Goal: Task Accomplishment & Management: Manage account settings

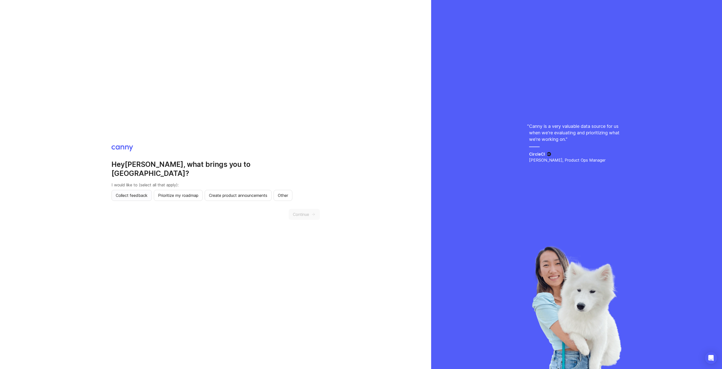
click at [139, 193] on span "Collect feedback" at bounding box center [132, 196] width 32 height 6
click at [253, 193] on span "Create product announcements" at bounding box center [238, 196] width 58 height 6
click at [307, 212] on span "Continue" at bounding box center [301, 215] width 16 height 6
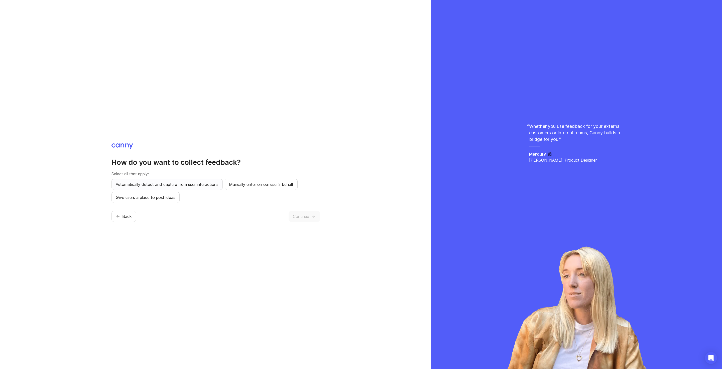
click at [157, 187] on span "Automatically detect and capture from user interactions" at bounding box center [167, 185] width 103 height 6
click at [254, 186] on span "Manually enter on our user's behalf" at bounding box center [261, 185] width 64 height 6
click at [155, 197] on span "Give users a place to post ideas" at bounding box center [146, 198] width 60 height 6
click at [192, 184] on span "Automatically detect and capture from user interactions" at bounding box center [167, 185] width 103 height 6
click at [315, 218] on icon "button" at bounding box center [313, 216] width 5 height 5
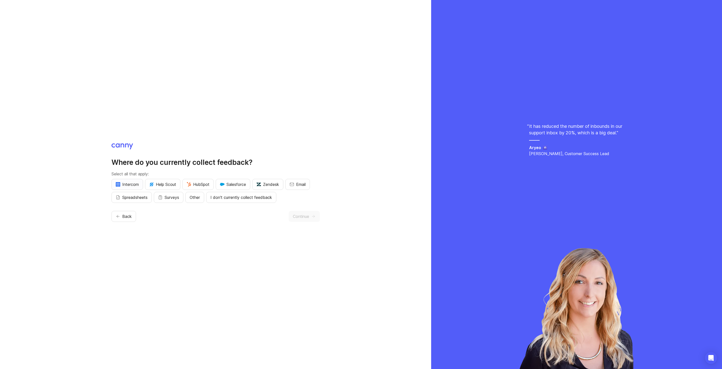
click at [132, 184] on span "Intercom" at bounding box center [127, 185] width 23 height 6
click at [300, 185] on span "Email" at bounding box center [301, 185] width 10 height 6
click at [193, 198] on span "Other" at bounding box center [195, 198] width 10 height 6
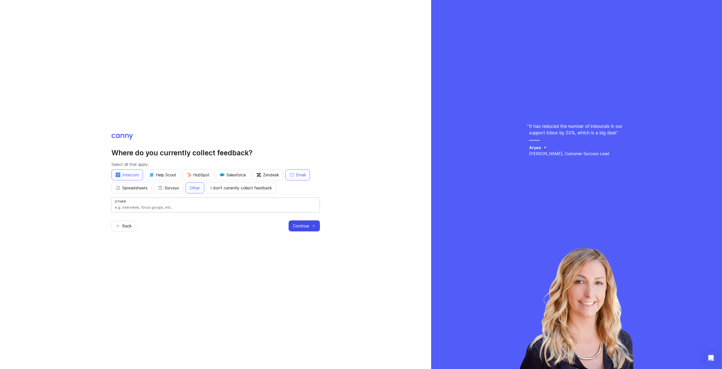
click at [178, 207] on input "text" at bounding box center [216, 208] width 202 height 6
type input "interviews, slack"
click at [311, 227] on button "Continue" at bounding box center [303, 226] width 31 height 11
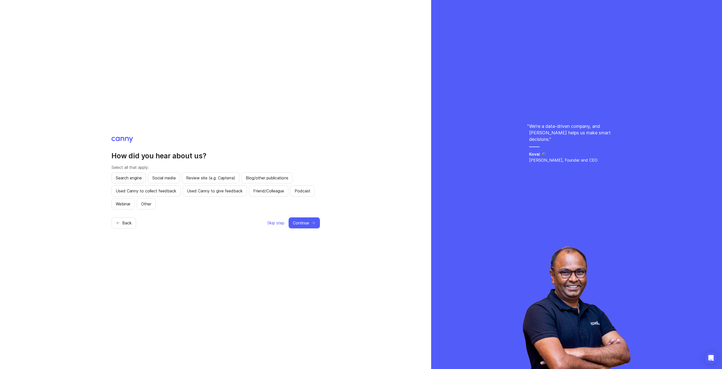
click at [135, 180] on span "Search engine" at bounding box center [129, 178] width 26 height 6
click at [303, 224] on span "Continue" at bounding box center [301, 223] width 16 height 6
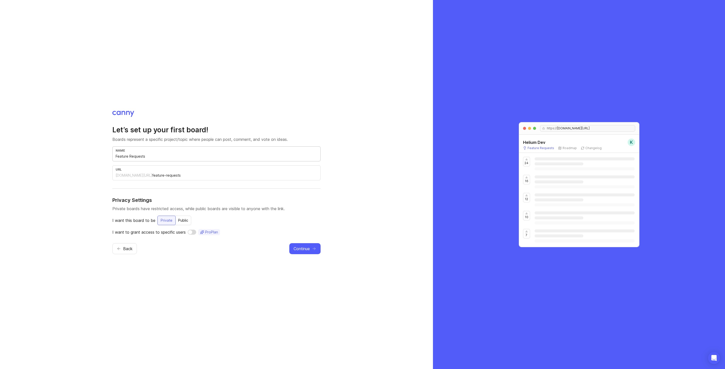
click at [162, 157] on input "Feature Requests" at bounding box center [217, 157] width 202 height 6
type input "O"
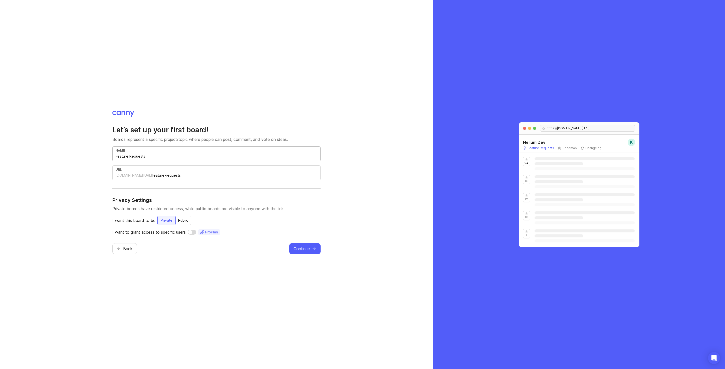
type input "o"
type input "On"
type input "on"
type input "Onb"
type input "onb"
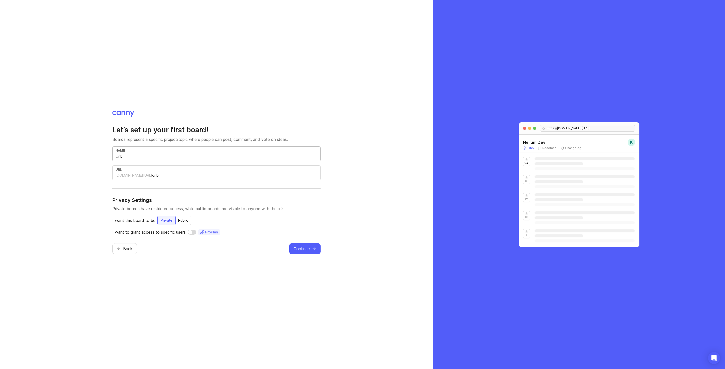
type input "Onbo"
type input "onbo"
type input "Onboa"
type input "onboa"
type input "Onboar"
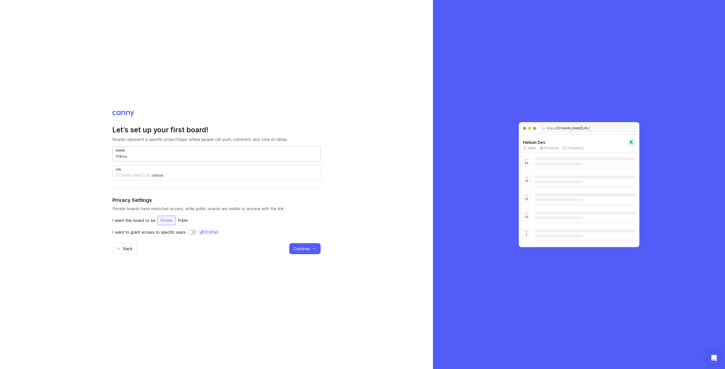
type input "onboar"
type input "Onboard"
type input "onboard"
type input "Onboard b"
type input "onboard-b"
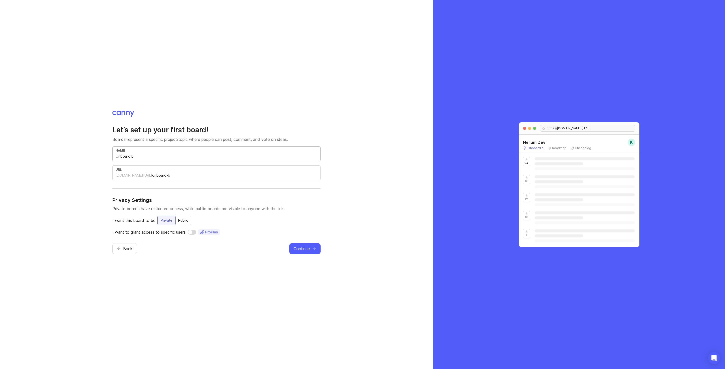
type input "Onboard"
type input "onboard"
type input "Onboard B"
type input "onboard-b"
type input "Onboard B2"
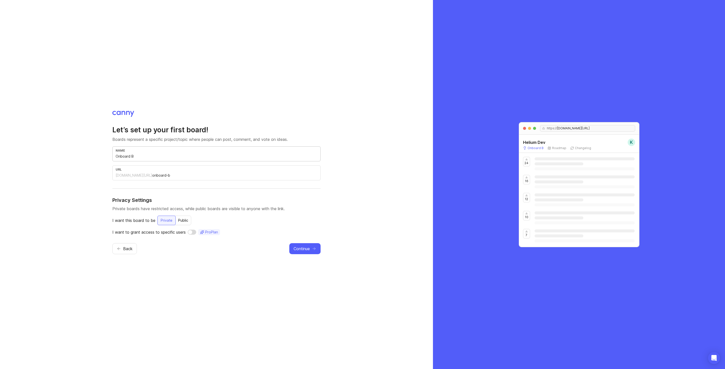
type input "onboard-b2"
type input "Onboard B2B"
type input "onboard-b2b"
type input "Onboard B2B"
click at [186, 222] on div "Public" at bounding box center [183, 220] width 16 height 9
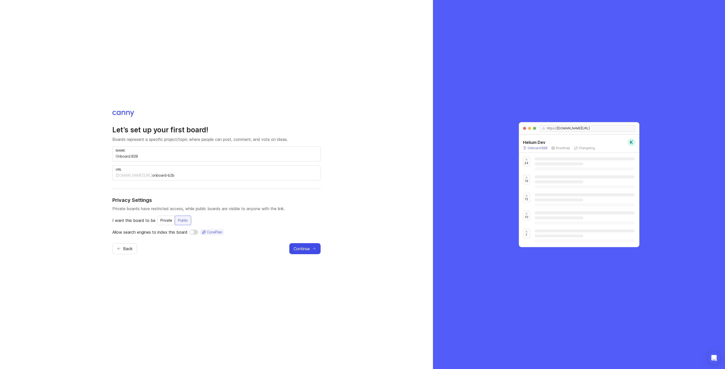
click at [304, 251] on span "Continue" at bounding box center [302, 249] width 16 height 6
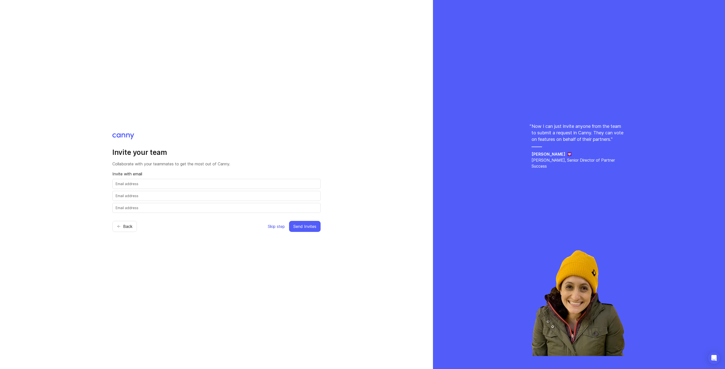
click at [274, 227] on span "Skip step" at bounding box center [276, 227] width 17 height 6
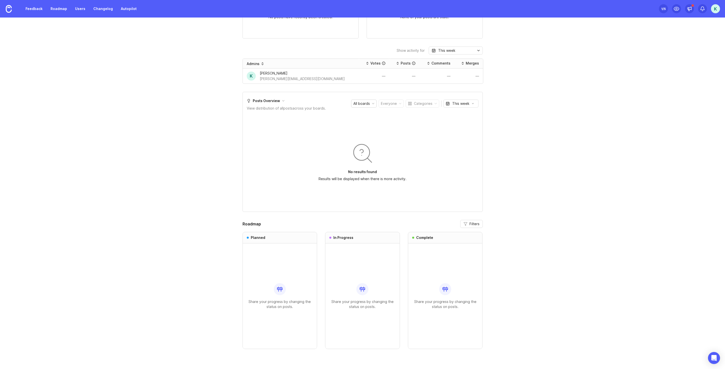
scroll to position [241, 0]
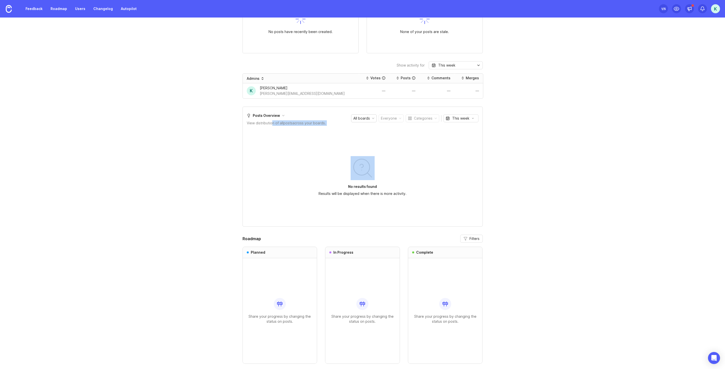
drag, startPoint x: 271, startPoint y: 123, endPoint x: 322, endPoint y: 129, distance: 51.2
click at [322, 129] on div "Posts Overview View distribution of all posts across your boards. All boards Ev…" at bounding box center [363, 167] width 240 height 120
click at [324, 189] on div "No results found Results will be displayed when there is more activity." at bounding box center [362, 176] width 123 height 75
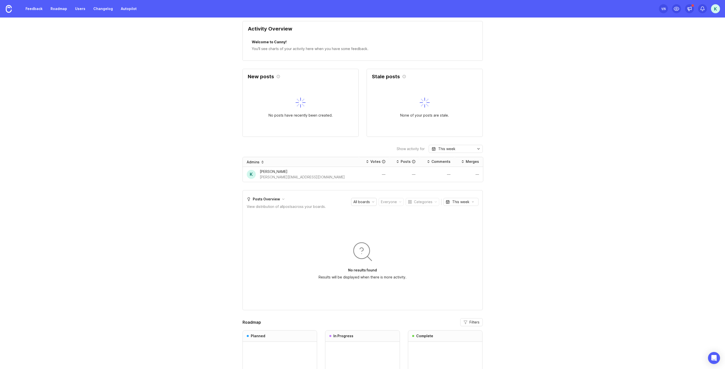
click at [367, 201] on div "All boards" at bounding box center [362, 202] width 17 height 6
click at [313, 202] on div "Posts Overview View distribution of all posts across your boards." at bounding box center [286, 202] width 79 height 15
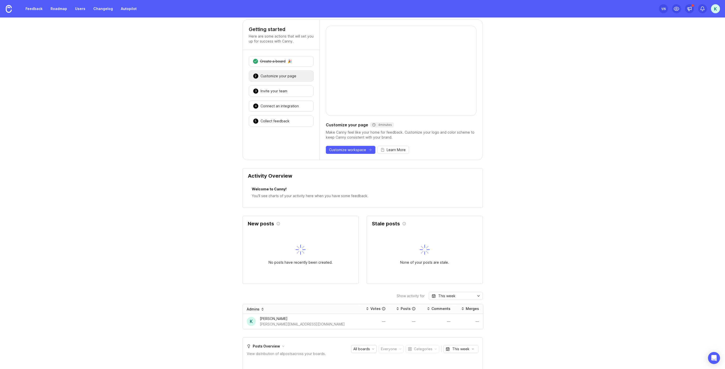
scroll to position [0, 0]
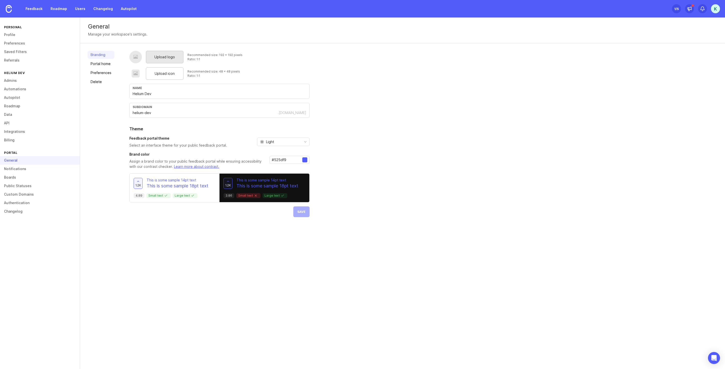
click at [167, 60] on div "Upload logo" at bounding box center [165, 57] width 38 height 13
click at [162, 61] on div "Upload logo" at bounding box center [165, 57] width 38 height 13
click at [137, 59] on div at bounding box center [135, 57] width 5 height 6
click at [166, 57] on span "Upload logo" at bounding box center [164, 57] width 21 height 6
click at [304, 223] on div "Upload logo Recommended size: 192 x 192 pixels Ratio: 1:1 Upload icon Recommend…" at bounding box center [219, 140] width 180 height 179
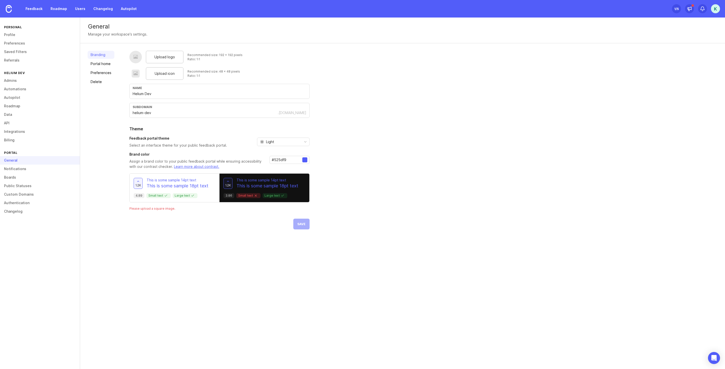
click at [349, 151] on div "Upload logo Recommended size: 192 x 192 pixels Ratio: 1:1 Upload icon Recommend…" at bounding box center [423, 140] width 588 height 179
click at [283, 142] on div "Light" at bounding box center [278, 142] width 42 height 8
click at [357, 135] on div "Upload logo Recommended size: 192 x 192 pixels Ratio: 1:1 Upload icon Recommend…" at bounding box center [423, 140] width 588 height 179
click at [177, 93] on input "Helium Dev" at bounding box center [220, 94] width 174 height 6
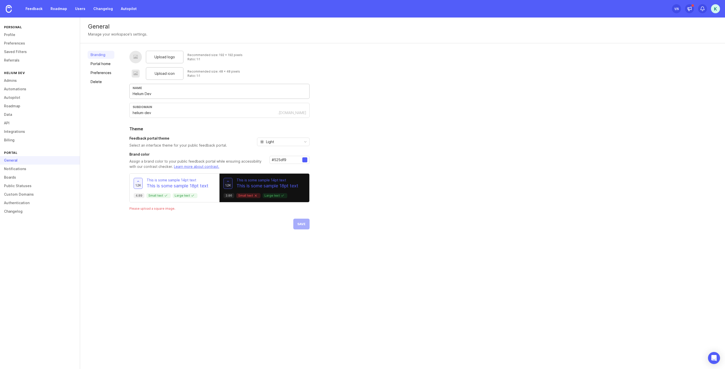
click at [177, 93] on input "Helium Dev" at bounding box center [220, 94] width 174 height 6
click at [110, 66] on link "Portal home" at bounding box center [101, 64] width 27 height 8
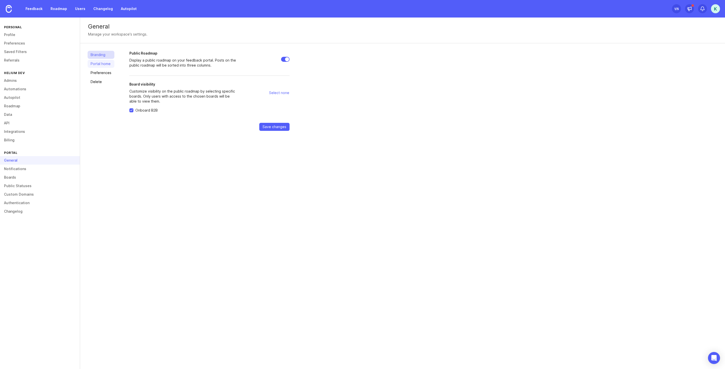
click at [110, 58] on link "Branding" at bounding box center [101, 55] width 27 height 8
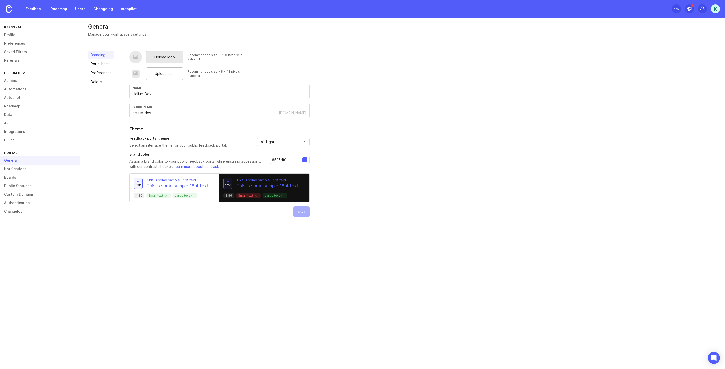
click at [167, 58] on span "Upload logo" at bounding box center [164, 57] width 21 height 6
drag, startPoint x: 146, startPoint y: 210, endPoint x: 178, endPoint y: 212, distance: 31.8
click at [178, 212] on div "Upload logo Recommended size: 192 x 192 pixels Ratio: 1:1 Upload icon Recommend…" at bounding box center [219, 140] width 180 height 179
click at [192, 236] on div "Branding Portal home Preferences Delete Upload logo Recommended size: 192 x 192…" at bounding box center [402, 140] width 645 height 194
click at [159, 61] on div "Upload logo" at bounding box center [165, 57] width 38 height 13
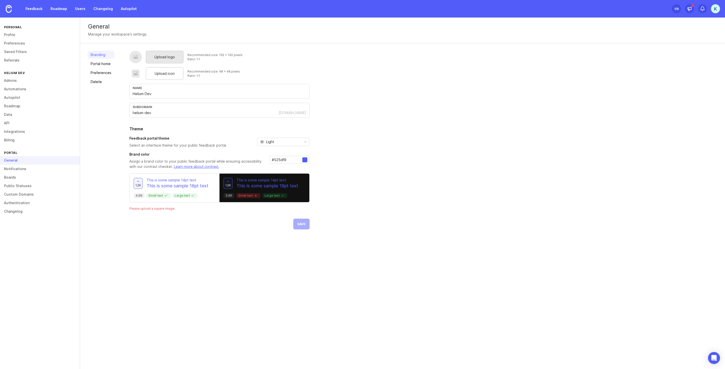
click at [159, 57] on span "Upload logo" at bounding box center [164, 57] width 21 height 6
click at [288, 159] on input "#525df9" at bounding box center [287, 160] width 31 height 6
paste input "ea6b97"
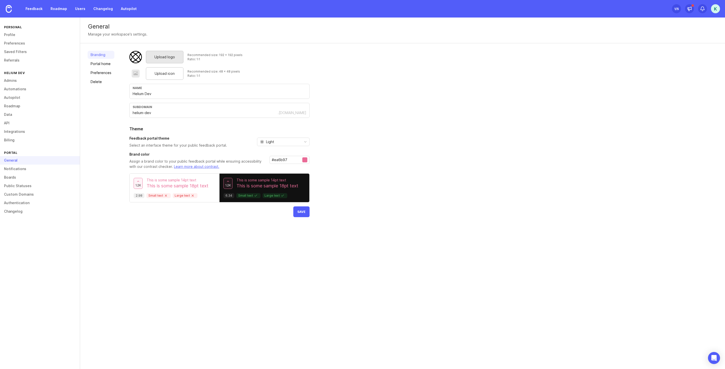
type input "#ea6b97"
click at [329, 151] on div "Upload logo Recommended size: 192 x 192 pixels Ratio: 1:1 Upload icon Recommend…" at bounding box center [423, 134] width 588 height 167
click at [276, 141] on div "Light" at bounding box center [278, 142] width 42 height 8
click at [278, 169] on li "Dark" at bounding box center [283, 168] width 52 height 8
click at [304, 211] on span "Save" at bounding box center [301, 212] width 8 height 4
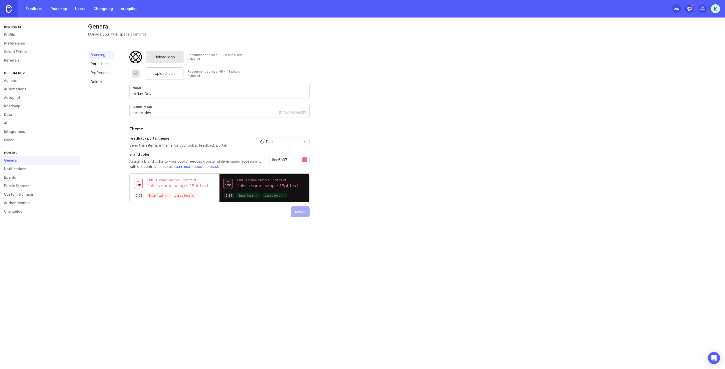
click at [10, 8] on img at bounding box center [9, 9] width 6 height 8
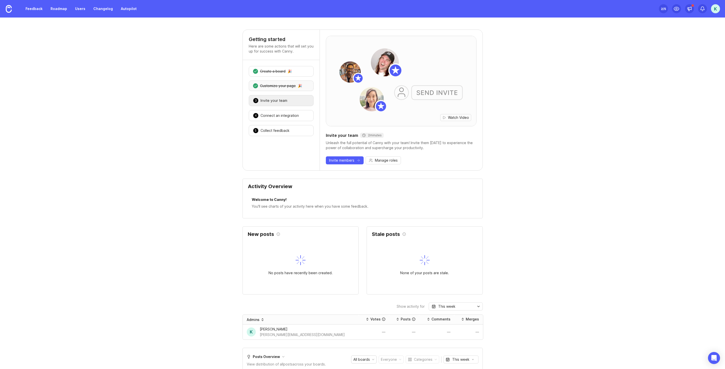
click at [292, 87] on div "Customize your page" at bounding box center [278, 85] width 36 height 5
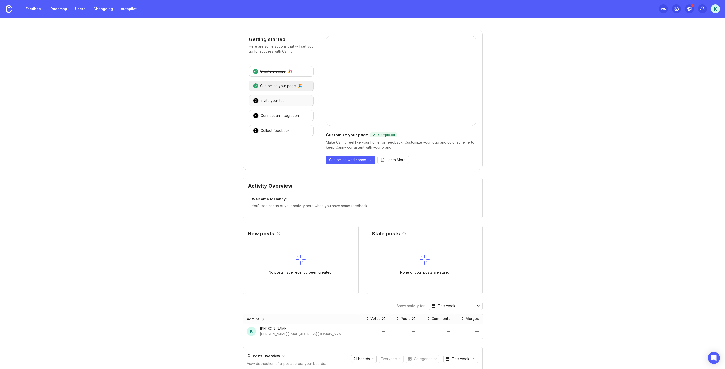
click at [286, 99] on div "3 Invite your team 🎉" at bounding box center [281, 100] width 65 height 11
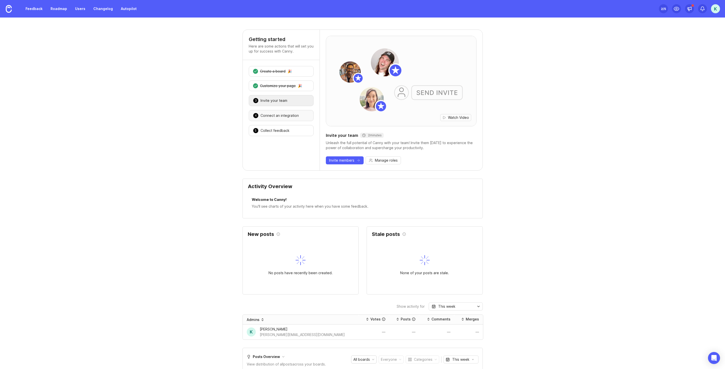
click at [284, 116] on div "Connect an integration" at bounding box center [280, 115] width 38 height 5
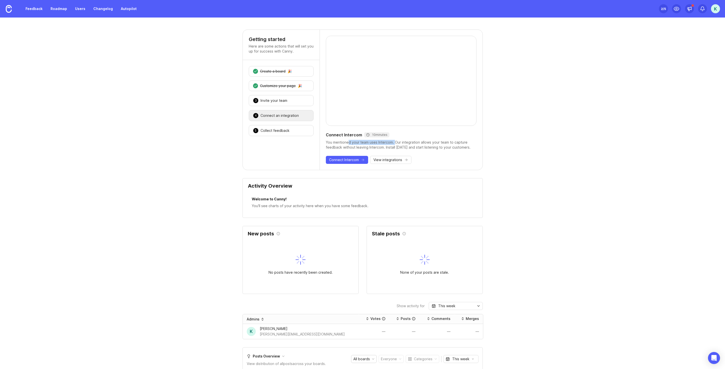
drag, startPoint x: 346, startPoint y: 142, endPoint x: 393, endPoint y: 145, distance: 47.6
click at [393, 145] on div "You mentioned your team uses Intercom. Our integration allows your team to capt…" at bounding box center [401, 145] width 151 height 10
click at [420, 144] on div "You mentioned your team uses Intercom. Our integration allows your team to capt…" at bounding box center [401, 145] width 151 height 10
drag, startPoint x: 342, startPoint y: 148, endPoint x: 404, endPoint y: 147, distance: 62.1
click at [404, 147] on div "You mentioned your team uses Intercom. Our integration allows your team to capt…" at bounding box center [401, 145] width 151 height 10
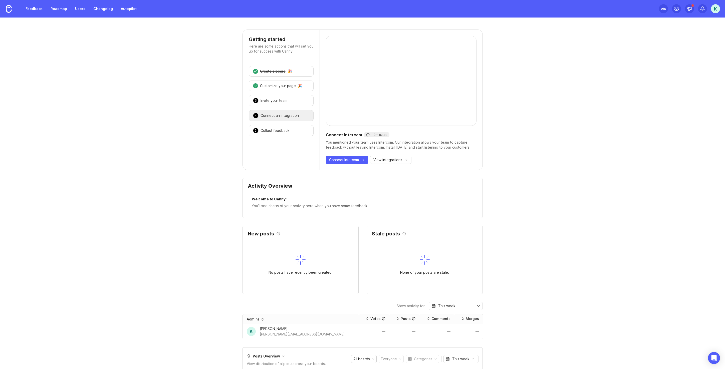
click at [428, 143] on div "You mentioned your team uses Intercom. Our integration allows your team to capt…" at bounding box center [401, 145] width 151 height 10
click at [288, 130] on div "5 Collect feedback 🎉" at bounding box center [281, 130] width 65 height 11
drag, startPoint x: 351, startPoint y: 144, endPoint x: 400, endPoint y: 146, distance: 48.7
click at [400, 146] on div "Collect feedback from 5 users by embedding Canny into your app. Set up Canny Id…" at bounding box center [401, 145] width 151 height 10
click at [400, 145] on div "Collect feedback from 5 users by embedding Canny into your app. Set up Canny Id…" at bounding box center [401, 145] width 151 height 10
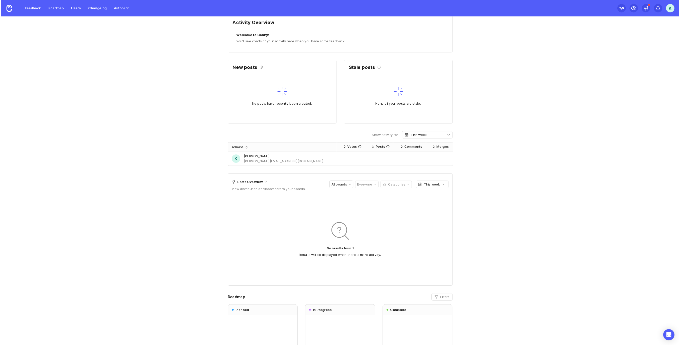
scroll to position [256, 0]
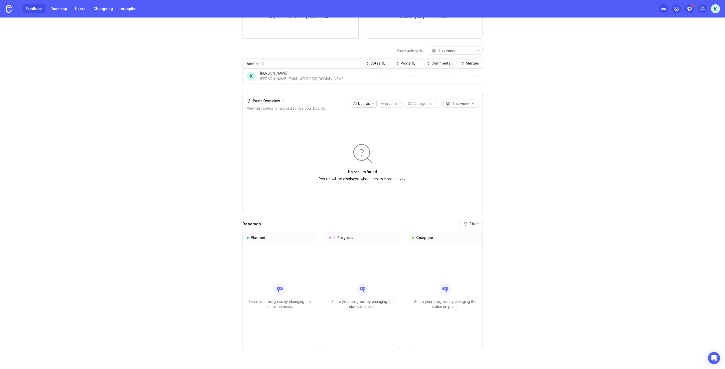
click at [34, 11] on link "Feedback" at bounding box center [34, 8] width 23 height 9
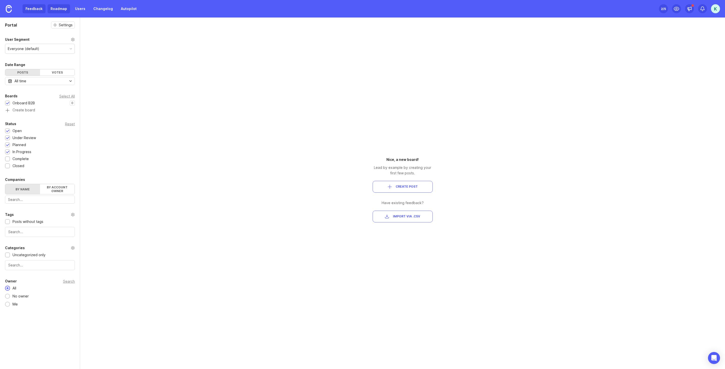
click at [65, 11] on link "Roadmap" at bounding box center [59, 8] width 23 height 9
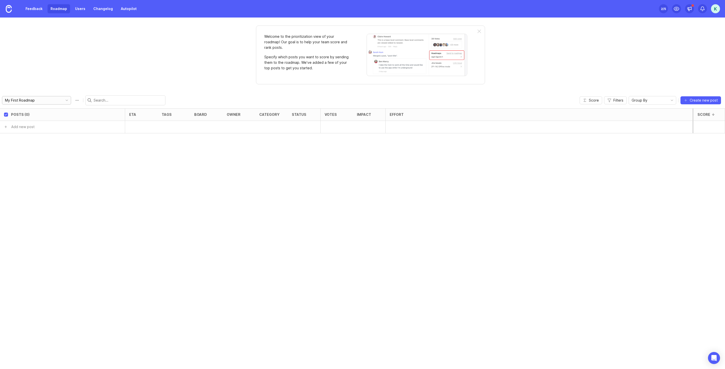
click at [45, 102] on div "My First Roadmap" at bounding box center [31, 100] width 59 height 8
click at [49, 79] on div "Welcome to the prioritization view of your roadmap! Our goal is to help your te…" at bounding box center [362, 194] width 725 height 352
click at [79, 11] on link "Users" at bounding box center [80, 8] width 16 height 9
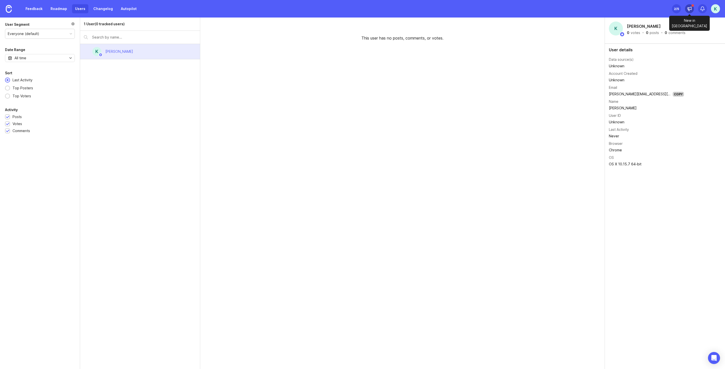
click at [689, 8] on icon at bounding box center [689, 8] width 5 height 5
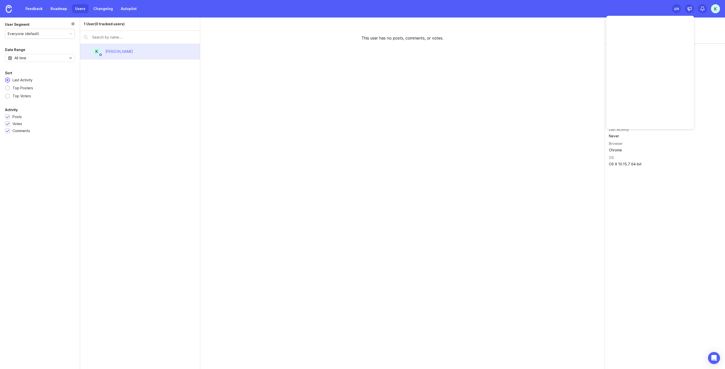
click at [666, 174] on div "K Kyle Weiskopf 0 votes · 0 posts · 0 comments User details Data source(s) Unkn…" at bounding box center [665, 194] width 120 height 352
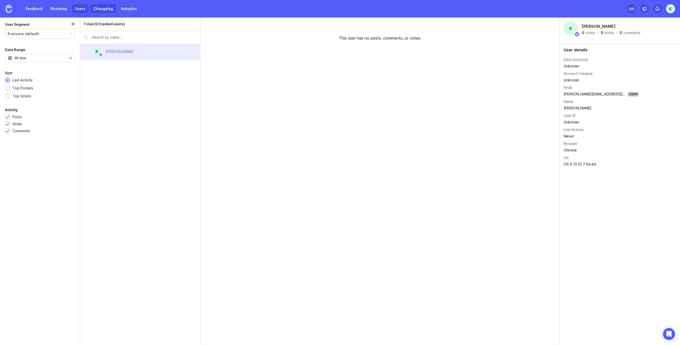
click at [98, 9] on link "Changelog" at bounding box center [103, 8] width 26 height 9
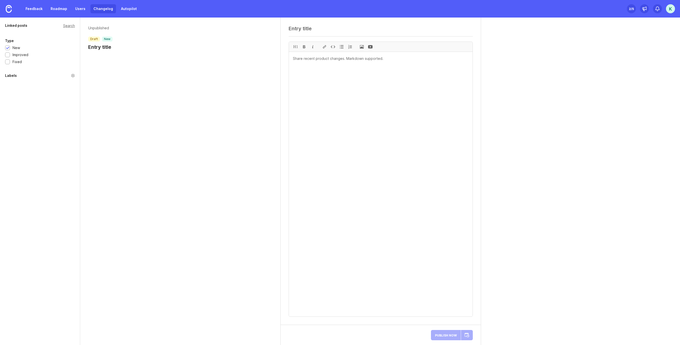
click at [295, 28] on textarea at bounding box center [380, 29] width 184 height 6
click at [335, 59] on textarea at bounding box center [381, 184] width 184 height 265
click at [335, 59] on textarea "To enrich screen reader interactions, please activate Accessibility in Grammarl…" at bounding box center [381, 184] width 184 height 265
click at [296, 30] on textarea "Initial release" at bounding box center [380, 29] width 184 height 6
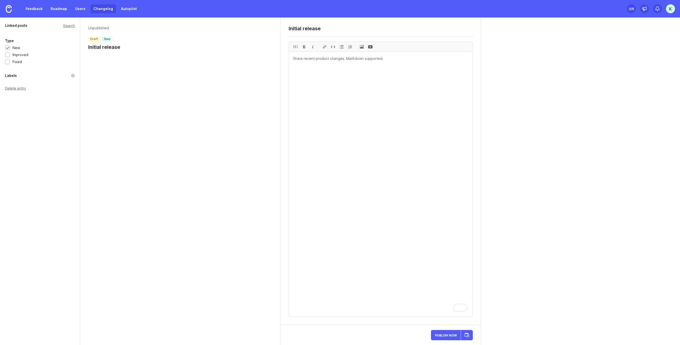
click at [296, 30] on textarea "Initial release" at bounding box center [380, 29] width 184 height 6
click at [298, 32] on div "Minor update" at bounding box center [380, 31] width 184 height 10
click at [297, 24] on div "Minor update H1" at bounding box center [380, 171] width 200 height 307
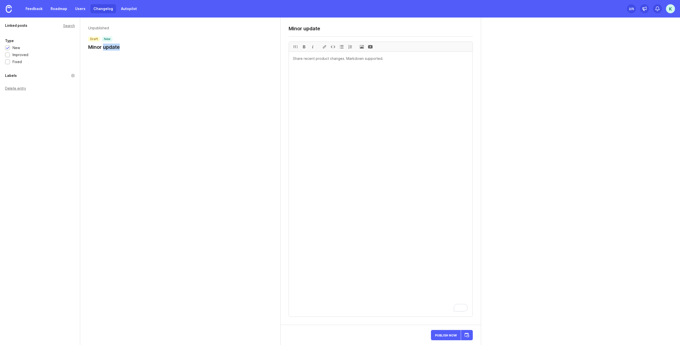
click at [297, 24] on div "Minor update H1" at bounding box center [380, 171] width 200 height 307
click at [291, 32] on div "Minor update" at bounding box center [380, 31] width 184 height 10
click at [293, 30] on textarea "Minor update" at bounding box center [380, 29] width 184 height 6
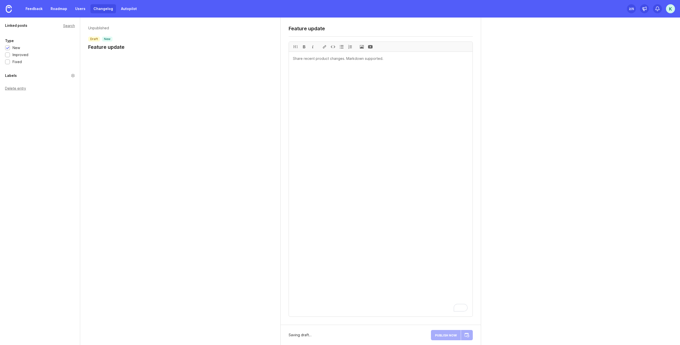
type textarea "Feature update"
click at [318, 59] on textarea "To enrich screen reader interactions, please activate Accessibility in Grammarl…" at bounding box center [381, 184] width 184 height 265
type textarea "-"
click at [341, 48] on div at bounding box center [341, 47] width 9 height 10
paste textarea "New feature for admin-facing email notifications"
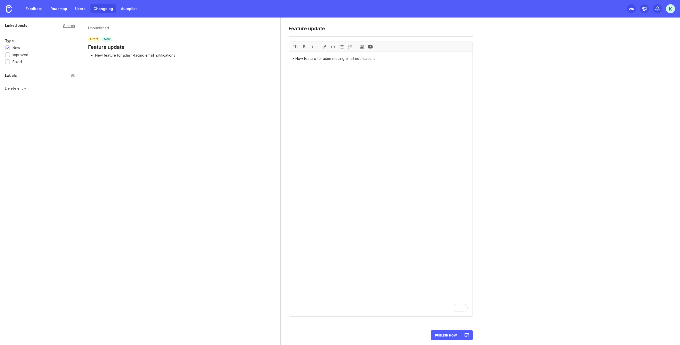
click at [296, 59] on textarea "- New feature for admin-facing email notifications" at bounding box center [381, 184] width 184 height 265
click at [397, 61] on textarea "- Added new feature for admin-facing email notifications" at bounding box center [381, 184] width 184 height 265
click at [399, 61] on textarea "- Added new feature for admin-facing email notifications -" at bounding box center [381, 184] width 184 height 265
drag, startPoint x: 409, startPoint y: 57, endPoint x: 390, endPoint y: 57, distance: 18.5
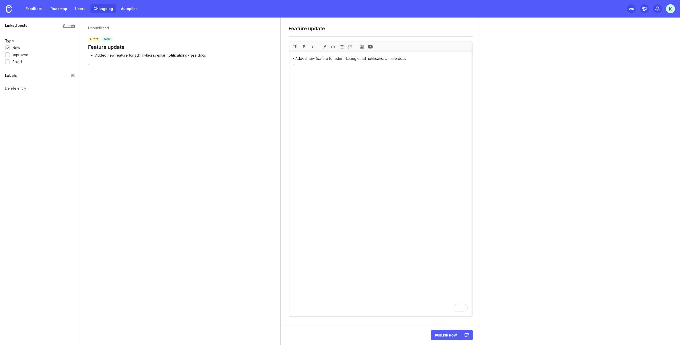
click at [390, 57] on textarea "- Added new feature for admin-facing email notifications - see docs -" at bounding box center [381, 184] width 184 height 265
click at [325, 48] on div at bounding box center [324, 47] width 9 height 10
paste textarea "https://help.heliumdev.com/en/articles/10520579-setup-guide#h_0c02d89595"
click at [321, 69] on textarea "- Added new feature for admin-facing email notifications - [see docs](https://h…" at bounding box center [381, 184] width 184 height 265
drag, startPoint x: 368, startPoint y: 70, endPoint x: 314, endPoint y: 71, distance: 53.1
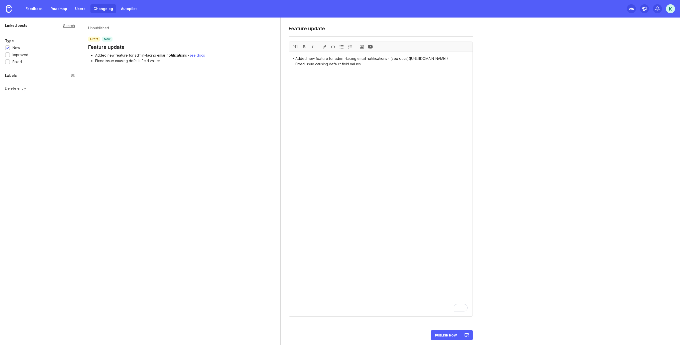
click at [314, 71] on textarea "- Added new feature for admin-facing email notifications - [see docs](https://h…" at bounding box center [381, 184] width 184 height 265
click at [320, 71] on textarea "- Added new feature for admin-facing email notifications - [see docs](https://h…" at bounding box center [381, 184] width 184 height 265
click at [373, 71] on textarea "- Added new feature for admin-facing email notifications - [see docs](https://h…" at bounding box center [381, 184] width 184 height 265
click at [379, 69] on textarea "- Added new feature for admin-facing email notifications - [see docs]([URL][DOM…" at bounding box center [381, 184] width 184 height 265
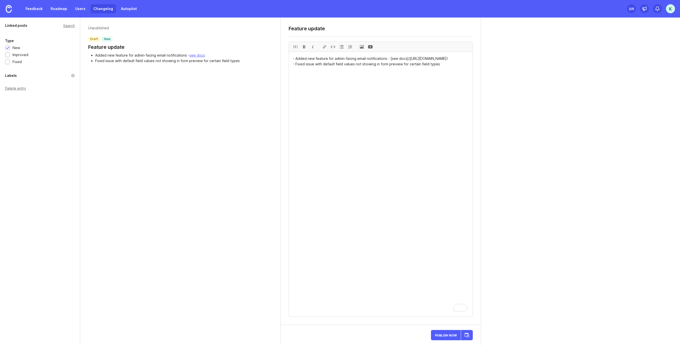
click at [441, 70] on textarea "- Added new feature for admin-facing email notifications - [see docs]([URL][DOM…" at bounding box center [381, 184] width 184 height 265
type textarea "- Added new feature for admin-facing email notifications - [see docs]([URL][DOM…"
click at [416, 245] on div at bounding box center [415, 244] width 8 height 8
click at [416, 255] on div at bounding box center [415, 253] width 8 height 8
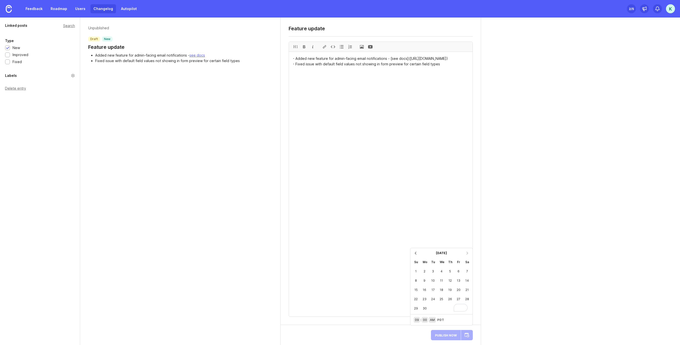
click at [416, 255] on div at bounding box center [415, 253] width 8 height 8
click at [416, 257] on div "Su" at bounding box center [415, 261] width 9 height 9
click at [442, 281] on div "12" at bounding box center [441, 280] width 9 height 9
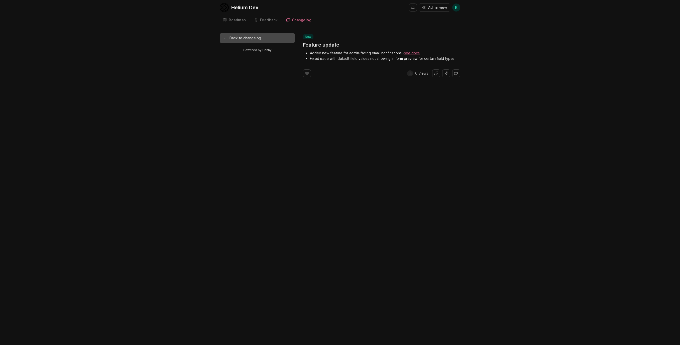
click at [247, 37] on link "← Back to changelog" at bounding box center [257, 38] width 75 height 10
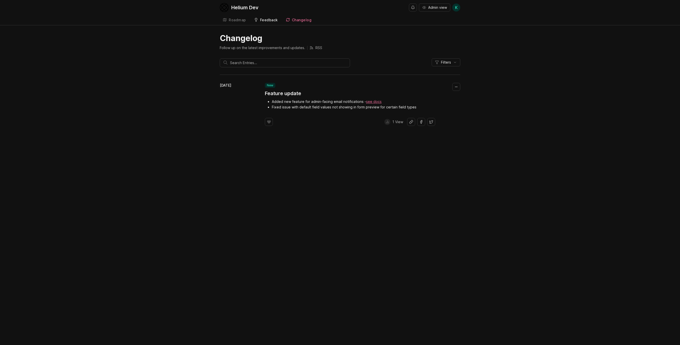
click at [269, 19] on div "Feedback" at bounding box center [269, 20] width 18 height 4
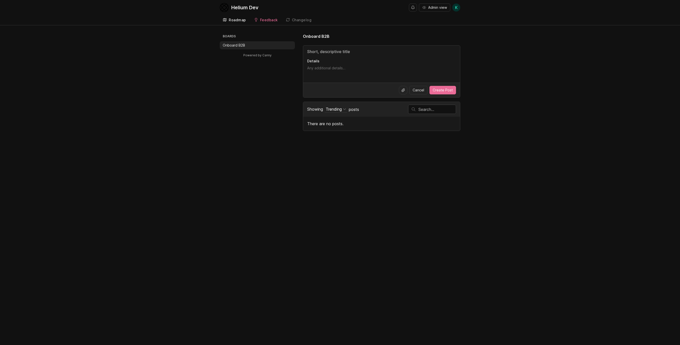
click at [235, 18] on div "Roadmap" at bounding box center [237, 20] width 17 height 4
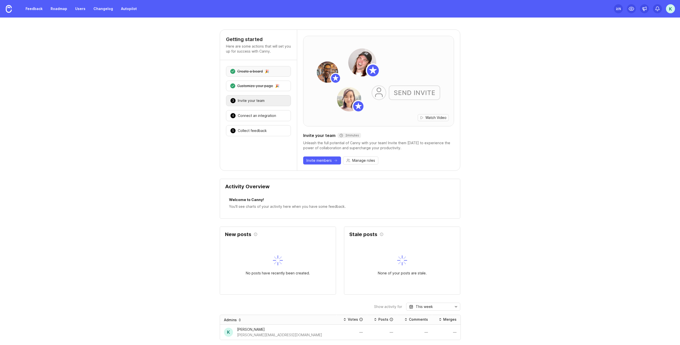
click at [244, 73] on div "Create a board" at bounding box center [250, 71] width 26 height 5
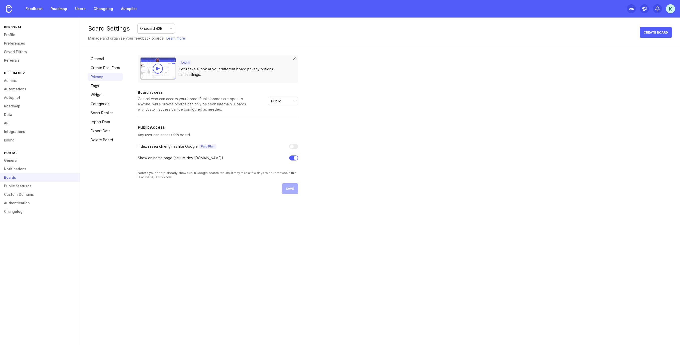
click at [21, 179] on div "Boards" at bounding box center [40, 177] width 80 height 9
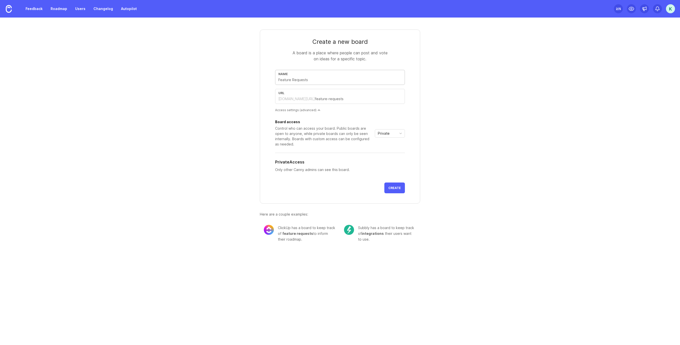
click at [306, 80] on input "text" at bounding box center [339, 80] width 123 height 6
click at [293, 81] on input "text" at bounding box center [339, 80] width 123 height 6
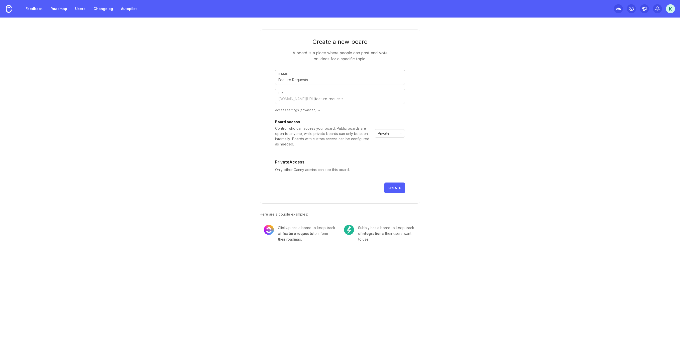
type input "C"
type input "c"
type input "Cu"
type input "cu"
type input "Cus"
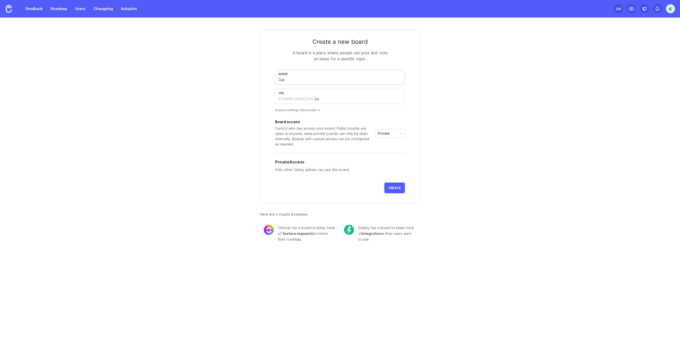
type input "cus"
type input "Cust"
type input "cust"
type input "Custo"
type input "custo"
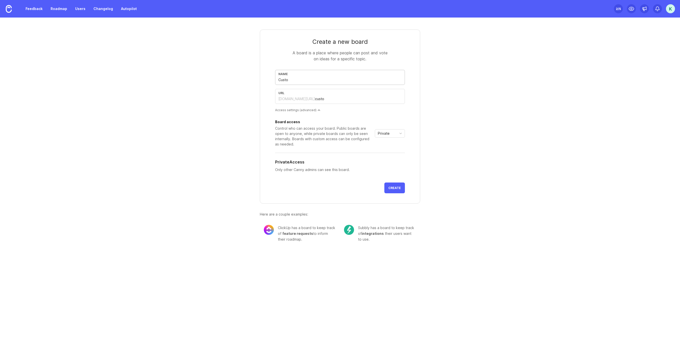
type input "Custom"
type input "custom"
type input "Custome"
type input "custome"
type input "Customer"
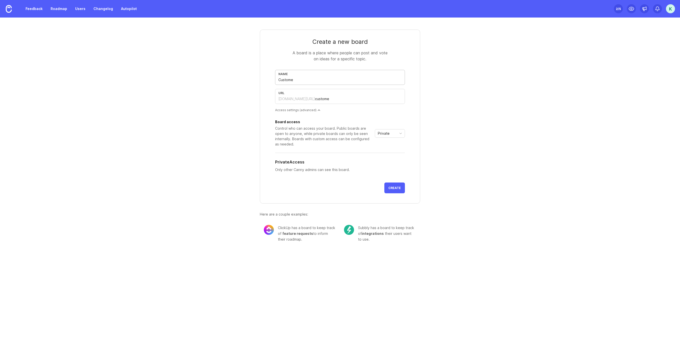
type input "customer"
type input "Customer F"
type input "customer-f"
type input "Customer Fi"
type input "customer-fi"
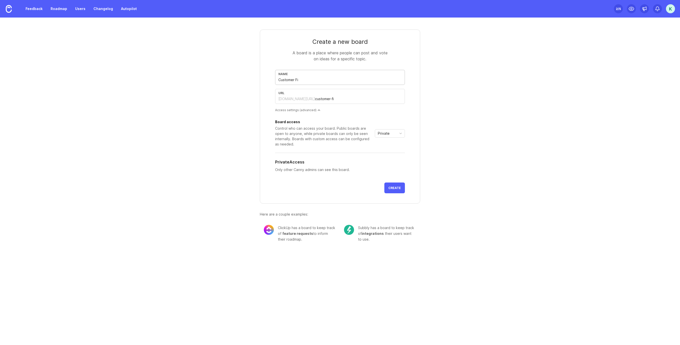
type input "Customer Fie"
type input "customer-fie"
type input "Customer Fiel"
type input "customer-fiel"
type input "Customer Field"
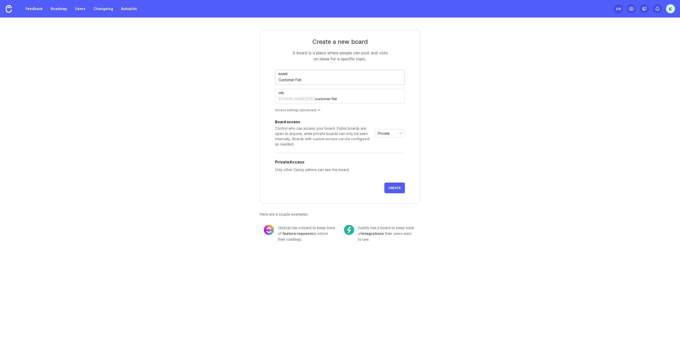
type input "customer-field"
type input "Customer Fields"
type input "customer-fields"
type input "Customer Fields"
click at [386, 135] on span "Private" at bounding box center [384, 134] width 12 height 6
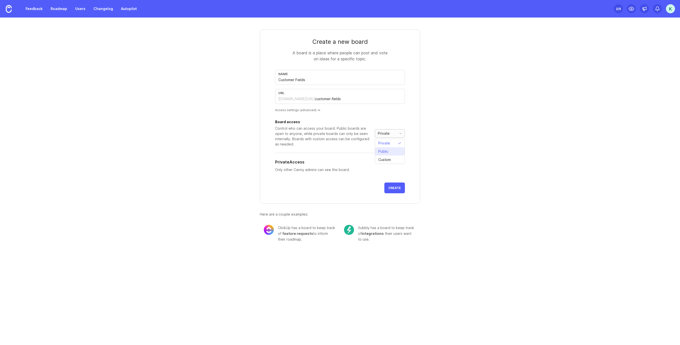
click at [386, 151] on span "Public" at bounding box center [383, 152] width 10 height 6
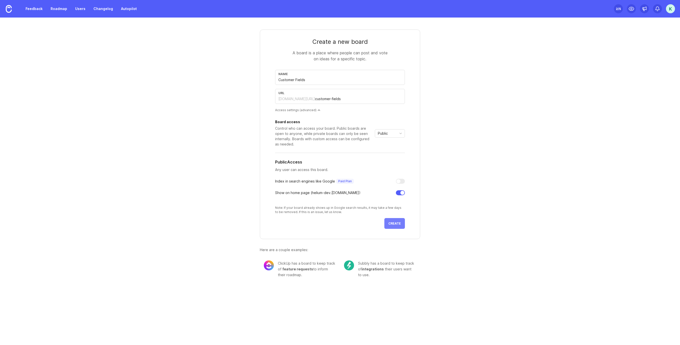
click at [397, 225] on button "Create" at bounding box center [394, 223] width 21 height 11
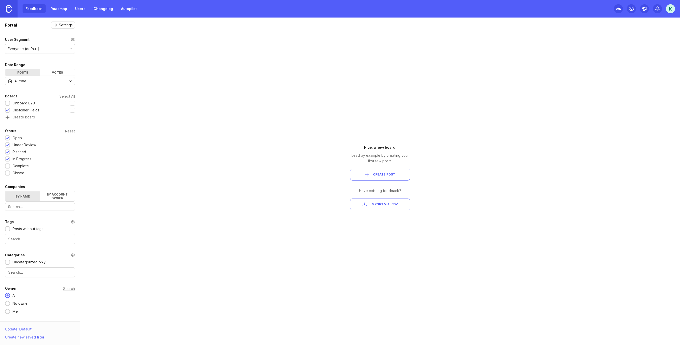
click at [9, 10] on img at bounding box center [9, 9] width 6 height 8
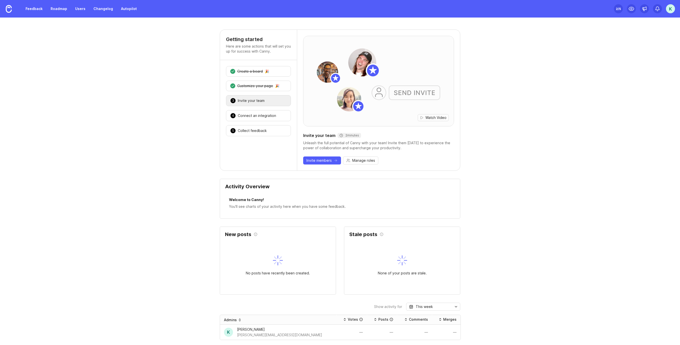
click at [668, 9] on div "K" at bounding box center [670, 8] width 9 height 9
click at [587, 32] on div "Getting started Here are some actions that will set you up for success with Can…" at bounding box center [340, 322] width 680 height 584
click at [671, 12] on div "K" at bounding box center [670, 8] width 9 height 9
drag, startPoint x: 647, startPoint y: 23, endPoint x: 666, endPoint y: 23, distance: 19.3
click at [647, 23] on p "Workspaces" at bounding box center [640, 22] width 19 height 4
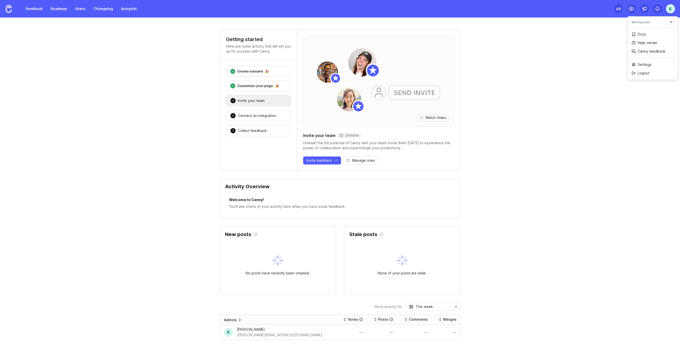
click at [672, 22] on icon "Create a new workspace" at bounding box center [671, 22] width 4 height 4
click at [671, 11] on div "K" at bounding box center [670, 8] width 9 height 9
click at [605, 25] on div "Getting started Here are some actions that will set you up for success with Can…" at bounding box center [340, 182] width 680 height 328
click at [617, 9] on div "2 /5" at bounding box center [617, 8] width 5 height 7
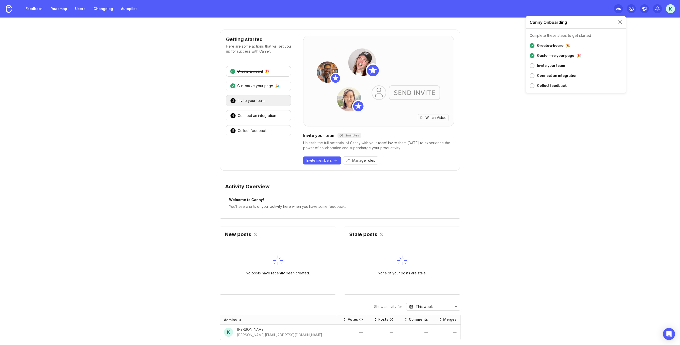
click at [638, 33] on div "Getting started Here are some actions that will set you up for success with Can…" at bounding box center [340, 322] width 680 height 584
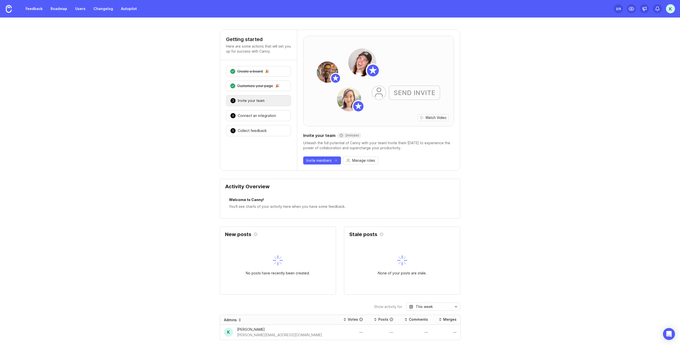
click at [666, 10] on div "K" at bounding box center [670, 8] width 9 height 9
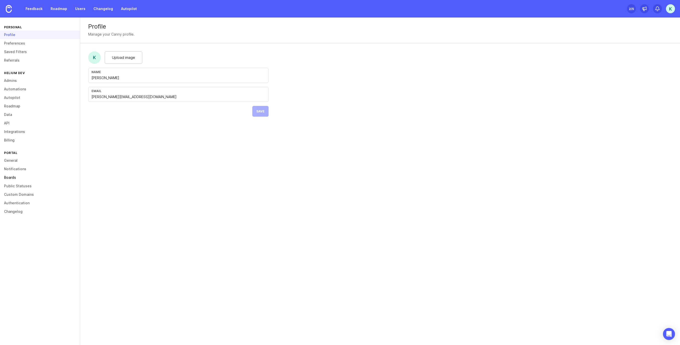
click at [27, 177] on link "Boards" at bounding box center [40, 177] width 80 height 9
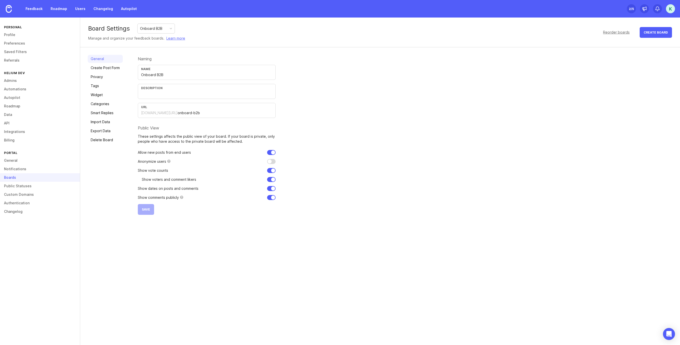
click at [171, 27] on div "Onboard B2B" at bounding box center [155, 29] width 37 height 10
click at [214, 31] on div "Board Settings Onboard B2B Manage and organize your feedback boards. Learn more…" at bounding box center [379, 33] width 599 height 30
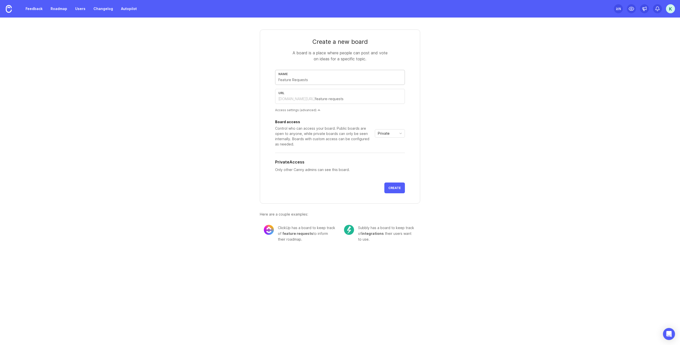
click at [310, 81] on input "text" at bounding box center [339, 80] width 123 height 6
type input "M"
type input "m"
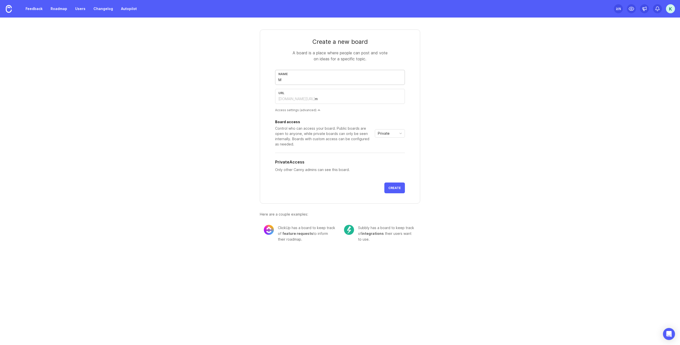
type input "Me"
type input "me"
type input "Met"
type input "met"
type input "Mete"
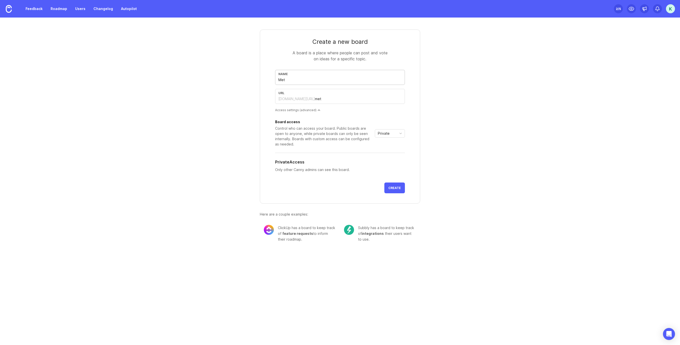
type input "mete"
type input "Meteo"
type input "meteo"
type input "Meteor"
type input "meteor"
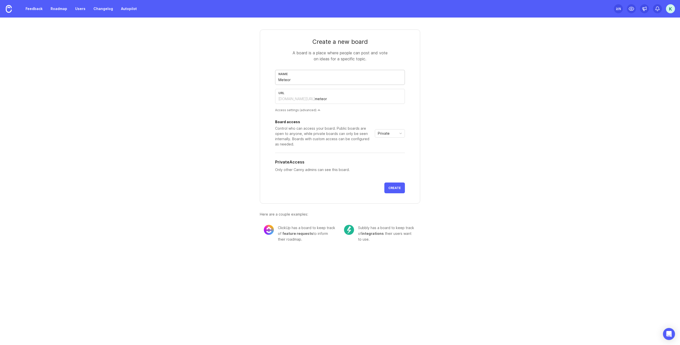
type input "Meteor M"
type input "meteor-m"
type input "Meteor Me"
type input "meteor-me"
type input "Meteor Meg"
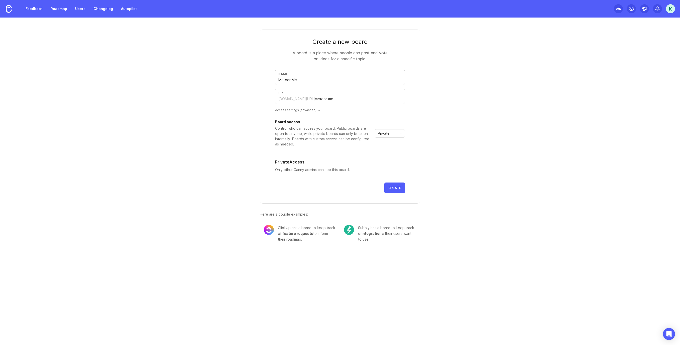
type input "meteor-meg"
type input "Meteor Mega"
type input "meteor-mega"
type input "Meteor Mega M"
type input "meteor-mega-m"
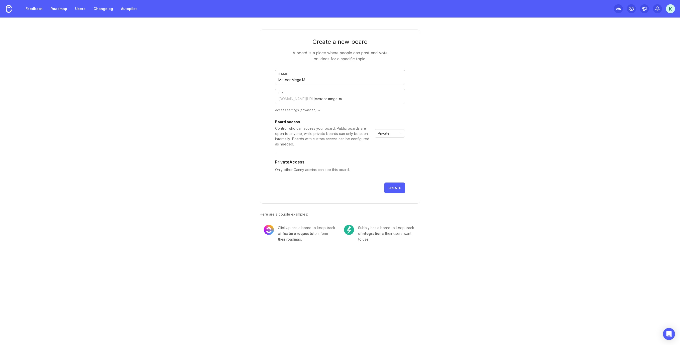
type input "Meteor Mega Me"
type input "meteor-mega-me"
type input "Meteor Mega Men"
type input "meteor-mega-men"
type input "Meteor Mega Menui"
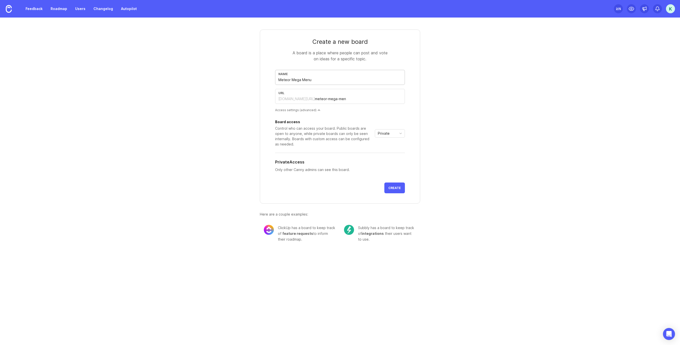
type input "meteor-mega-menui"
type input "Meteor Mega Menuis"
type input "meteor-mega-menuis"
type input "Meteor Mega Menui"
type input "meteor-mega-menui"
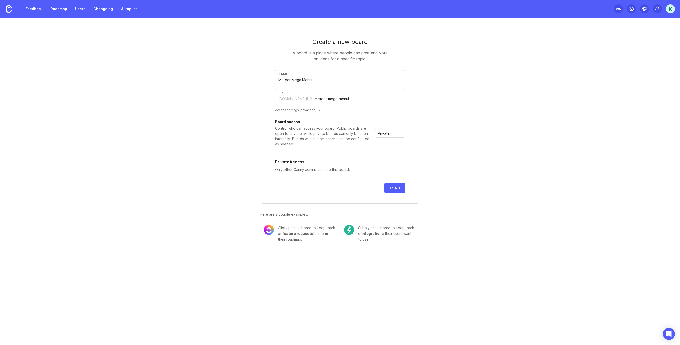
type input "Meteor Mega Menu"
type input "meteor-mega-menu"
type input "Meteor Mega Menus"
type input "meteor-mega-menus"
type input "Meteor Mega Menus"
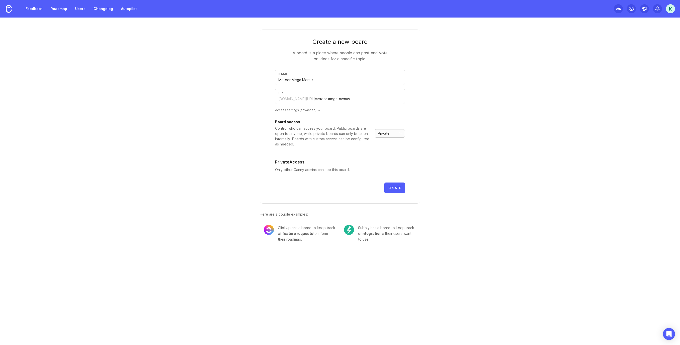
click at [396, 136] on div "Private" at bounding box center [390, 133] width 30 height 9
click at [389, 150] on span "Public" at bounding box center [384, 152] width 12 height 6
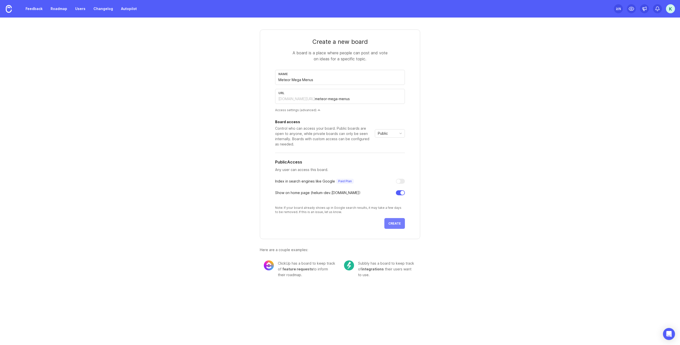
click at [399, 223] on span "Create" at bounding box center [394, 224] width 13 height 4
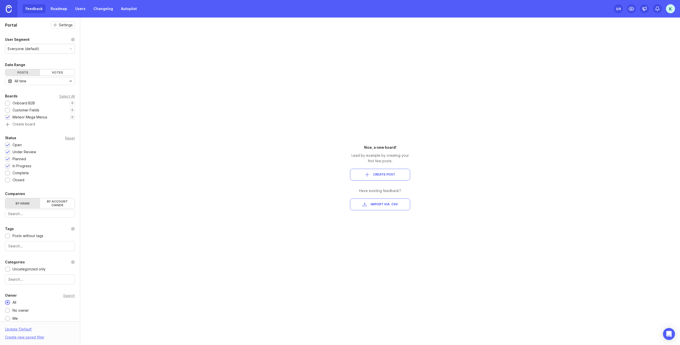
click at [6, 11] on img at bounding box center [9, 9] width 6 height 8
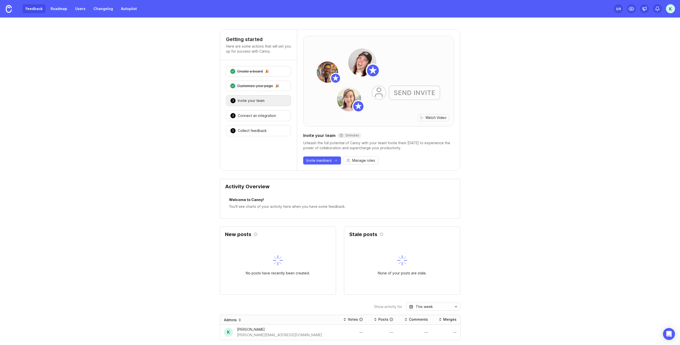
click at [35, 9] on link "Feedback" at bounding box center [34, 8] width 23 height 9
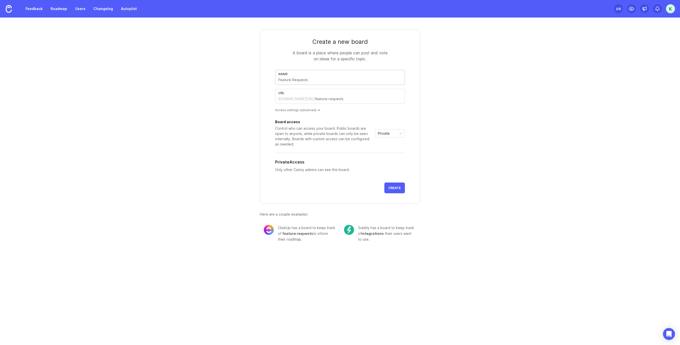
click at [295, 80] on input "text" at bounding box center [339, 80] width 123 height 6
drag, startPoint x: 315, startPoint y: 81, endPoint x: 274, endPoint y: 80, distance: 40.8
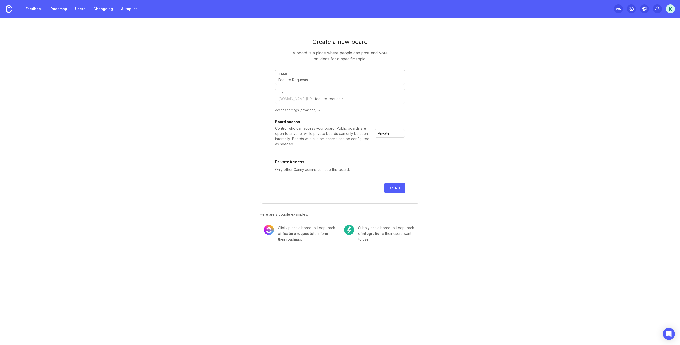
click at [274, 80] on form "Create a new board A board is a place where people can post and vote on ideas f…" at bounding box center [340, 117] width 160 height 174
type input "S"
type input "s"
type input "St"
type input "st"
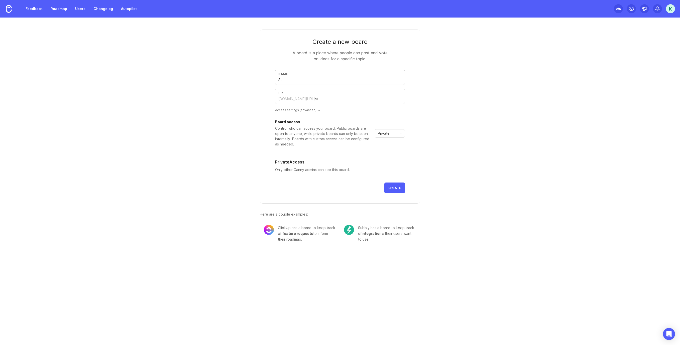
type input "Str"
type input "str"
type input "Stri"
type input "stri"
type input "Strie"
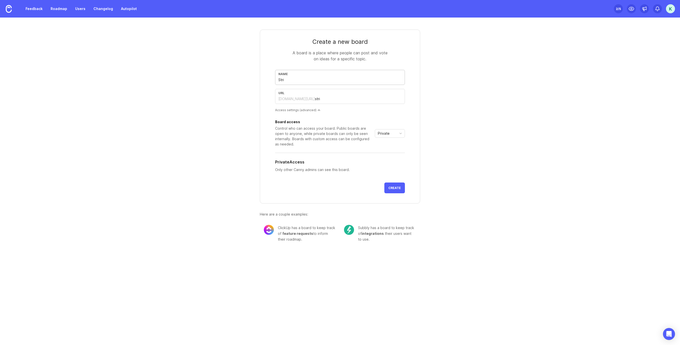
type input "strie"
type input "Striek"
type input "striek"
type input "Striek A"
type input "striek-a"
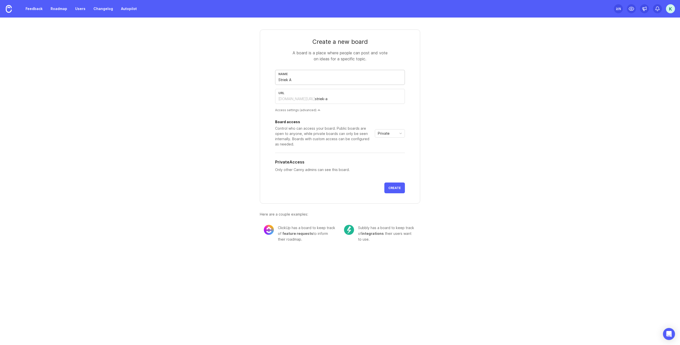
type input "Striek"
type input "striek"
type input "Strie"
type input "strie"
type input "Stri"
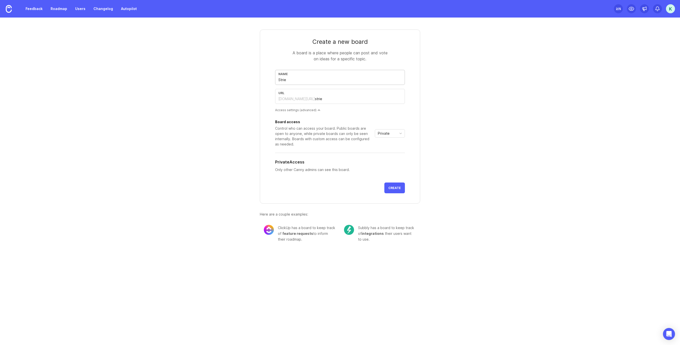
type input "stri"
type input "Strik"
type input "strik"
type input "Strike"
type input "strike"
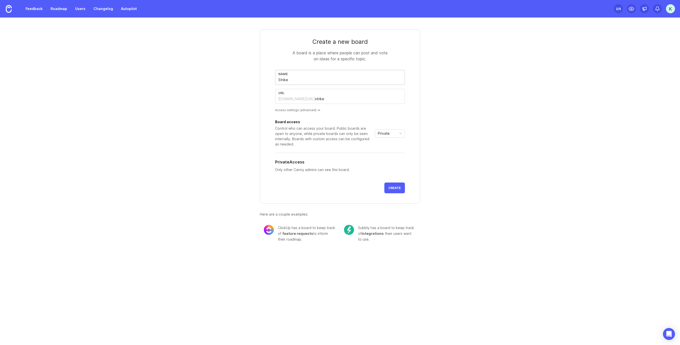
type input "Strike A"
type input "strike-a"
type input "Strike Au"
type input "strike-au"
type input "Strike Aut"
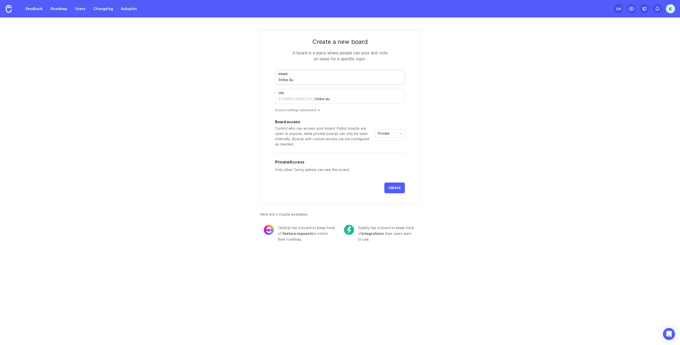
type input "strike-aut"
type input "Strike Auto"
type input "strike-auto"
type input "Strike Autom"
type input "strike-autom"
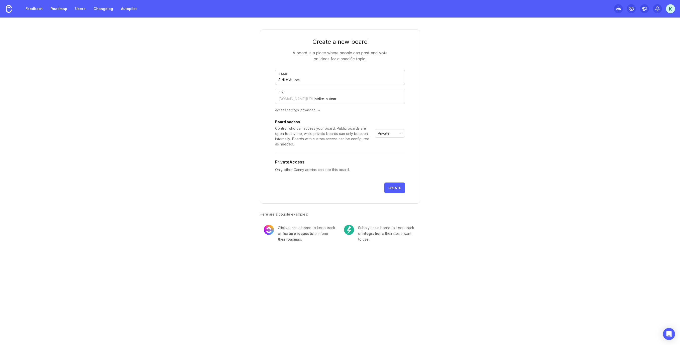
type input "Strike Automa"
type input "strike-automa"
type input "Strike Automat"
type input "strike-automat"
type input "Strike Automati"
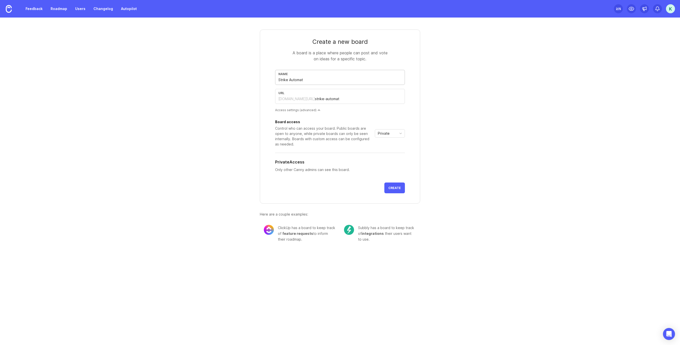
type input "strike-automati"
type input "Strike Automatidc"
type input "strike-automatidc"
type input "Strike Automatid"
type input "strike-automatid"
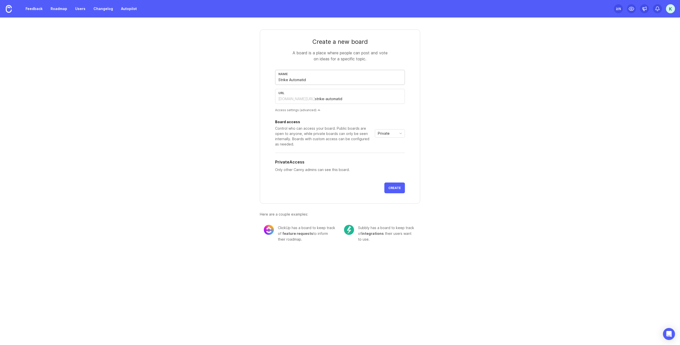
type input "Strike Automati"
type input "strike-automati"
type input "Strike Automatic"
type input "strike-automatic"
type input "Strike Automatic D"
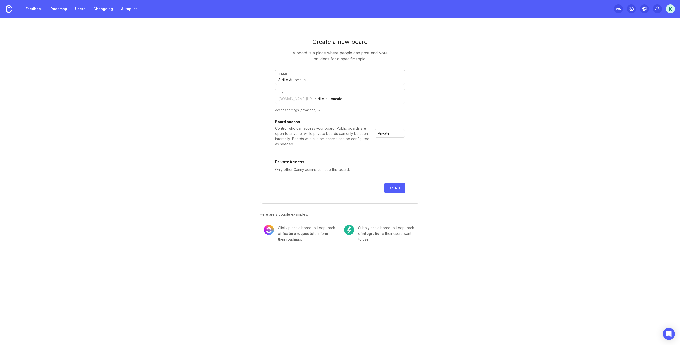
type input "strike-automatic-d"
type input "Strike Automatic Di"
type input "strike-automatic-di"
type input "Strike Automatic Dis"
type input "strike-automatic-dis"
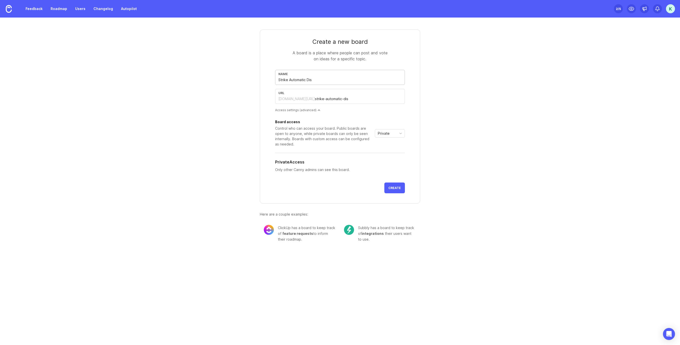
type input "Strike Automatic Disc"
type input "strike-automatic-disc"
type input "Strike Automatic Disco"
type input "strike-automatic-disco"
type input "Strike Automatic Discou"
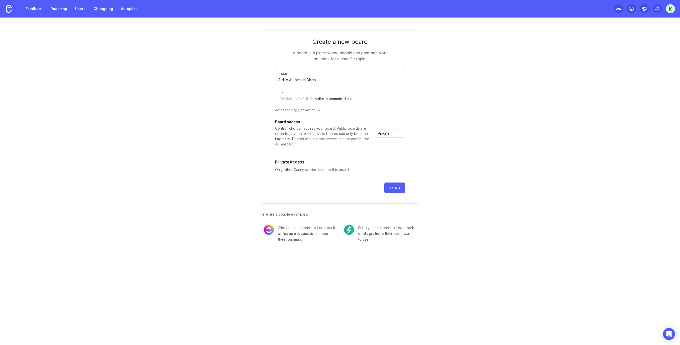
type input "strike-automatic-discou"
type input "Strike Automatic Discoun"
type input "strike-automatic-discoun"
type input "Strike Automatic Discount"
type input "strike-automatic-discount"
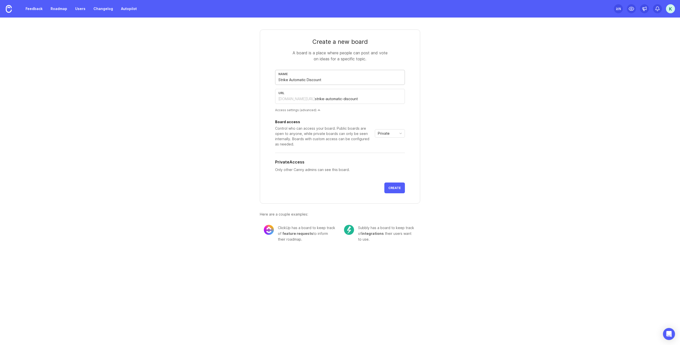
type input "Strike Automatic Discounts"
type input "strike-automatic-discounts"
type input "Strike Automatic Discounts"
click at [317, 110] on div at bounding box center [318, 110] width 3 height 3
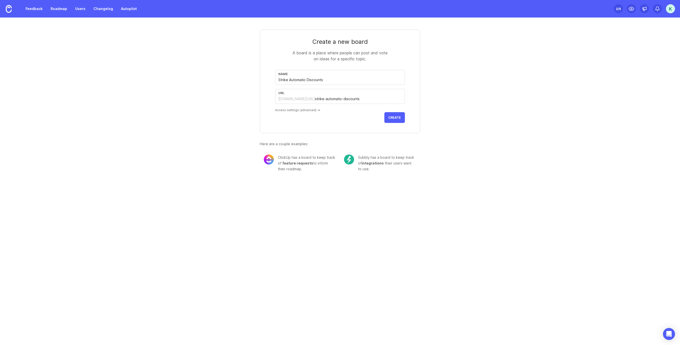
click at [314, 110] on div "Access settings (advanced)" at bounding box center [340, 110] width 130 height 4
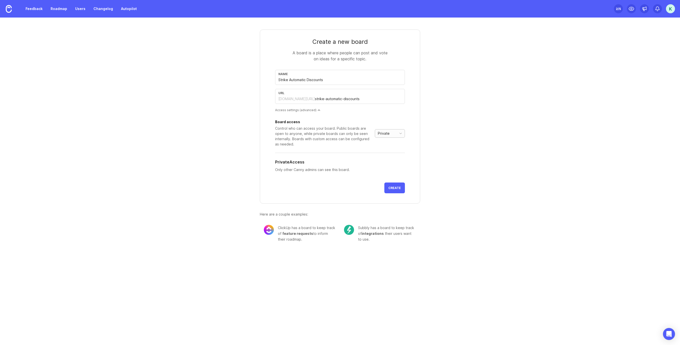
click at [384, 134] on span "Private" at bounding box center [384, 134] width 12 height 6
click at [387, 151] on span "Public" at bounding box center [383, 152] width 10 height 6
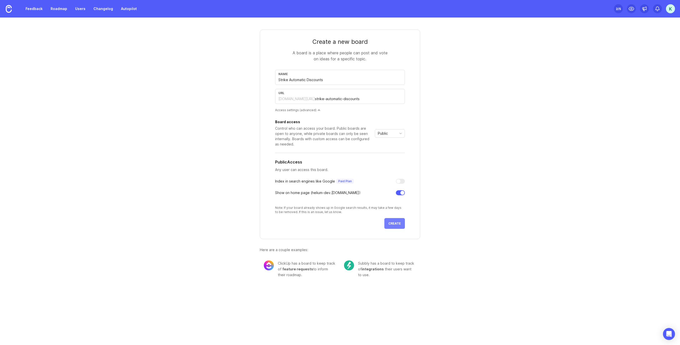
click at [400, 223] on span "Create" at bounding box center [394, 224] width 13 height 4
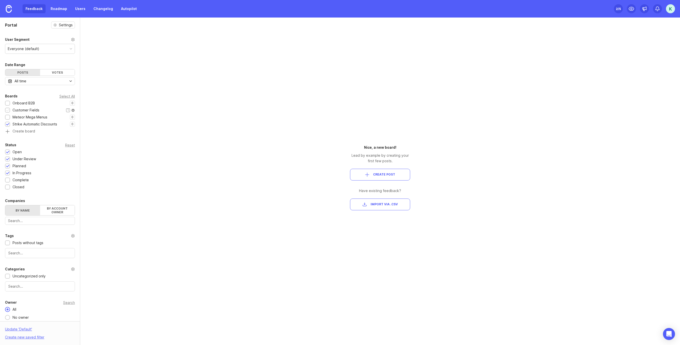
drag, startPoint x: 18, startPoint y: 118, endPoint x: 18, endPoint y: 109, distance: 9.5
click at [18, 109] on div "Onboard B2B 0 1 Customer Fields 0 1 Meteor Mega Menus 0 1 Strike Automatic Disc…" at bounding box center [40, 117] width 70 height 34
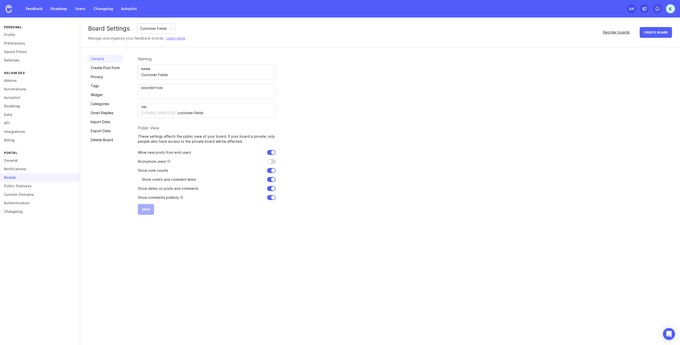
click at [618, 33] on div "Reorder boards" at bounding box center [616, 33] width 27 height 6
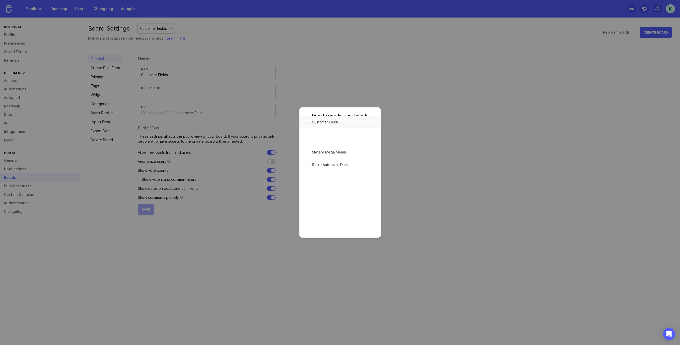
drag, startPoint x: 307, startPoint y: 141, endPoint x: 308, endPoint y: 124, distance: 17.5
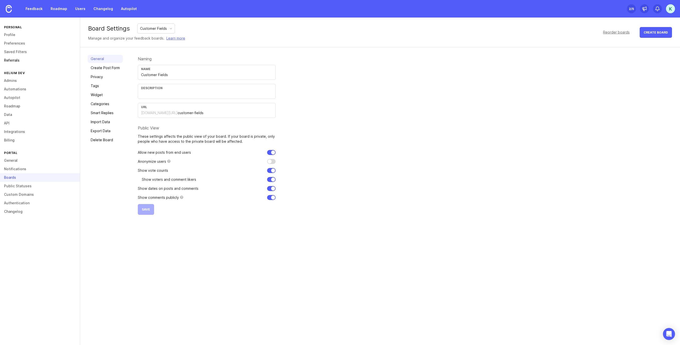
click at [13, 61] on link "Referrals" at bounding box center [40, 60] width 80 height 9
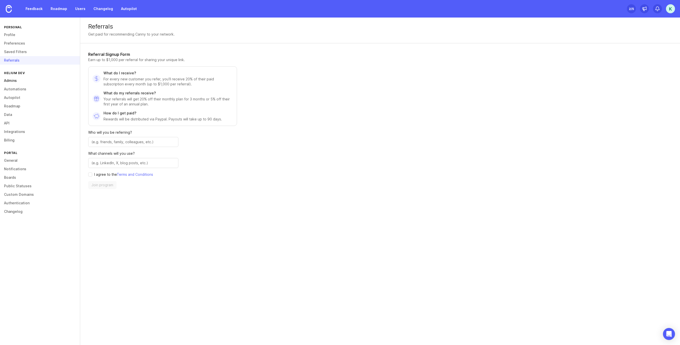
click at [22, 81] on link "Admins" at bounding box center [40, 80] width 80 height 9
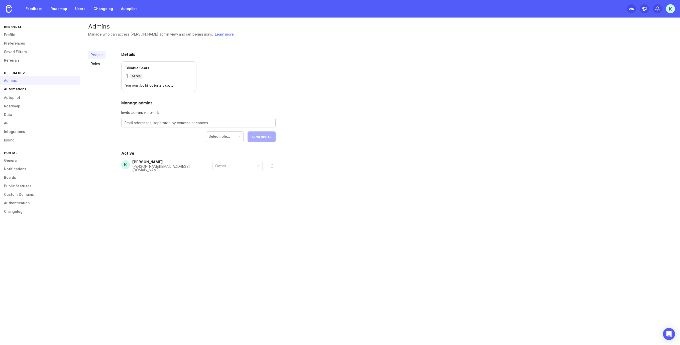
click at [24, 89] on link "Automations" at bounding box center [40, 89] width 80 height 9
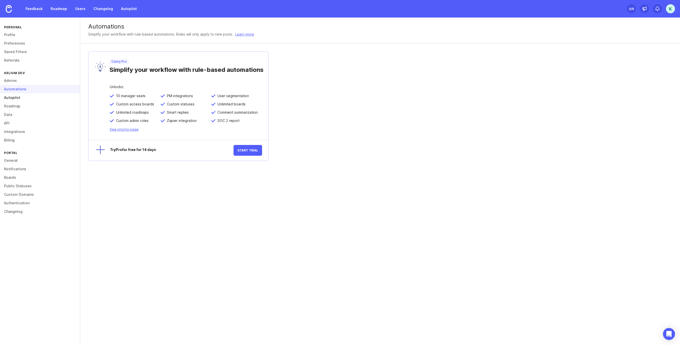
click at [23, 99] on link "Autopilot" at bounding box center [40, 97] width 80 height 9
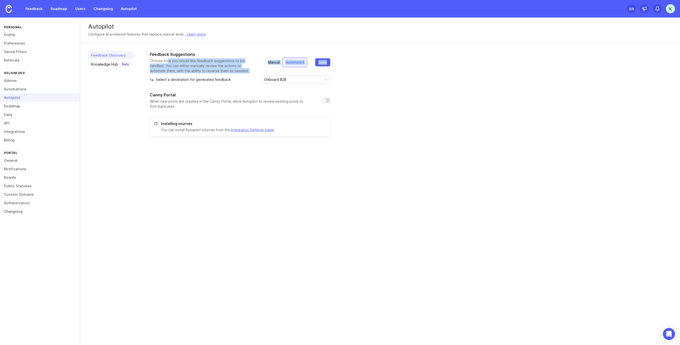
drag, startPoint x: 168, startPoint y: 62, endPoint x: 187, endPoint y: 76, distance: 23.8
click at [187, 76] on div "Feedback Suggestions Choose how you would like feedback suggestions to be handl…" at bounding box center [240, 67] width 180 height 33
click at [181, 69] on p "Choose how you would like feedback suggestions to be handled. You can either ma…" at bounding box center [203, 65] width 107 height 15
click at [321, 81] on div "Onboard B2B" at bounding box center [295, 79] width 69 height 9
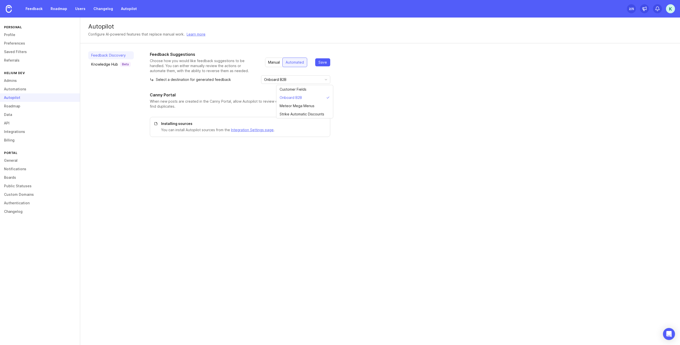
click at [253, 85] on div "Feedback Suggestions Choose how you would like feedback suggestions to be handl…" at bounding box center [240, 94] width 180 height 86
drag, startPoint x: 161, startPoint y: 63, endPoint x: 195, endPoint y: 60, distance: 33.4
click at [195, 60] on p "Choose how you would like feedback suggestions to be handled. You can either ma…" at bounding box center [203, 65] width 107 height 15
drag, startPoint x: 170, startPoint y: 66, endPoint x: 215, endPoint y: 71, distance: 45.6
click at [215, 71] on p "Choose how you would like feedback suggestions to be handled. You can either ma…" at bounding box center [203, 65] width 107 height 15
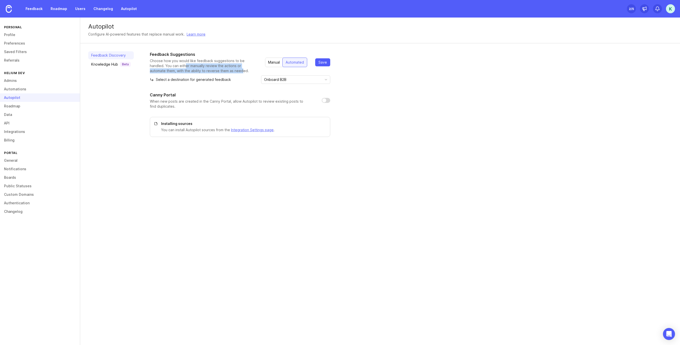
click at [269, 64] on div "Manual" at bounding box center [274, 62] width 18 height 9
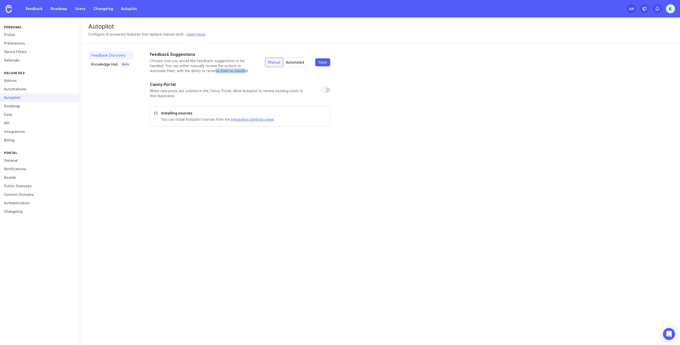
drag, startPoint x: 187, startPoint y: 72, endPoint x: 217, endPoint y: 72, distance: 30.1
click at [217, 72] on p "Choose how you would like feedback suggestions to be handled. You can either ma…" at bounding box center [203, 65] width 107 height 15
click at [296, 63] on div "Automated" at bounding box center [295, 62] width 24 height 9
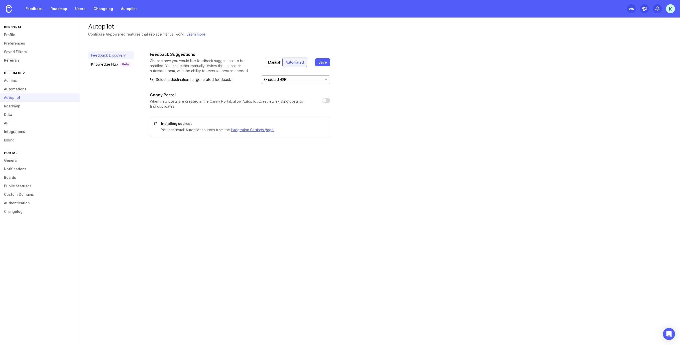
click at [295, 82] on input "Onboard B2B" at bounding box center [291, 80] width 55 height 6
click at [253, 77] on div "Select a destination for generated feedback Onboard B2B" at bounding box center [240, 79] width 180 height 9
click at [270, 64] on div "Manual" at bounding box center [274, 62] width 18 height 9
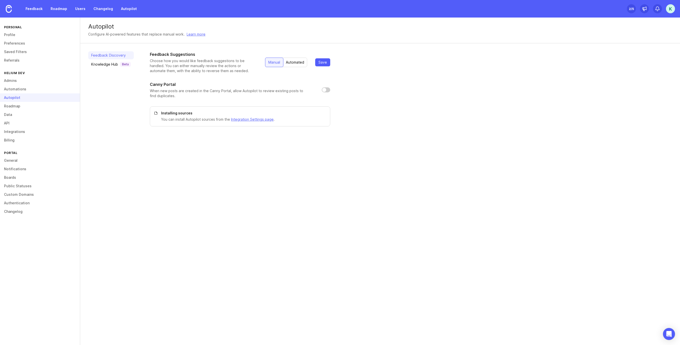
click at [328, 89] on input "checkbox" at bounding box center [326, 89] width 9 height 5
click at [325, 91] on input "checkbox" at bounding box center [326, 89] width 9 height 5
drag, startPoint x: 325, startPoint y: 90, endPoint x: 320, endPoint y: 96, distance: 7.9
click at [325, 90] on input "checkbox" at bounding box center [326, 89] width 9 height 5
checkbox input "true"
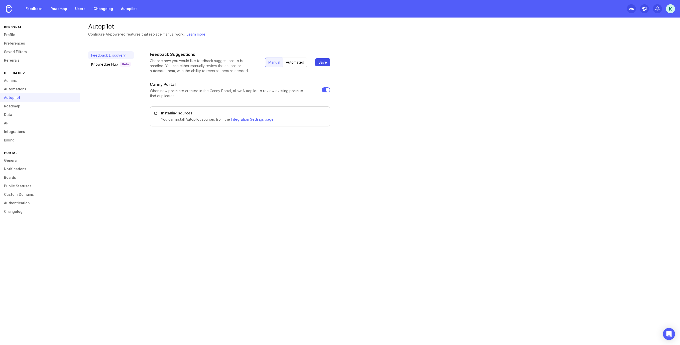
click at [325, 64] on span "Save" at bounding box center [322, 62] width 9 height 5
click at [115, 64] on div "Knowledge Hub Beta" at bounding box center [111, 64] width 40 height 5
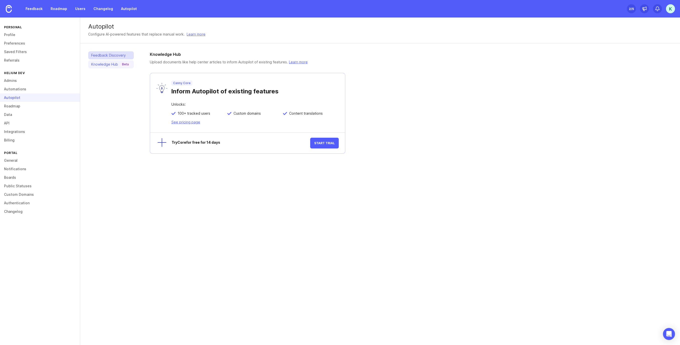
click at [103, 56] on link "Feedback Discovery" at bounding box center [111, 55] width 46 height 8
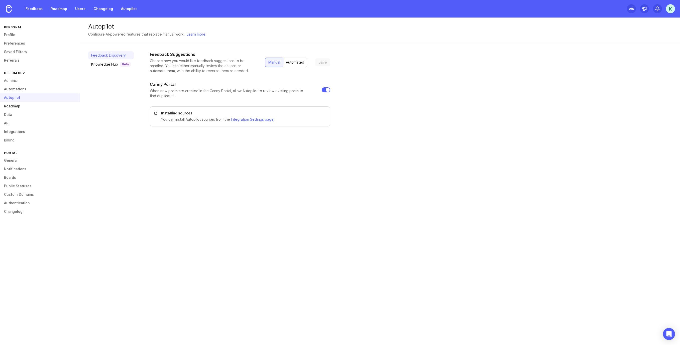
click at [19, 108] on link "Roadmap" at bounding box center [40, 106] width 80 height 9
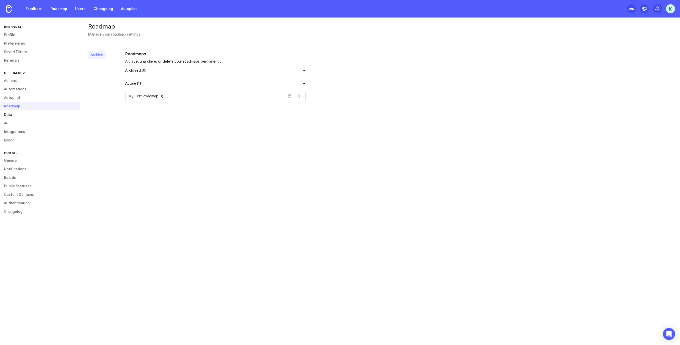
click at [14, 114] on link "Data" at bounding box center [40, 114] width 80 height 9
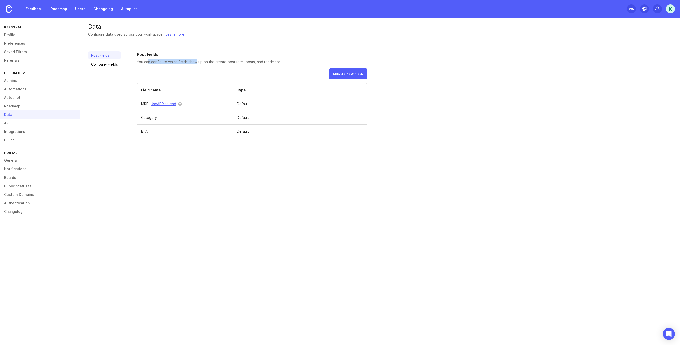
drag, startPoint x: 156, startPoint y: 62, endPoint x: 196, endPoint y: 62, distance: 40.3
click at [196, 62] on p "You can configure which fields show up on the create post form, posts, and road…" at bounding box center [252, 61] width 230 height 5
click at [108, 67] on link "Company Fields" at bounding box center [104, 64] width 33 height 8
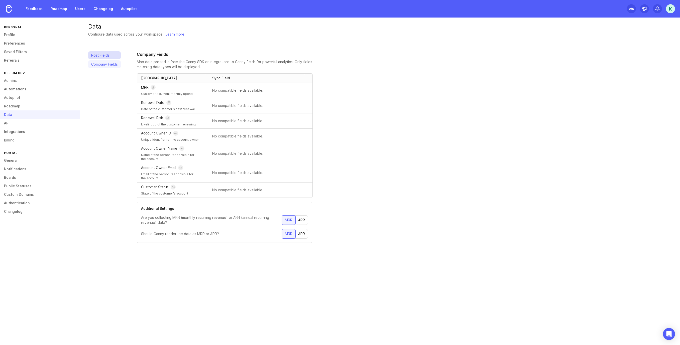
click at [109, 55] on link "Post Fields" at bounding box center [104, 55] width 33 height 8
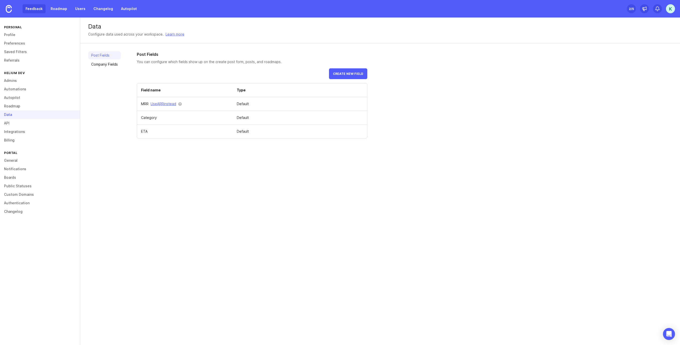
click at [29, 7] on link "Feedback" at bounding box center [34, 8] width 23 height 9
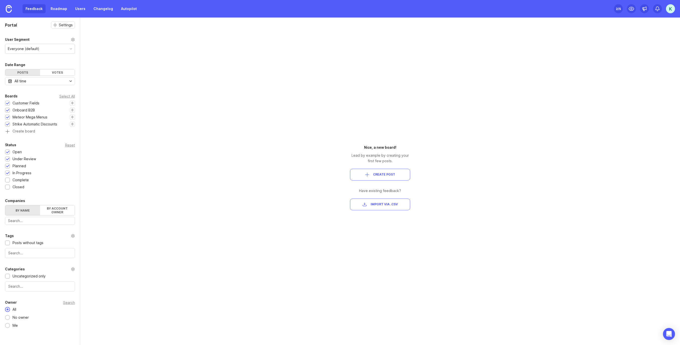
click at [388, 172] on button "Create Post" at bounding box center [380, 175] width 60 height 12
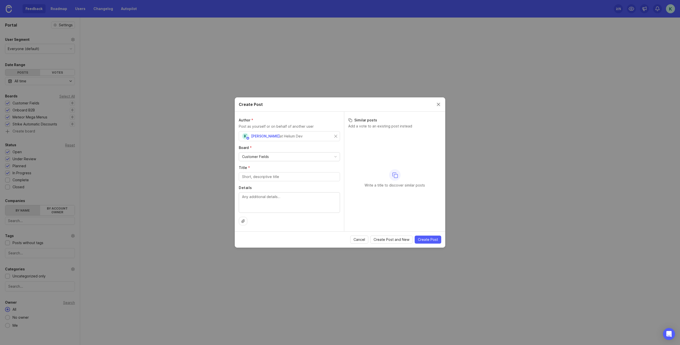
click at [437, 105] on button "Close create post modal" at bounding box center [438, 105] width 6 height 6
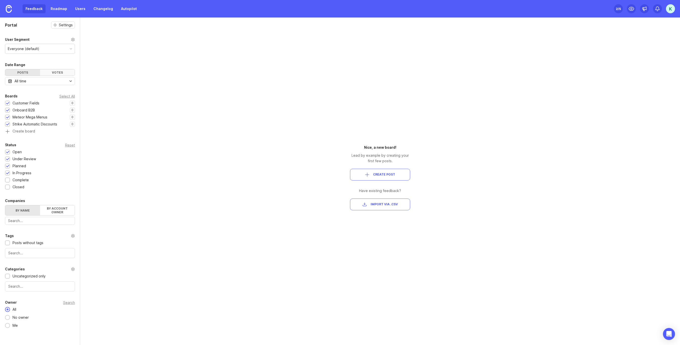
click at [48, 72] on div "Votes" at bounding box center [57, 72] width 35 height 6
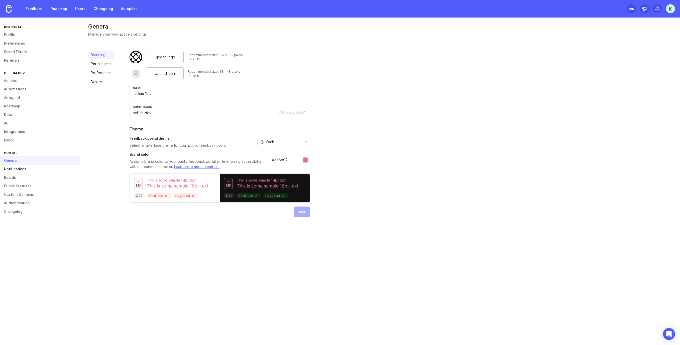
click at [21, 168] on link "Notifications" at bounding box center [40, 169] width 80 height 9
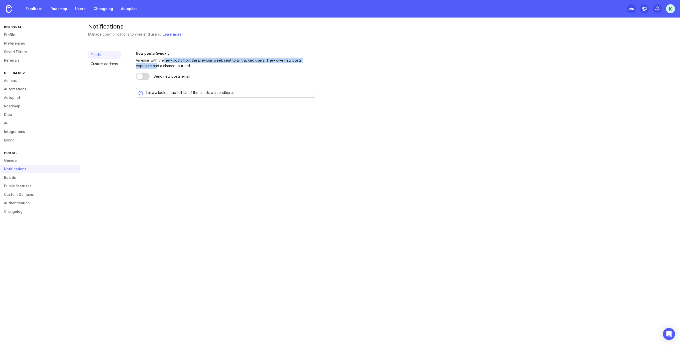
drag, startPoint x: 139, startPoint y: 63, endPoint x: 163, endPoint y: 59, distance: 24.5
click at [163, 59] on div "An email with the new posts from the previous week sent to all tracked users. T…" at bounding box center [226, 63] width 180 height 11
click at [163, 60] on div "An email with the new posts from the previous week sent to all tracked users. T…" at bounding box center [226, 63] width 180 height 11
drag, startPoint x: 261, startPoint y: 62, endPoint x: 315, endPoint y: 69, distance: 54.8
click at [315, 69] on div "New posts (weekly) An email with the new posts from the previous week sent to a…" at bounding box center [226, 74] width 180 height 47
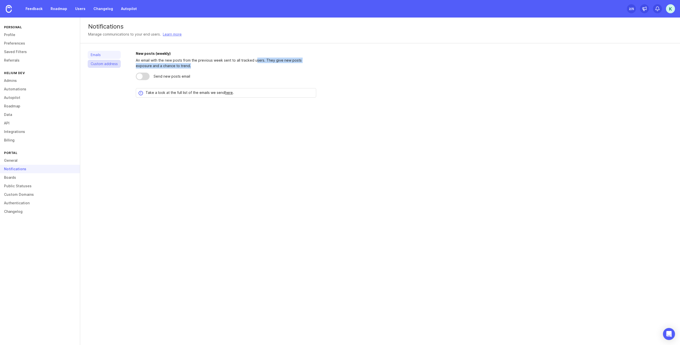
click at [108, 63] on link "Custom address" at bounding box center [104, 64] width 33 height 8
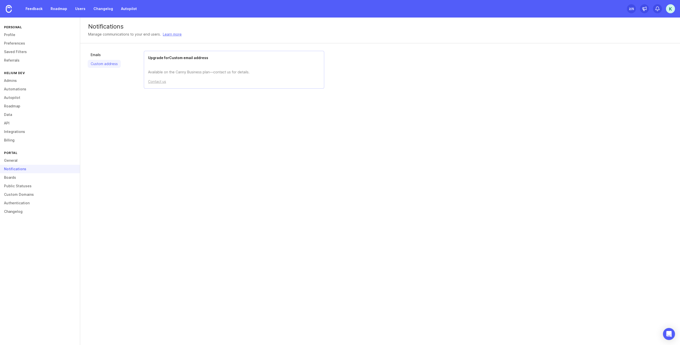
drag, startPoint x: 156, startPoint y: 115, endPoint x: 217, endPoint y: 129, distance: 62.4
click at [217, 129] on div "Notifications Manage communications to your end users. Learn more Emails Custom…" at bounding box center [379, 182] width 599 height 328
click at [106, 54] on link "Emails" at bounding box center [104, 55] width 33 height 8
click at [27, 178] on link "Boards" at bounding box center [40, 177] width 80 height 9
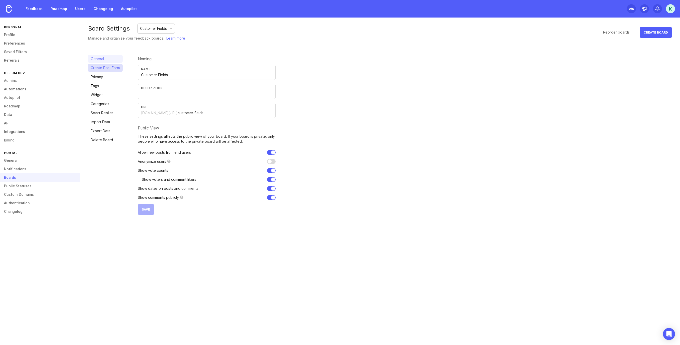
click at [105, 69] on link "Create Post Form" at bounding box center [105, 68] width 35 height 8
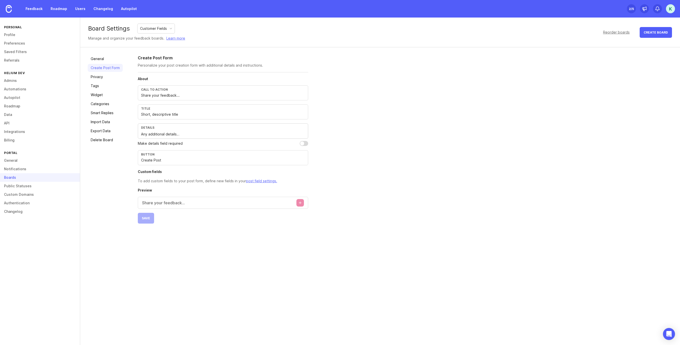
click at [300, 204] on button "Create post" at bounding box center [300, 203] width 8 height 8
click at [268, 243] on span "Cancel" at bounding box center [266, 241] width 12 height 5
click at [103, 78] on link "Privacy" at bounding box center [105, 77] width 35 height 8
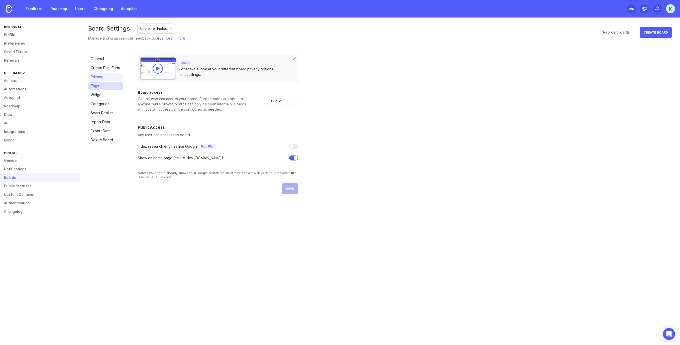
click at [104, 87] on link "Tags" at bounding box center [105, 86] width 35 height 8
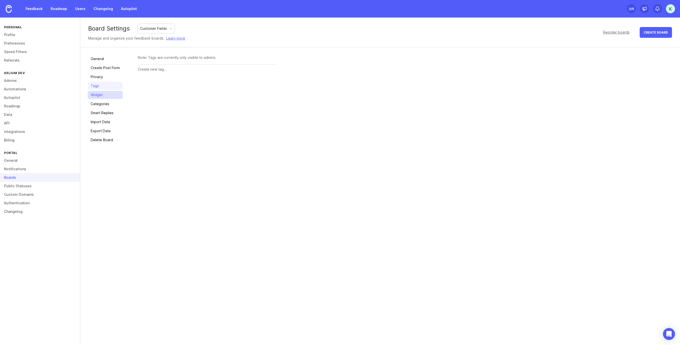
click at [103, 95] on link "Widget" at bounding box center [105, 95] width 35 height 8
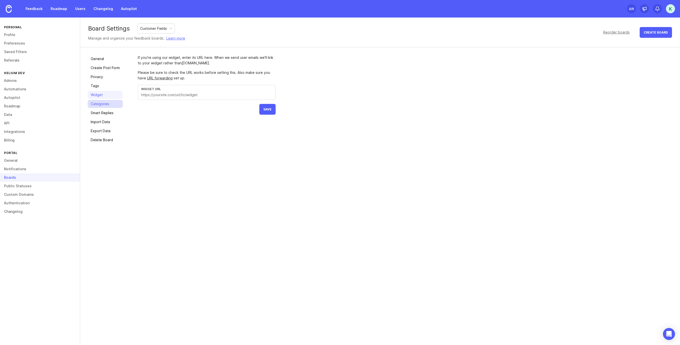
click at [101, 106] on link "Categories" at bounding box center [105, 104] width 35 height 8
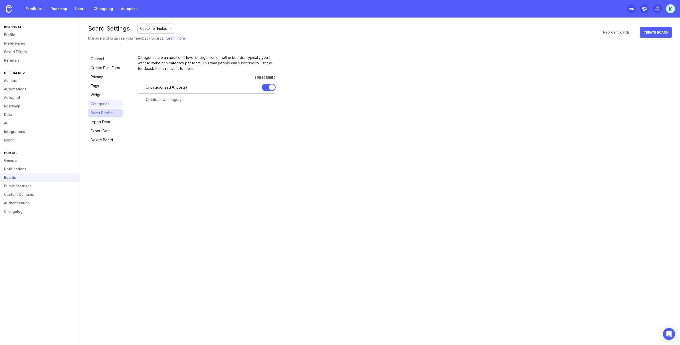
click at [108, 114] on link "Smart Replies" at bounding box center [105, 113] width 35 height 8
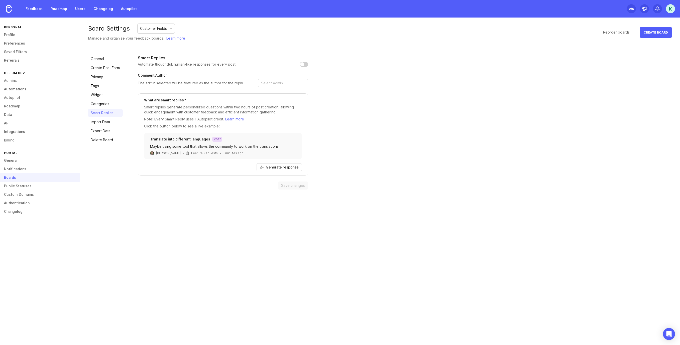
click at [303, 64] on input "checkbox" at bounding box center [303, 64] width 9 height 5
checkbox input "false"
click at [113, 123] on link "Import Data" at bounding box center [105, 122] width 35 height 8
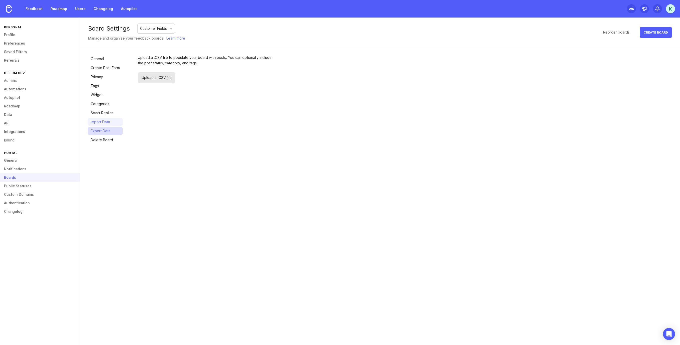
click at [110, 131] on link "Export Data" at bounding box center [105, 131] width 35 height 8
click at [104, 60] on link "General" at bounding box center [105, 59] width 35 height 8
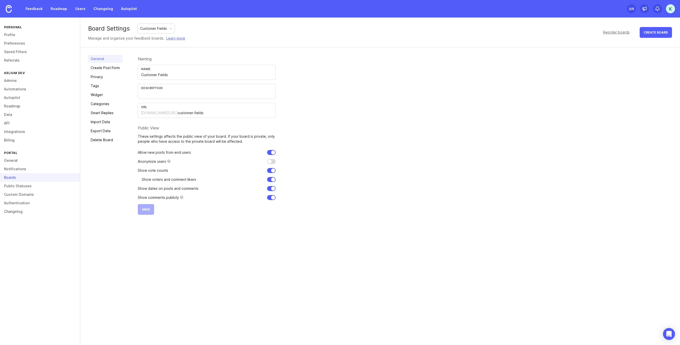
click at [172, 96] on input "text" at bounding box center [206, 94] width 131 height 6
type input """
paste input "https://apps.shopify.com/customr"
type input "Helium Customer Fields for Shopify - https://apps.shopify.com/customr"
click at [146, 212] on button "Save" at bounding box center [146, 209] width 16 height 11
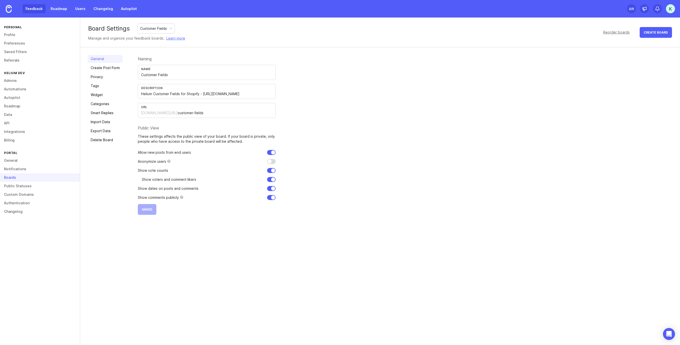
click at [35, 11] on link "Feedback" at bounding box center [34, 8] width 23 height 9
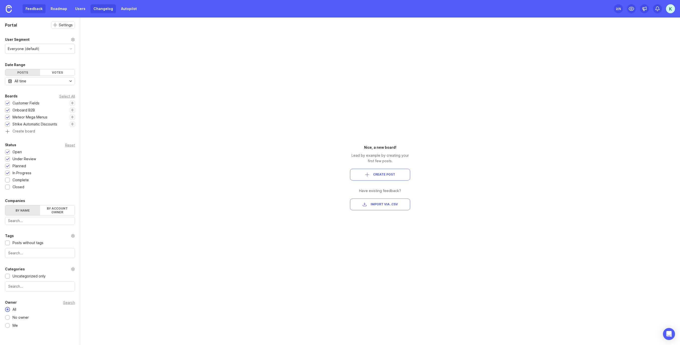
click at [102, 9] on link "Changelog" at bounding box center [103, 8] width 26 height 9
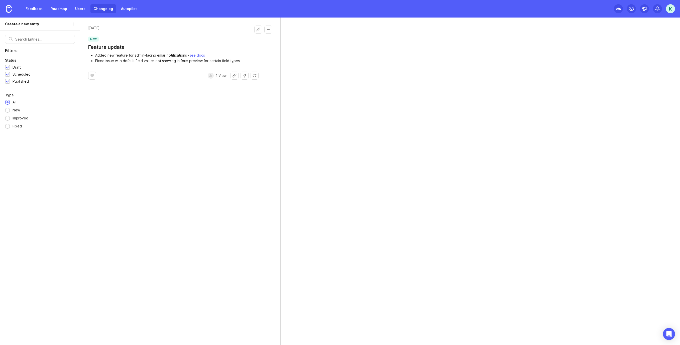
click at [671, 9] on div "K" at bounding box center [670, 8] width 9 height 9
click at [673, 22] on link "Create a new workspace" at bounding box center [670, 22] width 5 height 5
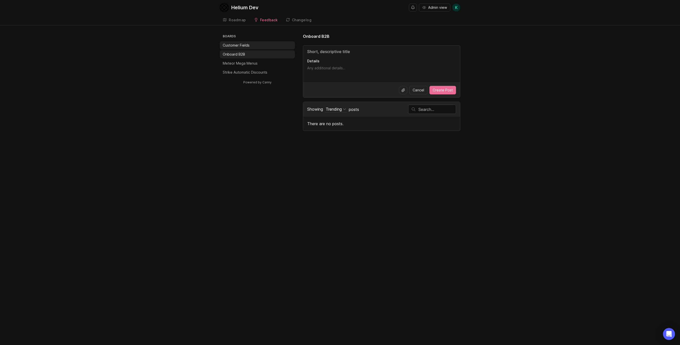
click at [237, 46] on p "Customer Fields" at bounding box center [236, 45] width 27 height 5
click at [236, 21] on div "Roadmap" at bounding box center [237, 20] width 17 height 4
click at [260, 63] on li "Meteor Mega Menus" at bounding box center [257, 63] width 75 height 8
click at [261, 73] on p "Strike Automatic Discounts" at bounding box center [245, 72] width 45 height 5
click at [298, 21] on div "Changelog" at bounding box center [302, 20] width 20 height 4
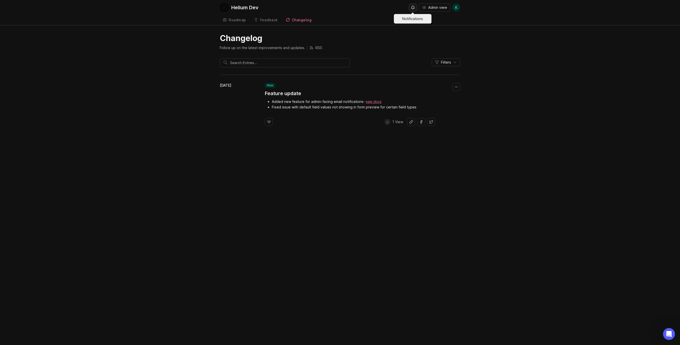
click at [413, 7] on button "Notifications" at bounding box center [413, 8] width 8 height 8
click at [370, 7] on div "Helium Dev Admin view K" at bounding box center [340, 7] width 240 height 15
click at [261, 22] on div "Feedback" at bounding box center [269, 20] width 18 height 4
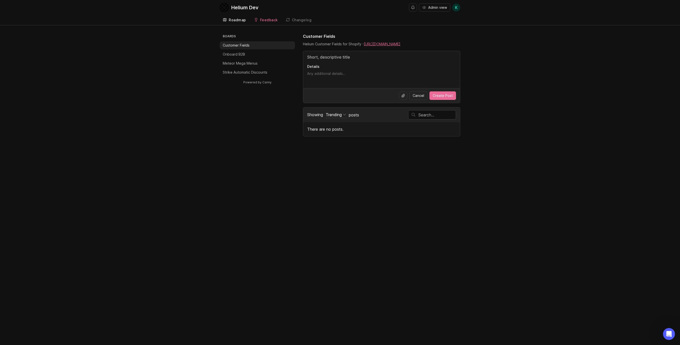
click at [234, 19] on div "Roadmap" at bounding box center [237, 20] width 17 height 4
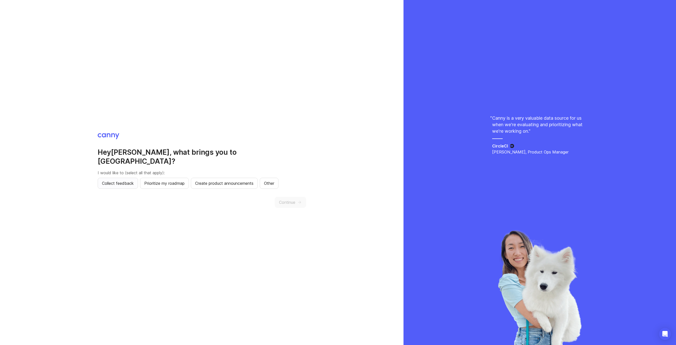
click at [112, 182] on button "Collect feedback" at bounding box center [118, 183] width 40 height 11
click at [226, 180] on span "Create product announcements" at bounding box center [224, 183] width 58 height 6
click at [292, 199] on span "Continue" at bounding box center [287, 202] width 16 height 6
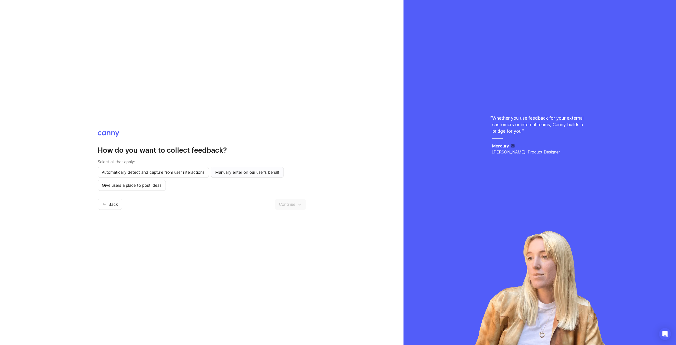
click at [247, 176] on button "Manually enter on our user's behalf" at bounding box center [247, 172] width 73 height 11
click at [143, 190] on button "Give users a place to post ideas" at bounding box center [132, 185] width 68 height 11
click at [293, 201] on span "Continue" at bounding box center [287, 204] width 16 height 6
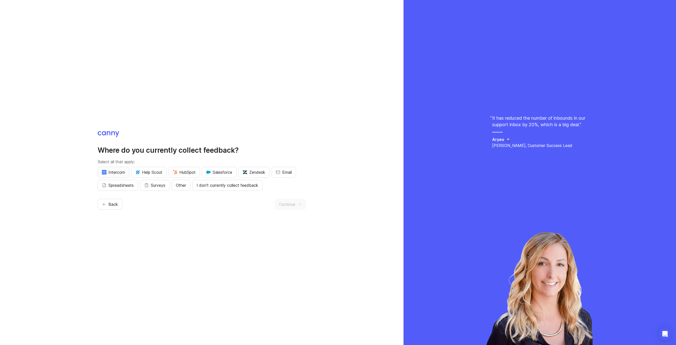
click at [112, 175] on span "Intercom" at bounding box center [113, 172] width 23 height 6
click at [289, 176] on button "Email" at bounding box center [283, 172] width 25 height 11
click at [293, 207] on span "Continue" at bounding box center [287, 204] width 16 height 6
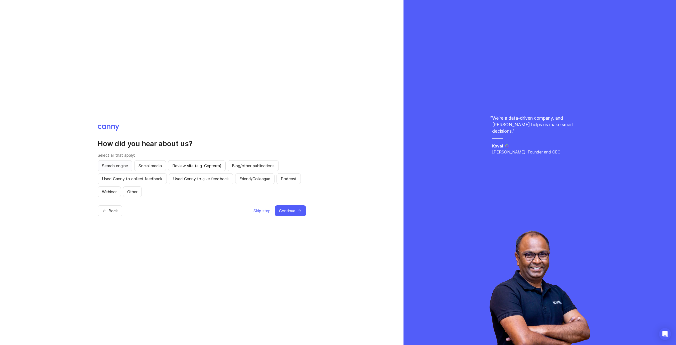
click at [117, 169] on button "Search engine" at bounding box center [115, 165] width 35 height 11
click at [290, 211] on span "Continue" at bounding box center [287, 211] width 16 height 6
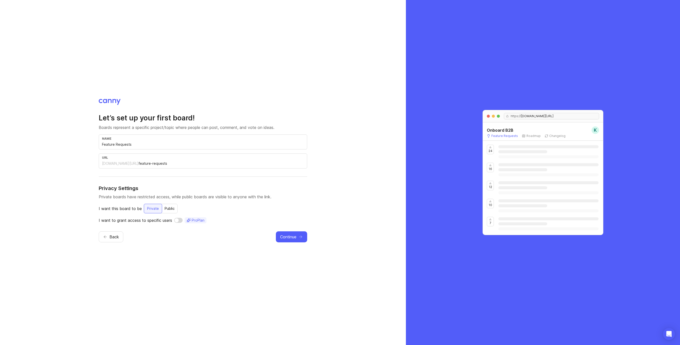
click at [117, 145] on input "Feature Requests" at bounding box center [203, 145] width 202 height 6
click at [299, 236] on icon "button" at bounding box center [300, 237] width 5 height 5
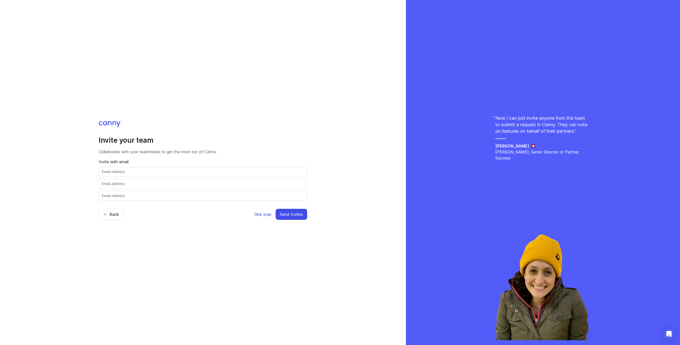
click at [264, 214] on span "Skip step" at bounding box center [262, 214] width 17 height 6
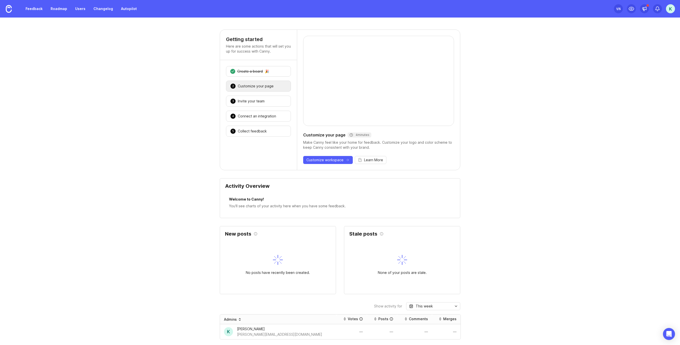
click at [674, 11] on div "K" at bounding box center [670, 8] width 9 height 9
click at [672, 23] on icon "Create a new workspace" at bounding box center [671, 22] width 4 height 4
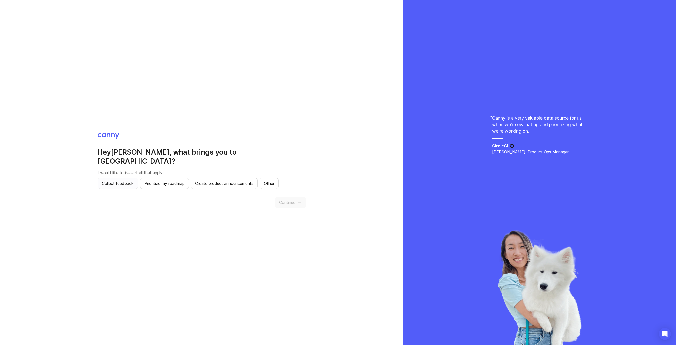
click at [125, 180] on span "Collect feedback" at bounding box center [118, 183] width 32 height 6
click at [219, 180] on span "Create product announcements" at bounding box center [224, 183] width 58 height 6
click at [291, 199] on span "Continue" at bounding box center [287, 202] width 16 height 6
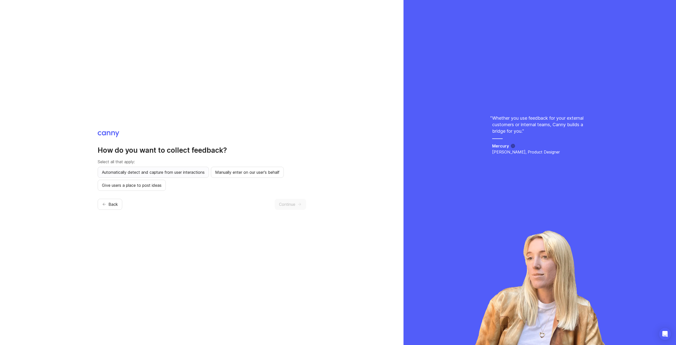
click at [152, 173] on span "Automatically detect and capture from user interactions" at bounding box center [153, 172] width 103 height 6
click at [236, 170] on span "Manually enter on our user's behalf" at bounding box center [247, 172] width 64 height 6
click at [153, 185] on span "Give users a place to post ideas" at bounding box center [132, 185] width 60 height 6
click at [177, 173] on span "Automatically detect and capture from user interactions" at bounding box center [153, 172] width 103 height 6
click at [295, 205] on span "Continue" at bounding box center [287, 204] width 16 height 6
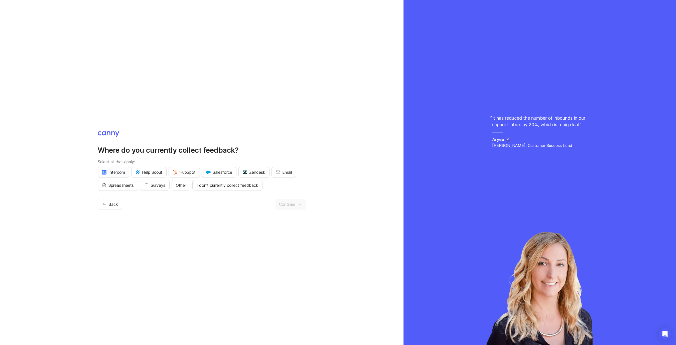
click at [118, 173] on span "Intercom" at bounding box center [113, 172] width 23 height 6
click at [283, 172] on button "Email" at bounding box center [283, 172] width 25 height 11
click at [290, 206] on span "Continue" at bounding box center [287, 204] width 16 height 6
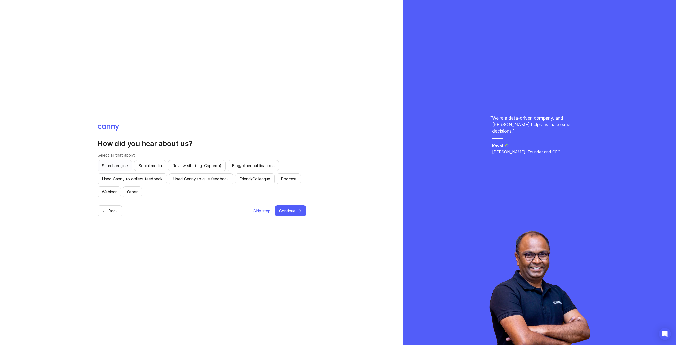
click at [123, 166] on span "Search engine" at bounding box center [115, 166] width 26 height 6
click at [296, 211] on button "Continue" at bounding box center [290, 210] width 31 height 11
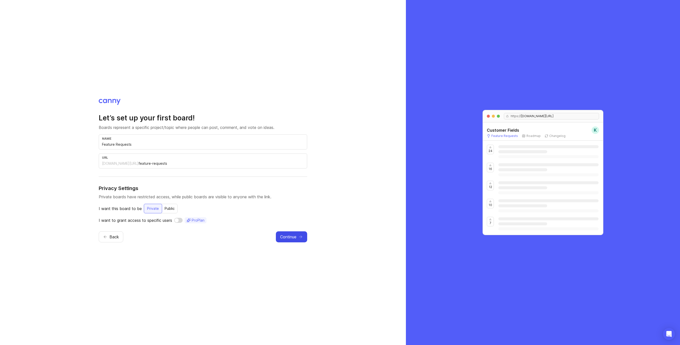
click at [292, 234] on span "Continue" at bounding box center [288, 237] width 16 height 6
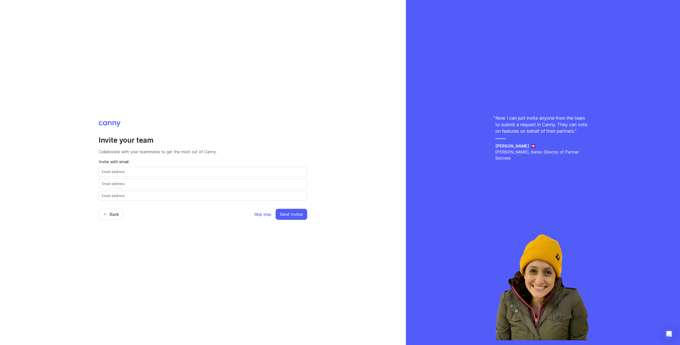
click at [268, 215] on span "Skip step" at bounding box center [262, 214] width 17 height 6
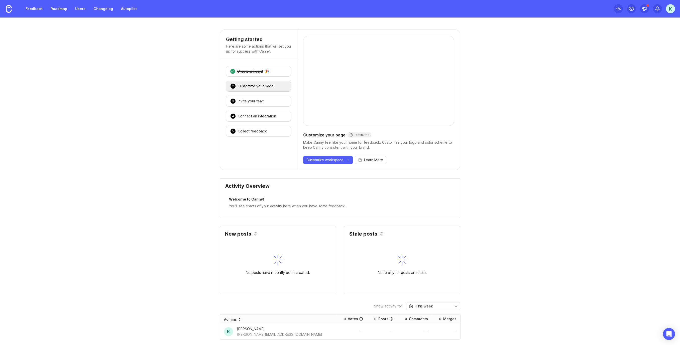
click at [669, 10] on div "K" at bounding box center [670, 8] width 9 height 9
click at [672, 22] on icon "Create a new workspace" at bounding box center [671, 22] width 2 height 0
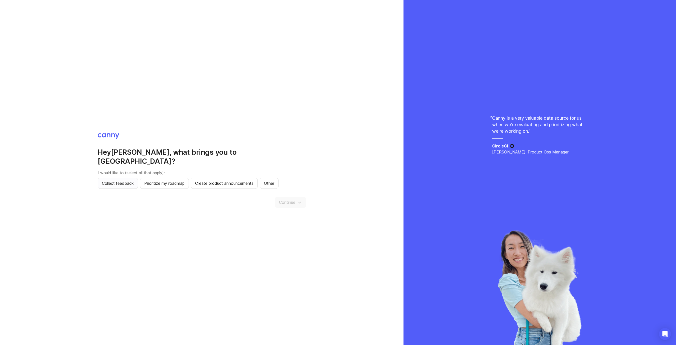
click at [123, 180] on span "Collect feedback" at bounding box center [118, 183] width 32 height 6
click at [232, 180] on span "Create product announcements" at bounding box center [224, 183] width 58 height 6
click at [295, 199] on span "Continue" at bounding box center [287, 202] width 16 height 6
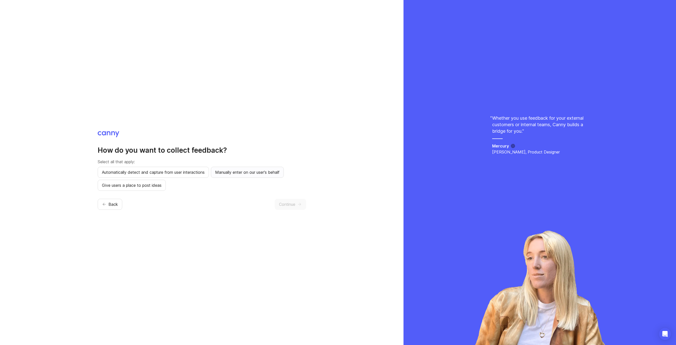
click at [245, 175] on span "Manually enter on our user's behalf" at bounding box center [247, 172] width 64 height 6
click at [136, 190] on button "Give users a place to post ideas" at bounding box center [132, 185] width 68 height 11
click at [286, 204] on span "Continue" at bounding box center [287, 204] width 16 height 6
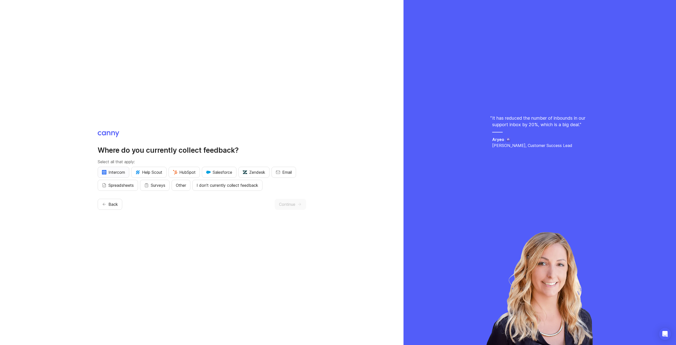
click at [123, 172] on span "Intercom" at bounding box center [113, 172] width 23 height 6
click at [286, 171] on span "Email" at bounding box center [287, 172] width 10 height 6
click at [293, 203] on span "Continue" at bounding box center [287, 204] width 16 height 6
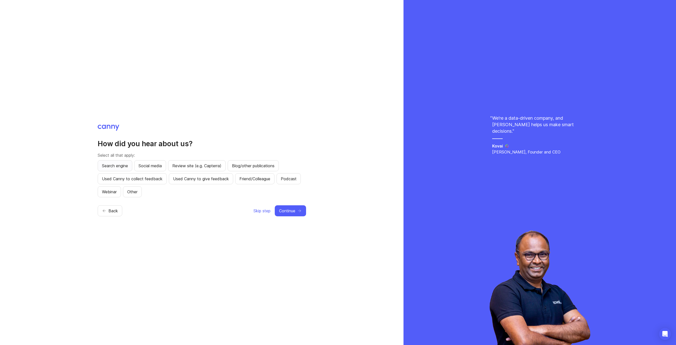
click at [113, 165] on span "Search engine" at bounding box center [115, 166] width 26 height 6
click at [290, 210] on span "Continue" at bounding box center [287, 211] width 16 height 6
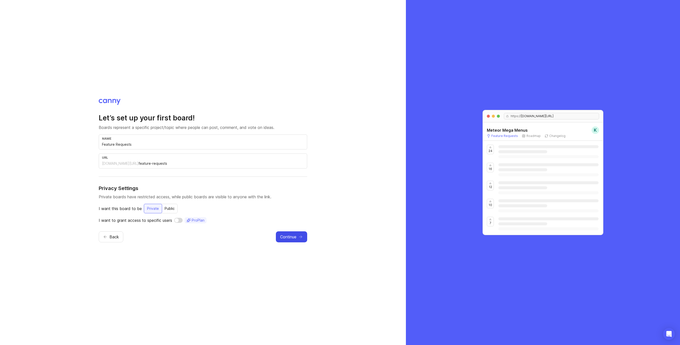
click at [297, 238] on button "Continue" at bounding box center [291, 236] width 31 height 11
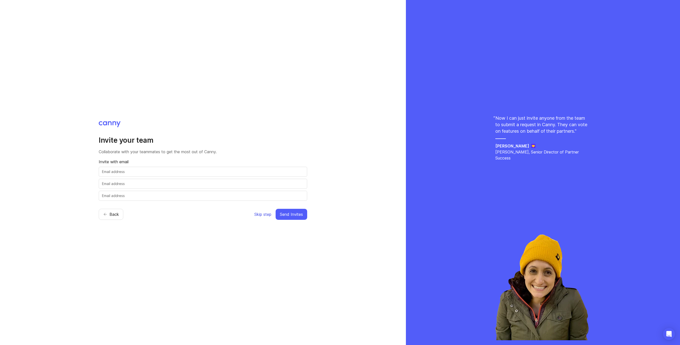
click at [265, 214] on span "Skip step" at bounding box center [262, 214] width 17 height 6
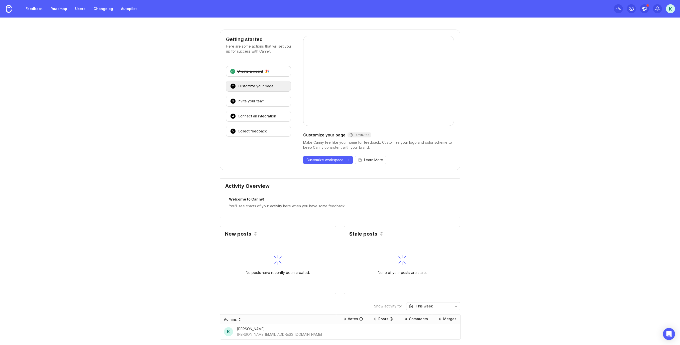
click at [673, 8] on div "K" at bounding box center [670, 8] width 9 height 9
click at [671, 23] on icon "Create a new workspace" at bounding box center [671, 22] width 4 height 4
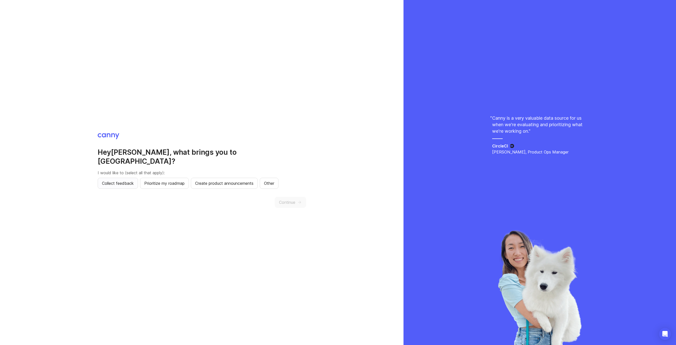
click at [112, 182] on span "Collect feedback" at bounding box center [118, 183] width 32 height 6
click at [218, 181] on span "Create product announcements" at bounding box center [224, 183] width 58 height 6
click at [301, 200] on icon "button" at bounding box center [299, 202] width 5 height 5
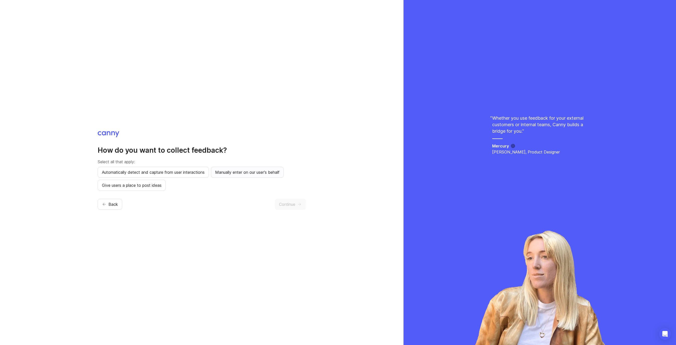
click at [232, 173] on span "Manually enter on our user's behalf" at bounding box center [247, 172] width 64 height 6
click at [156, 187] on span "Give users a place to post ideas" at bounding box center [132, 185] width 60 height 6
click at [299, 208] on button "Continue" at bounding box center [290, 204] width 31 height 11
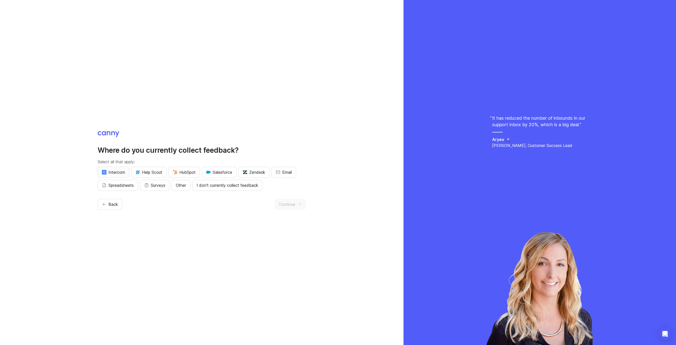
click at [113, 174] on span "Intercom" at bounding box center [113, 172] width 23 height 6
click at [284, 170] on button "Email" at bounding box center [283, 172] width 25 height 11
click at [297, 207] on button "Continue" at bounding box center [290, 204] width 31 height 11
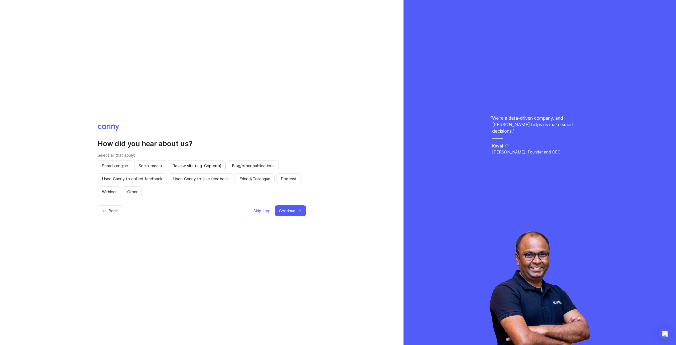
click at [118, 168] on span "Search engine" at bounding box center [115, 166] width 26 height 6
click at [281, 211] on span "Continue" at bounding box center [287, 211] width 16 height 6
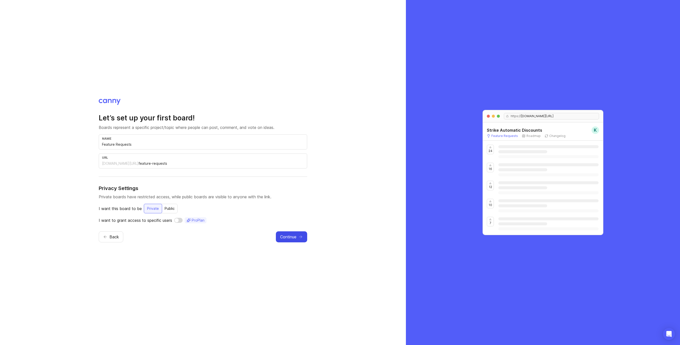
click at [298, 238] on button "Continue" at bounding box center [291, 236] width 31 height 11
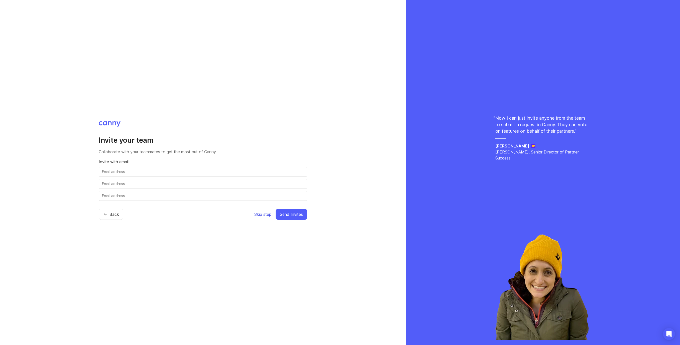
click at [265, 218] on button "Skip step" at bounding box center [263, 214] width 18 height 11
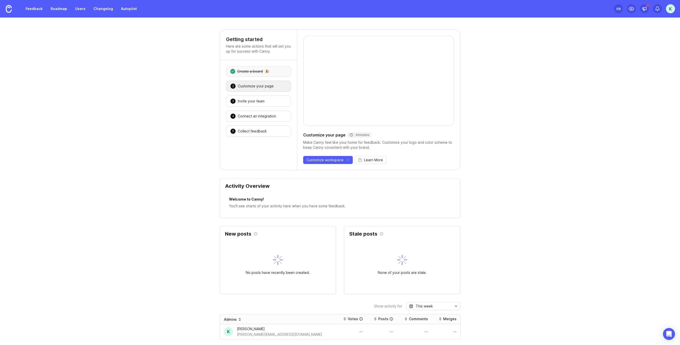
click at [247, 70] on div "Create a board" at bounding box center [250, 71] width 26 height 5
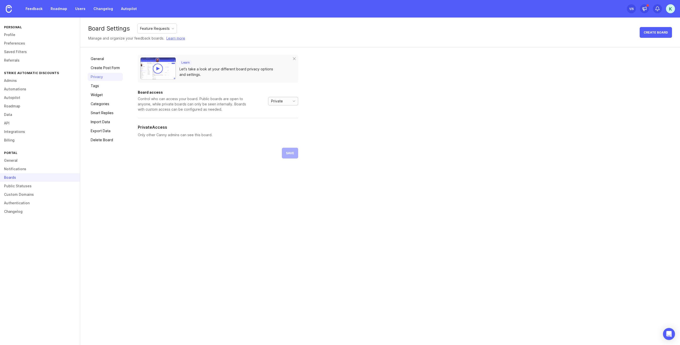
click at [285, 101] on div "Private" at bounding box center [278, 101] width 20 height 8
click at [287, 118] on li "Public" at bounding box center [283, 119] width 30 height 8
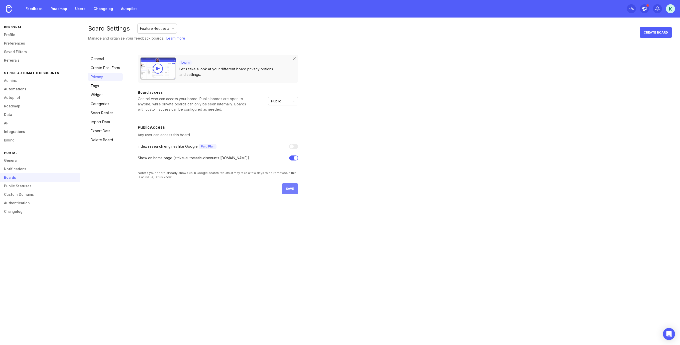
click at [292, 191] on button "save" at bounding box center [290, 188] width 16 height 11
click at [667, 7] on div "K" at bounding box center [670, 8] width 9 height 9
click at [656, 36] on p "Onboard B2B" at bounding box center [648, 37] width 22 height 5
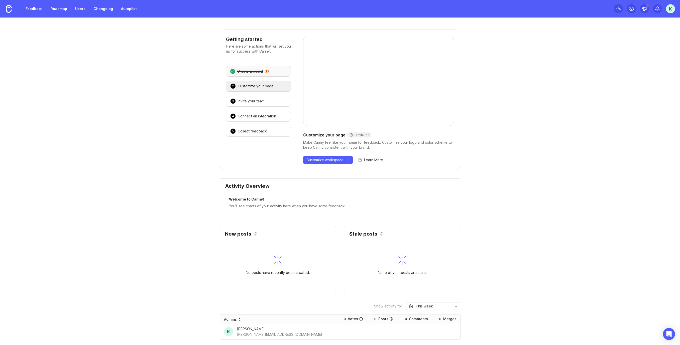
click at [258, 68] on div "1 Create a board 🎉" at bounding box center [258, 71] width 65 height 11
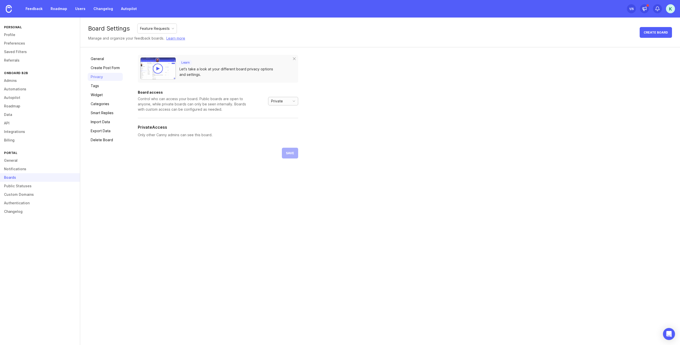
click at [288, 100] on div "Private" at bounding box center [283, 101] width 30 height 9
click at [281, 119] on span "Public" at bounding box center [277, 119] width 12 height 6
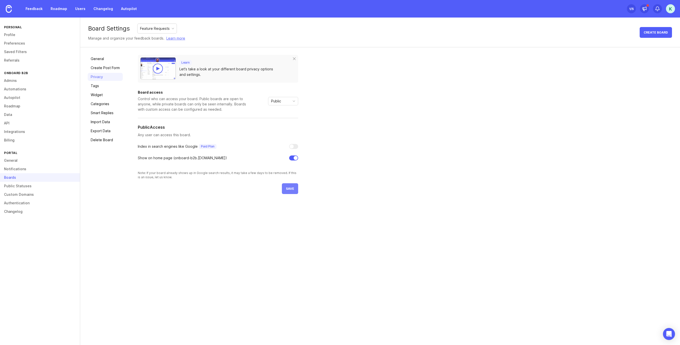
click at [291, 192] on button "save" at bounding box center [290, 188] width 16 height 11
click at [669, 11] on div "K" at bounding box center [670, 8] width 9 height 9
click at [656, 45] on p "Customer Fields" at bounding box center [650, 45] width 27 height 5
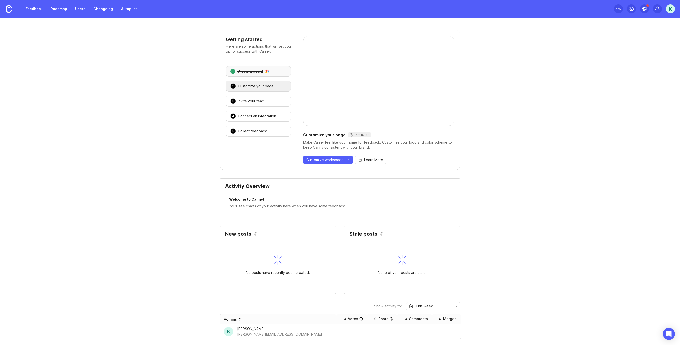
click at [255, 70] on div "Create a board" at bounding box center [250, 71] width 26 height 5
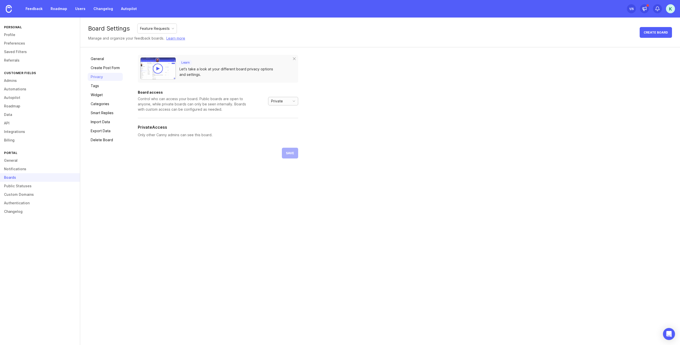
click at [286, 101] on div "Private" at bounding box center [278, 101] width 20 height 8
click at [279, 120] on span "Public" at bounding box center [276, 119] width 10 height 6
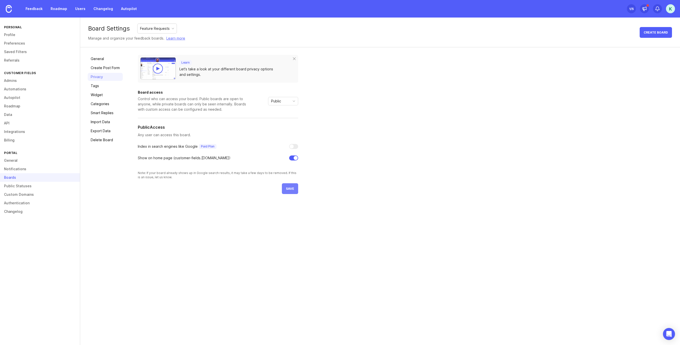
click at [293, 189] on span "save" at bounding box center [290, 189] width 8 height 4
click at [669, 10] on div "K" at bounding box center [670, 8] width 9 height 9
click at [654, 63] on p "Strike Automatic Discounts" at bounding box center [654, 64] width 37 height 10
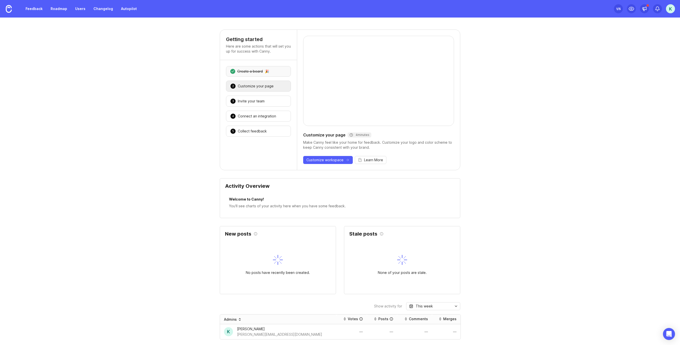
click at [267, 70] on div "1 Create a board 🎉" at bounding box center [258, 71] width 65 height 11
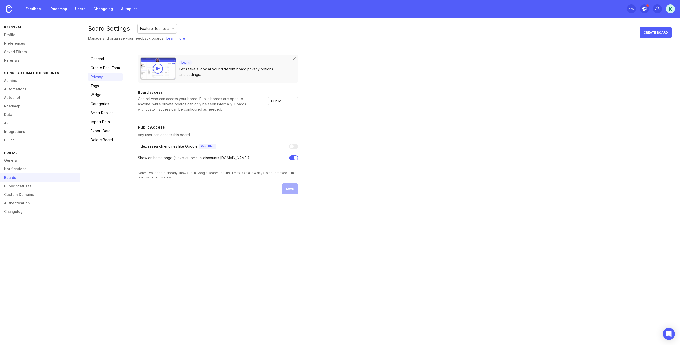
click at [668, 9] on div "K" at bounding box center [670, 8] width 9 height 9
click at [648, 37] on p "Onboard B2B" at bounding box center [648, 37] width 22 height 5
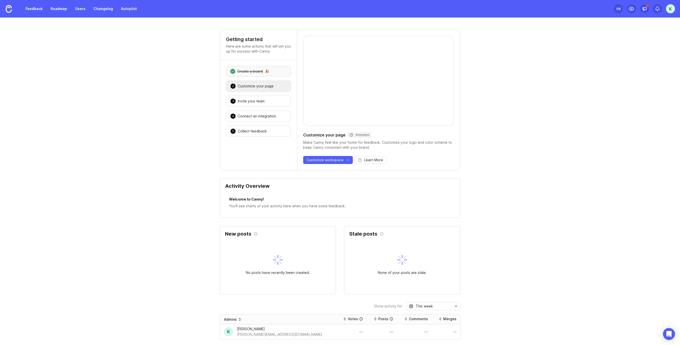
click at [265, 70] on div "🎉" at bounding box center [267, 72] width 4 height 4
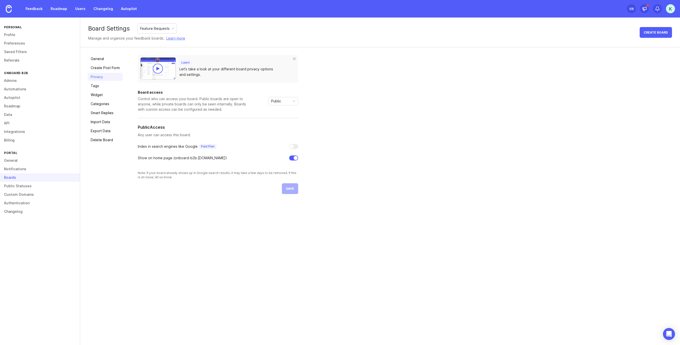
click at [674, 8] on div "K" at bounding box center [670, 8] width 9 height 9
click at [653, 45] on p "Customer Fields" at bounding box center [650, 45] width 27 height 5
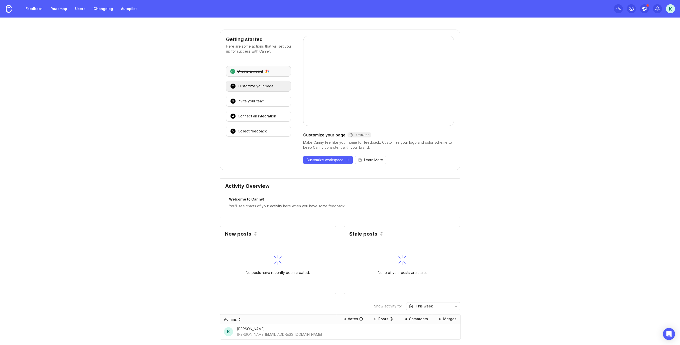
click at [255, 75] on div "1 Create a board 🎉" at bounding box center [258, 71] width 65 height 11
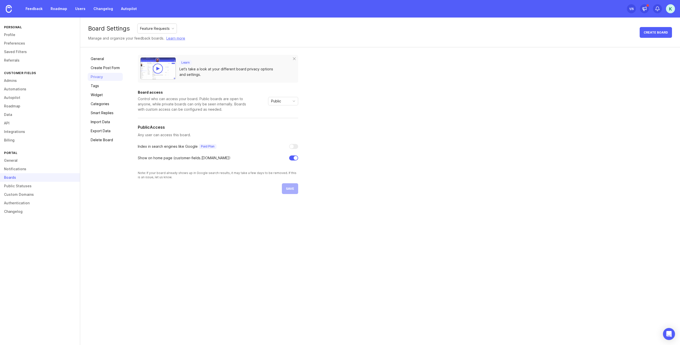
click at [671, 4] on div "K" at bounding box center [670, 8] width 9 height 9
click at [523, 103] on div "Learn Let's take a look at your different board privacy options and settings. B…" at bounding box center [405, 124] width 534 height 139
click at [6, 3] on link at bounding box center [9, 9] width 18 height 18
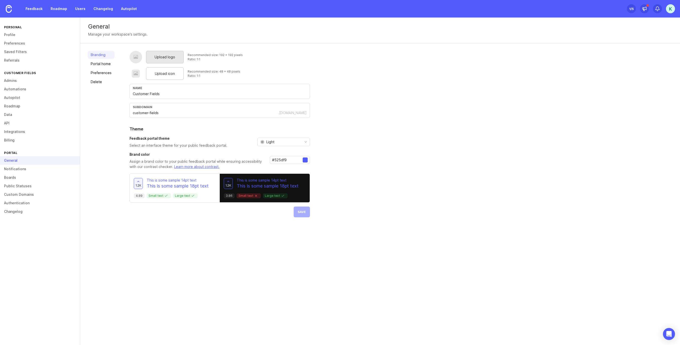
click at [162, 60] on div "Upload logo" at bounding box center [165, 57] width 38 height 13
click at [302, 211] on span "Save" at bounding box center [301, 212] width 8 height 4
click at [669, 7] on div "K" at bounding box center [670, 8] width 9 height 9
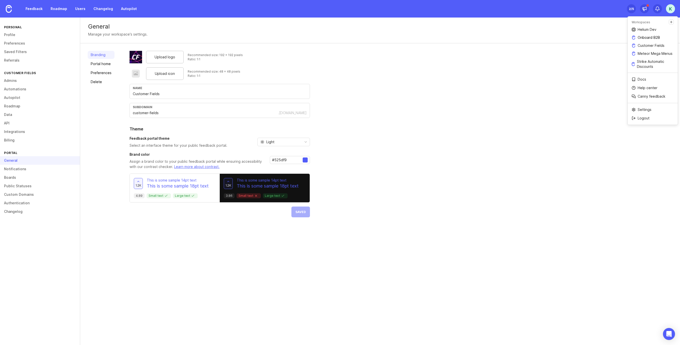
click at [651, 36] on p "Onboard B2B" at bounding box center [648, 37] width 22 height 5
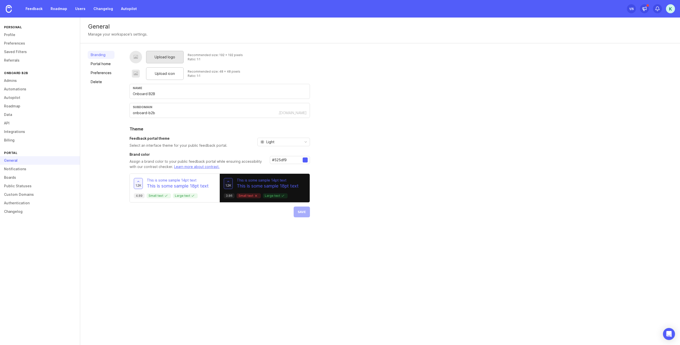
click at [162, 57] on span "Upload logo" at bounding box center [164, 57] width 21 height 6
click at [156, 53] on div "Upload logo" at bounding box center [165, 57] width 38 height 13
click at [298, 215] on button "Save" at bounding box center [301, 212] width 16 height 11
click at [671, 7] on div "K" at bounding box center [670, 8] width 9 height 9
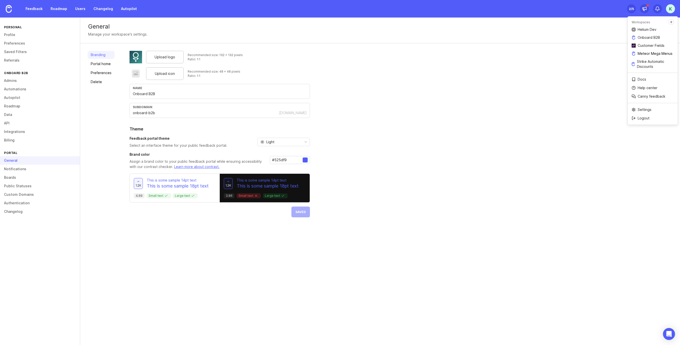
click at [649, 53] on p "Meteor Mega Menus" at bounding box center [654, 53] width 35 height 5
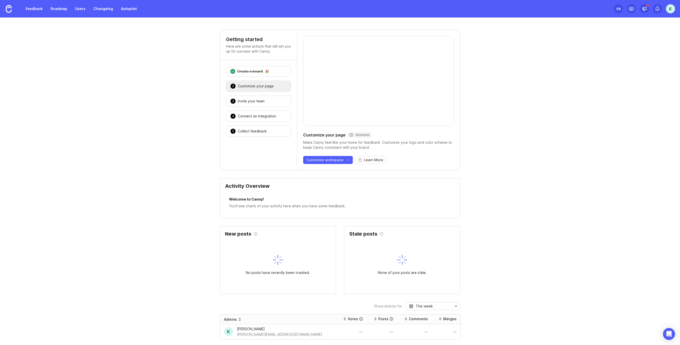
click at [669, 12] on div "K" at bounding box center [670, 8] width 9 height 9
click at [649, 37] on p "Onboard B2B" at bounding box center [648, 37] width 22 height 5
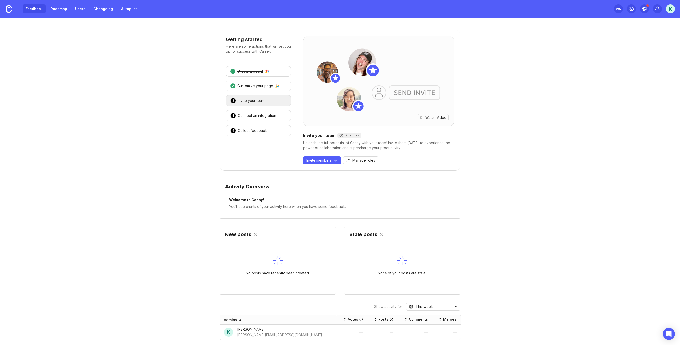
click at [37, 9] on link "Feedback" at bounding box center [34, 8] width 23 height 9
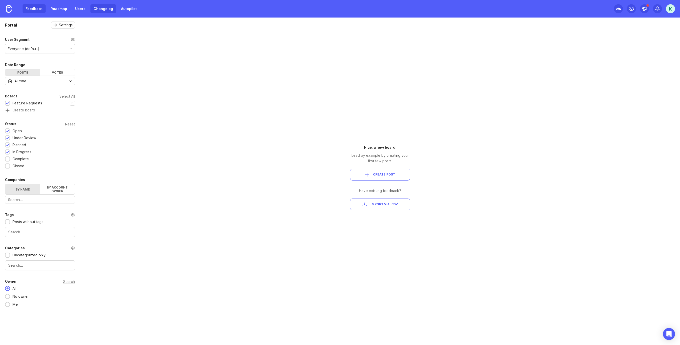
click at [93, 10] on link "Changelog" at bounding box center [103, 8] width 26 height 9
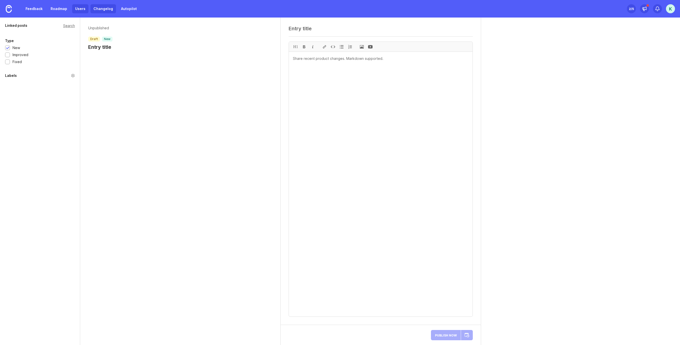
click at [79, 10] on link "Users" at bounding box center [80, 8] width 16 height 9
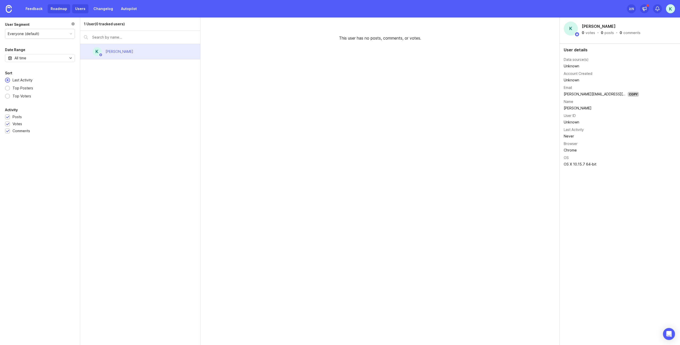
click at [63, 10] on link "Roadmap" at bounding box center [59, 8] width 23 height 9
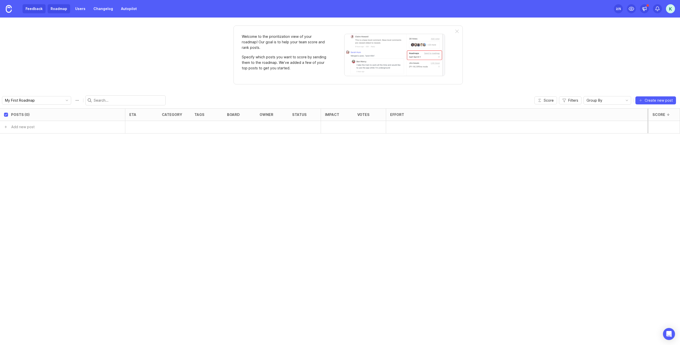
click at [40, 10] on link "Feedback" at bounding box center [34, 8] width 23 height 9
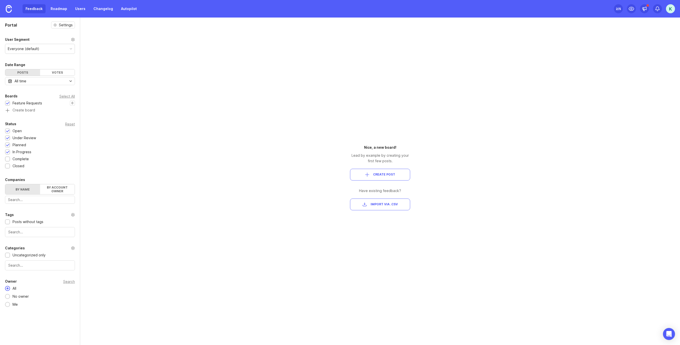
click at [389, 206] on span "Import via .csv" at bounding box center [383, 204] width 27 height 4
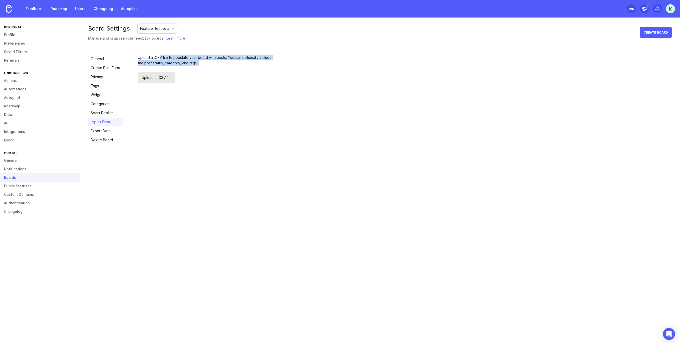
drag, startPoint x: 160, startPoint y: 57, endPoint x: 208, endPoint y: 73, distance: 51.3
click at [208, 73] on div "Upload a .CSV file to populate your board with posts. You can optionally includ…" at bounding box center [207, 69] width 138 height 28
click at [210, 76] on div "Upload a .CSV file" at bounding box center [207, 77] width 138 height 11
click at [178, 40] on link "Learn more" at bounding box center [175, 39] width 19 height 6
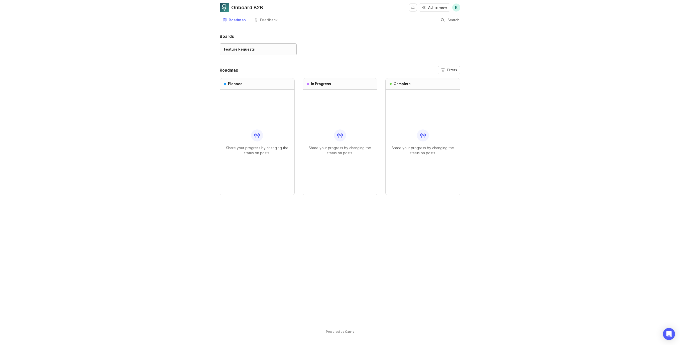
click at [261, 47] on div "Feature Requests" at bounding box center [258, 50] width 68 height 6
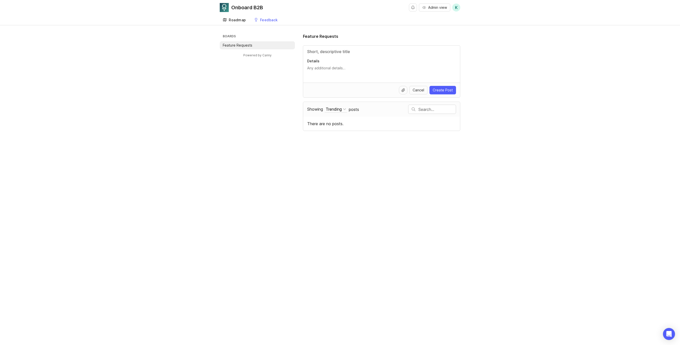
click at [237, 20] on div "Roadmap" at bounding box center [237, 20] width 17 height 4
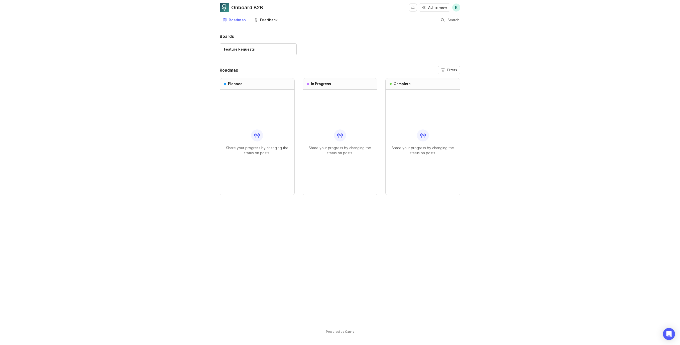
click at [269, 21] on div "Feedback" at bounding box center [269, 20] width 18 height 4
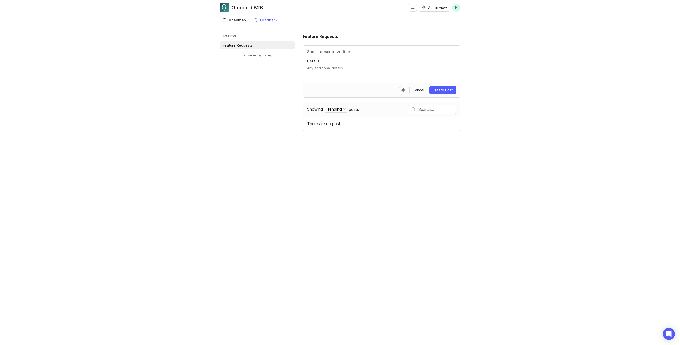
click at [243, 20] on div "Roadmap" at bounding box center [237, 20] width 17 height 4
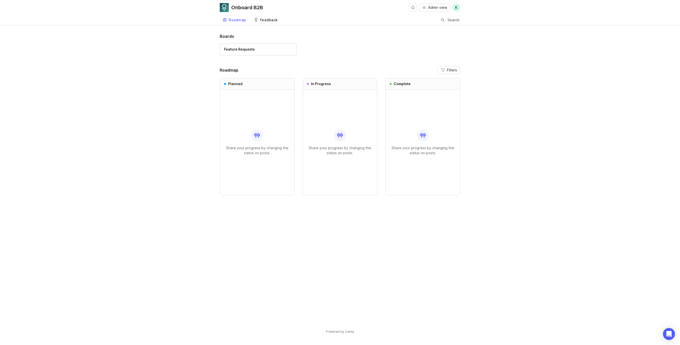
click at [267, 18] on div "Feedback" at bounding box center [269, 20] width 18 height 4
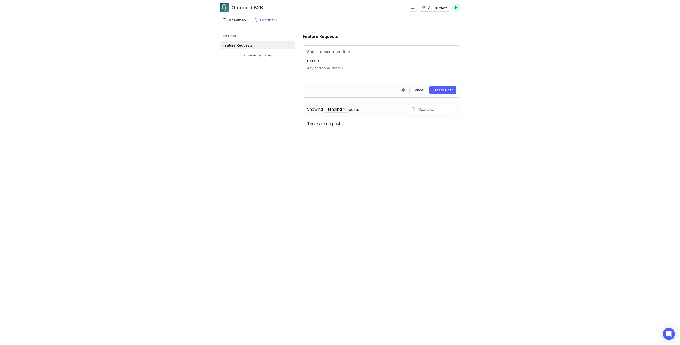
drag, startPoint x: 226, startPoint y: 34, endPoint x: 230, endPoint y: 15, distance: 19.6
click at [227, 34] on h3 "Boards" at bounding box center [258, 36] width 73 height 7
click at [230, 15] on link "Roadmap" at bounding box center [234, 20] width 29 height 10
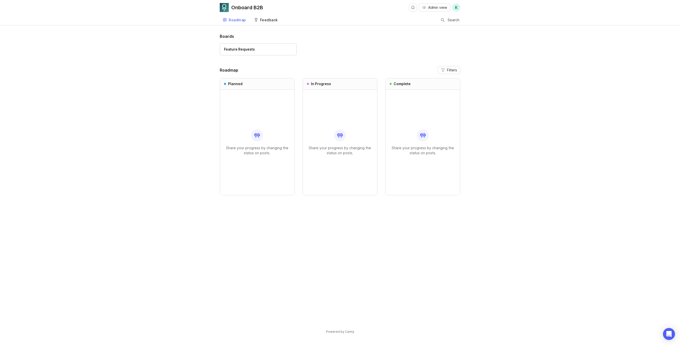
click at [278, 19] on link "Feedback" at bounding box center [266, 20] width 30 height 10
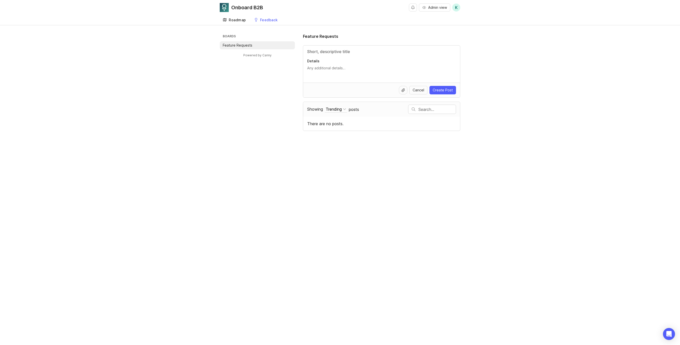
click at [240, 20] on div "Roadmap" at bounding box center [237, 20] width 17 height 4
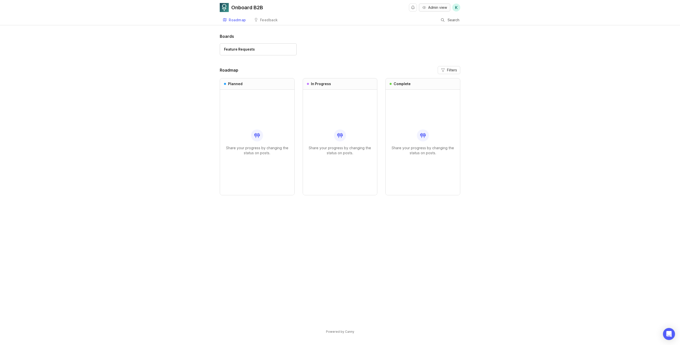
click at [426, 7] on button "Admin view" at bounding box center [434, 8] width 31 height 8
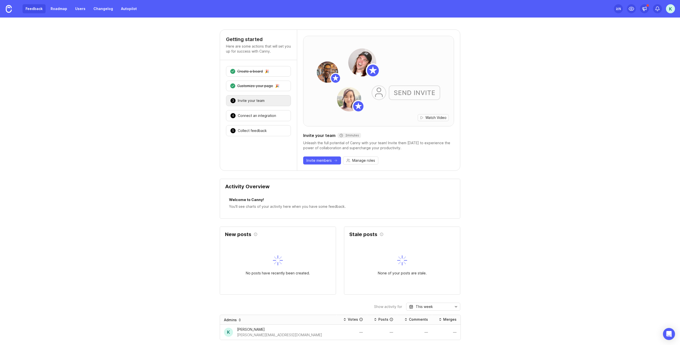
click at [34, 8] on link "Feedback" at bounding box center [34, 8] width 23 height 9
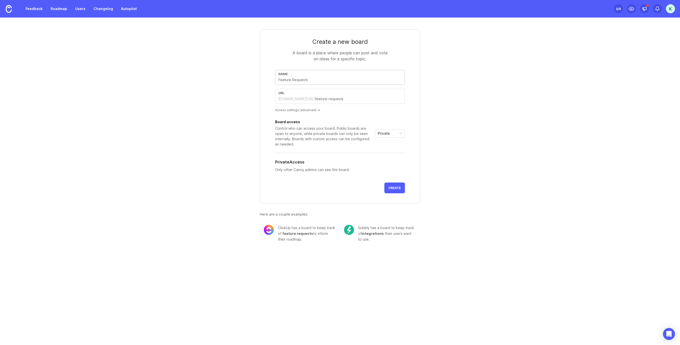
type input "I"
type input "i"
type input "Is"
type input "is"
type input "Iss"
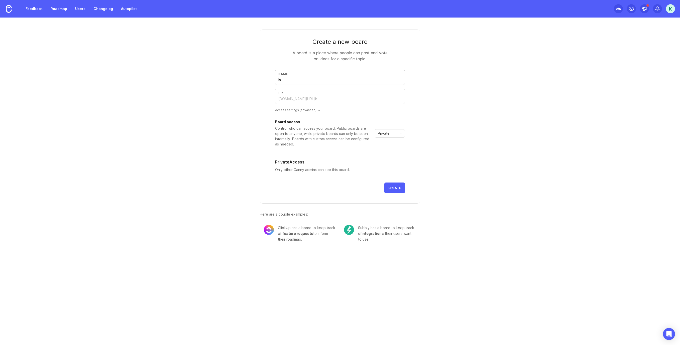
type input "iss"
type input "Issu"
type input "issu"
type input "Issue"
type input "issue"
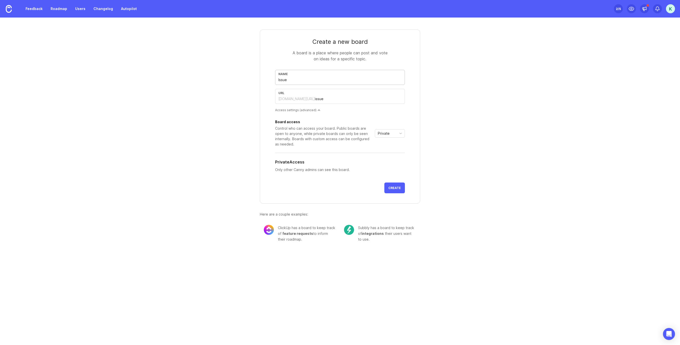
type input "Issues"
type input "issues"
type input "Issues"
click at [399, 189] on span "Create" at bounding box center [394, 188] width 13 height 4
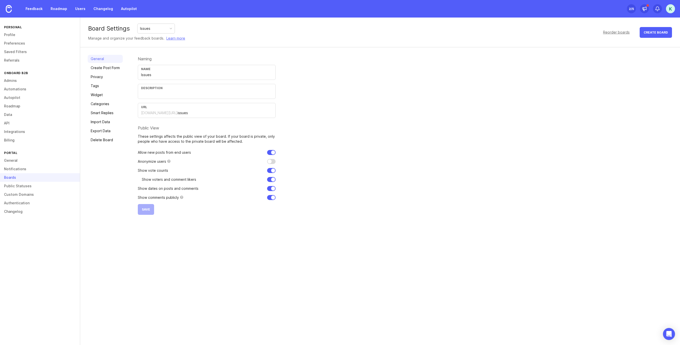
click at [170, 95] on input "text" at bounding box center [206, 94] width 131 height 6
type input "B"
type input "A"
type input "Bug reports"
click at [159, 79] on div "Name Issues" at bounding box center [207, 72] width 138 height 15
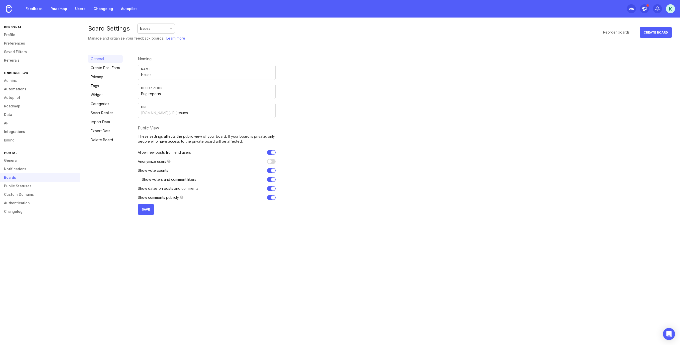
click at [159, 79] on div "Name Issues" at bounding box center [207, 72] width 138 height 15
click at [149, 76] on input "Issues" at bounding box center [206, 75] width 131 height 6
type input "Bugs"
click at [166, 93] on input "Bug reports" at bounding box center [206, 94] width 131 height 6
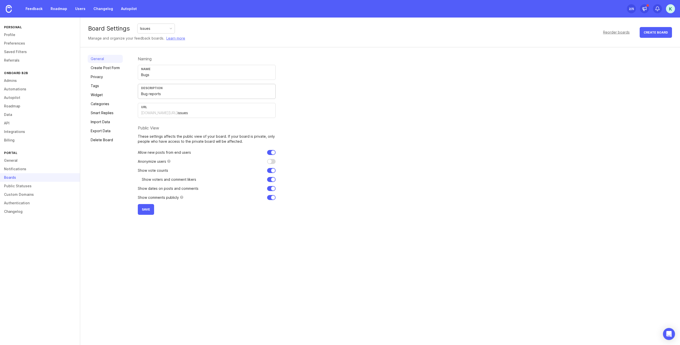
click at [166, 93] on input "Bug reports" at bounding box center [206, 94] width 131 height 6
click at [153, 210] on button "Save" at bounding box center [146, 209] width 16 height 11
click at [99, 11] on link "Changelog" at bounding box center [103, 8] width 26 height 9
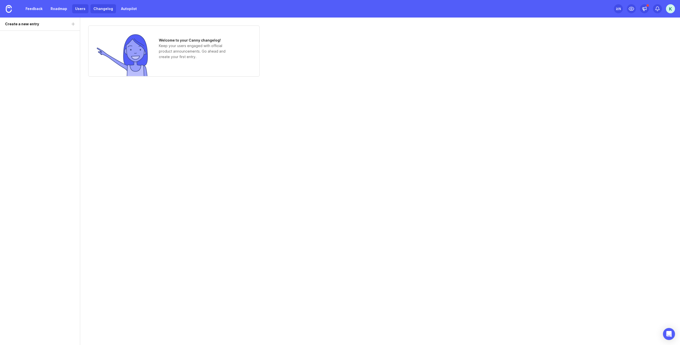
click at [81, 10] on link "Users" at bounding box center [80, 8] width 16 height 9
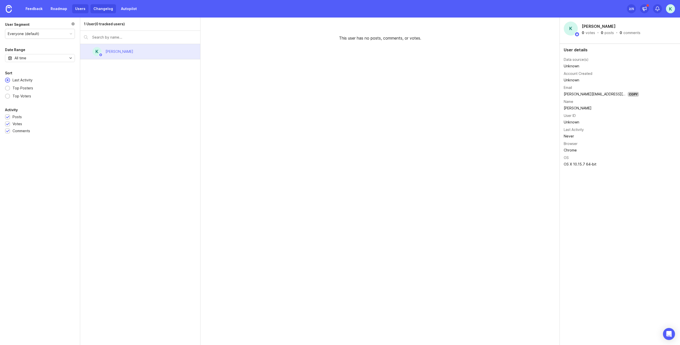
click at [108, 11] on link "Changelog" at bounding box center [103, 8] width 26 height 9
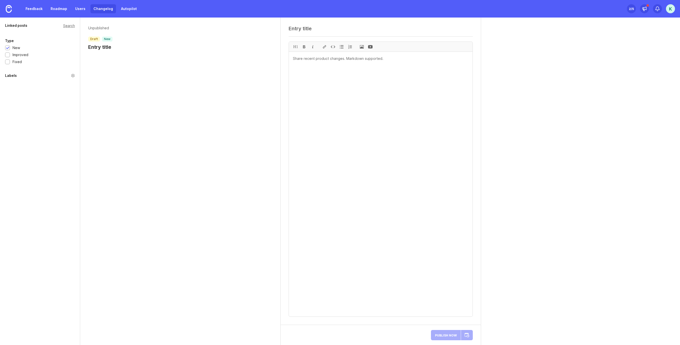
click at [307, 31] on textarea at bounding box center [380, 29] width 184 height 6
type textarea "Feature update"
click at [378, 57] on textarea at bounding box center [381, 184] width 184 height 265
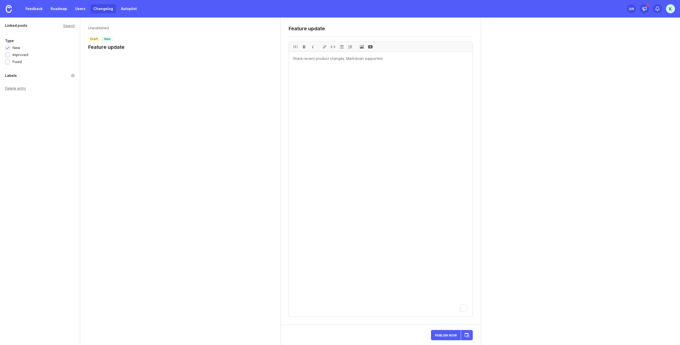
paste textarea "- Added new feature for admin-facing email notifications - [see docs]([URL][DOM…"
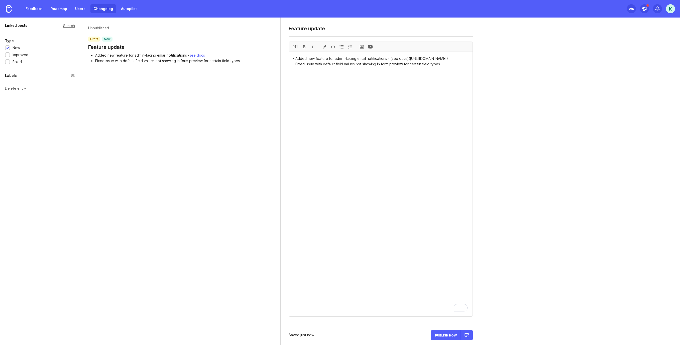
type textarea "- Added new feature for admin-facing email notifications - [see docs]([URL][DOM…"
click at [416, 244] on div at bounding box center [415, 244] width 8 height 8
click at [416, 244] on textarea "- Added new feature for admin-facing email notifications - [see docs]([URL][DOM…" at bounding box center [381, 184] width 184 height 265
click at [416, 244] on div at bounding box center [415, 244] width 8 height 8
click at [416, 253] on div at bounding box center [415, 253] width 8 height 8
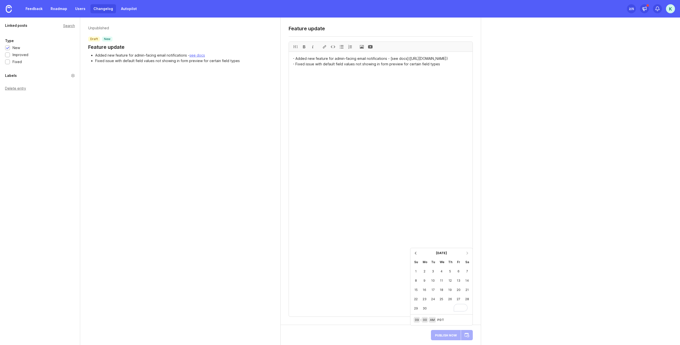
click at [416, 254] on div at bounding box center [415, 253] width 8 height 8
click at [442, 281] on div "12" at bounding box center [441, 280] width 9 height 9
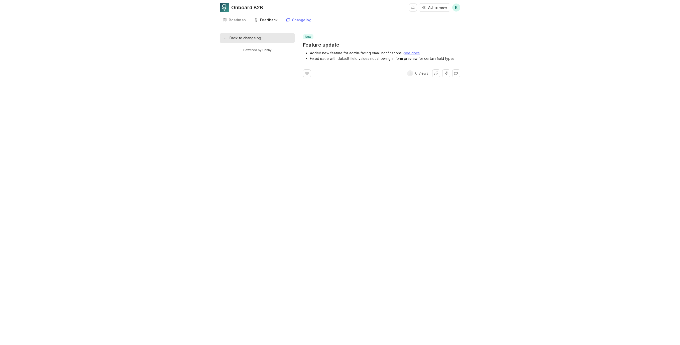
click at [270, 18] on div "Feedback" at bounding box center [269, 20] width 18 height 4
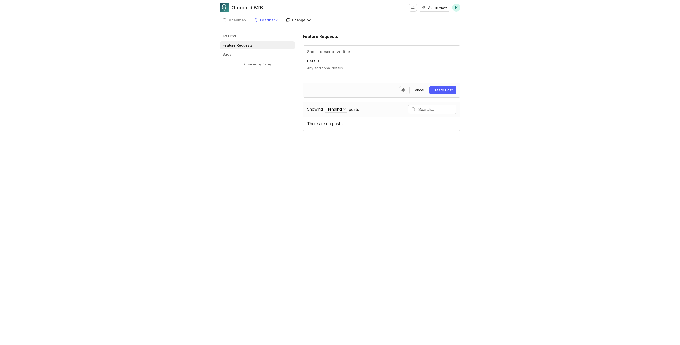
click at [302, 19] on div "Changelog" at bounding box center [302, 20] width 20 height 4
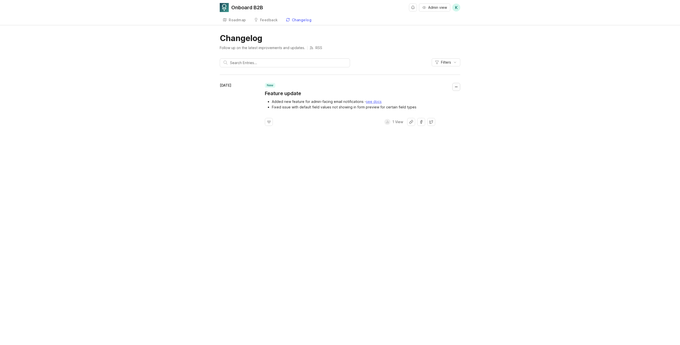
click at [455, 87] on button "Collapse changelog entry" at bounding box center [456, 87] width 8 height 8
click at [457, 88] on button "Collapse changelog entry" at bounding box center [456, 87] width 8 height 8
click at [271, 123] on icon at bounding box center [269, 122] width 4 height 4
click at [270, 123] on icon at bounding box center [269, 122] width 4 height 4
click at [349, 144] on div "Onboard B2B Admin view K Roadmap Feedback Feedback Changelog Changelog Follow u…" at bounding box center [340, 172] width 680 height 345
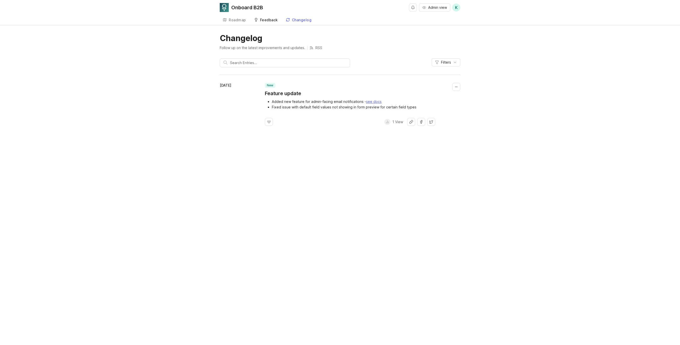
click at [270, 20] on div "Feedback" at bounding box center [269, 20] width 18 height 4
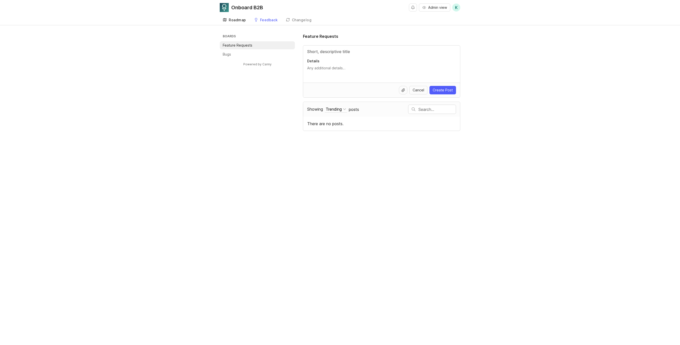
click at [237, 19] on div "Roadmap" at bounding box center [237, 20] width 17 height 4
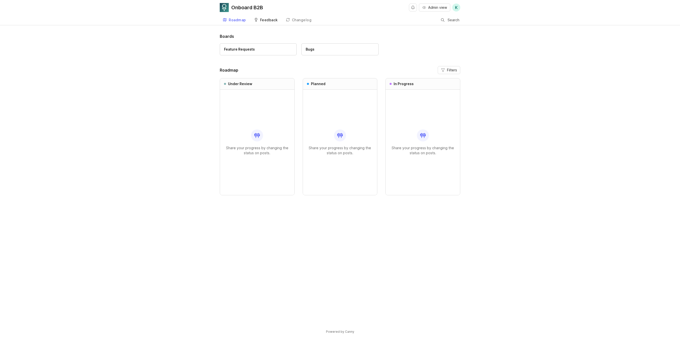
click at [273, 21] on div "Feedback" at bounding box center [269, 20] width 18 height 4
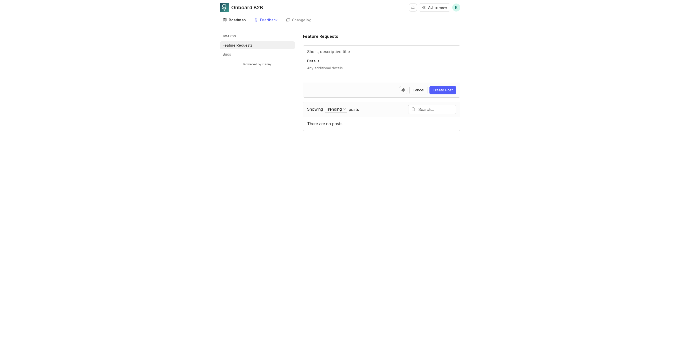
click at [239, 22] on div "Roadmap" at bounding box center [237, 20] width 17 height 4
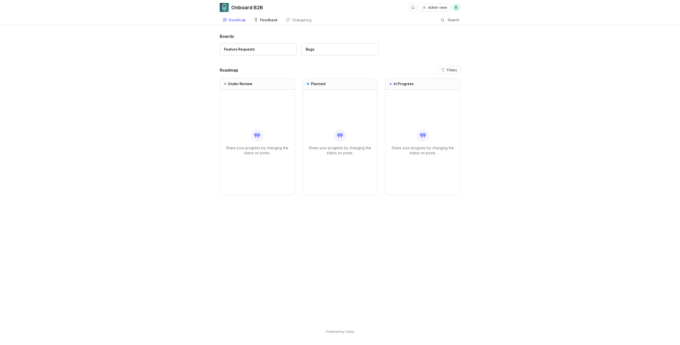
click at [265, 19] on div "Feedback" at bounding box center [269, 20] width 18 height 4
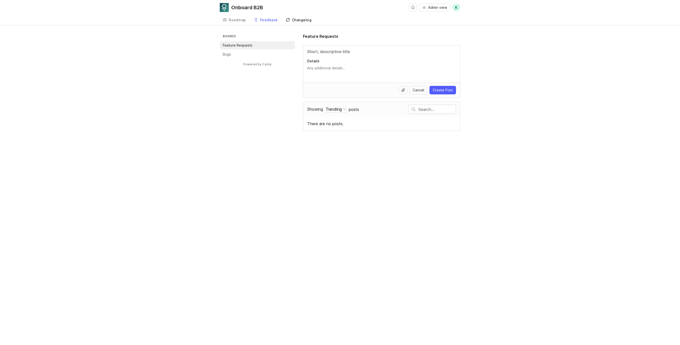
click at [298, 22] on div "Changelog" at bounding box center [302, 20] width 20 height 4
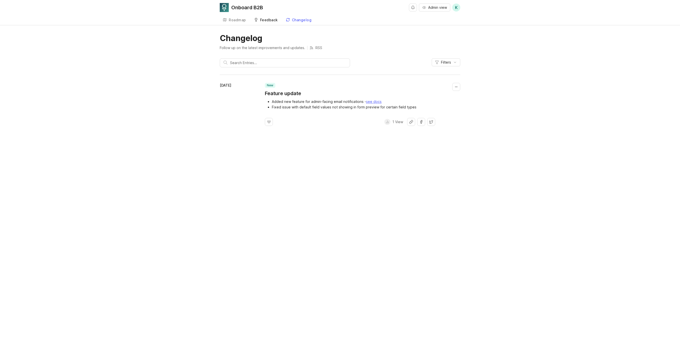
click at [273, 21] on div "Feedback" at bounding box center [269, 20] width 18 height 4
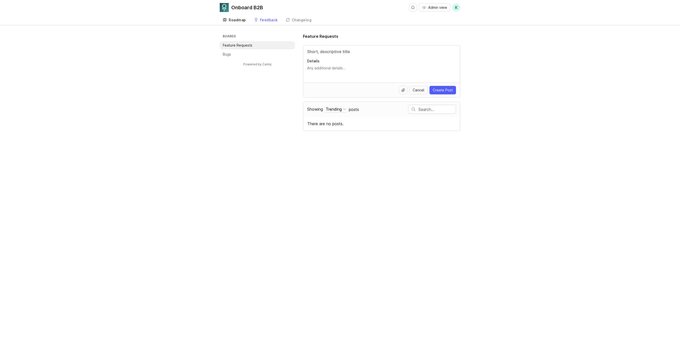
click at [235, 22] on div "Roadmap" at bounding box center [237, 20] width 17 height 4
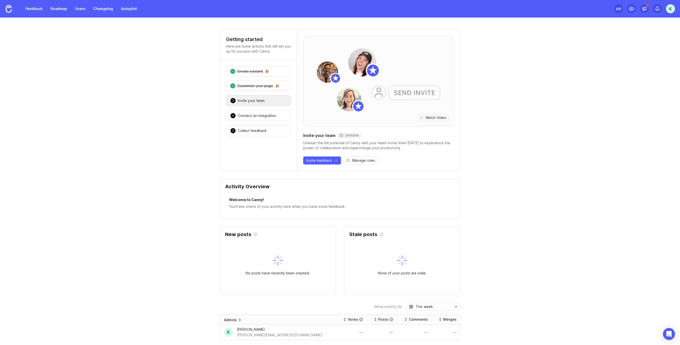
click at [670, 8] on div "K" at bounding box center [670, 8] width 9 height 9
click at [645, 30] on p "Helium Dev" at bounding box center [646, 29] width 19 height 5
click at [104, 10] on link "Changelog" at bounding box center [103, 8] width 26 height 9
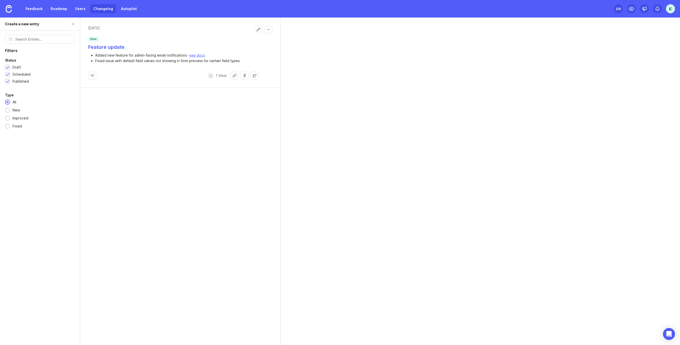
click at [117, 46] on h1 "Feature update" at bounding box center [106, 47] width 36 height 7
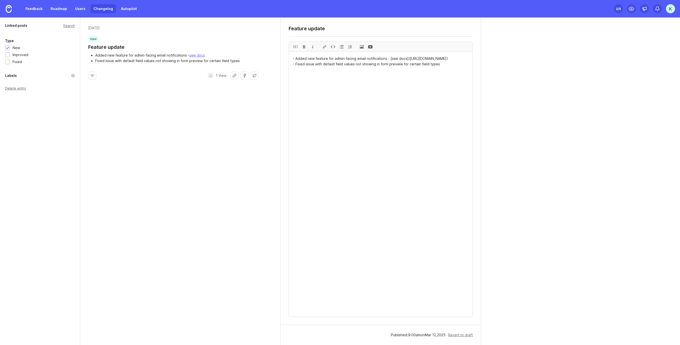
click at [311, 28] on textarea "Feature update" at bounding box center [380, 29] width 184 height 6
drag, startPoint x: 431, startPoint y: 72, endPoint x: 256, endPoint y: 56, distance: 176.3
click at [256, 56] on div "Linked posts Search Type New Improved Fixed Labels Delete entry [DATE] new Feat…" at bounding box center [340, 182] width 680 height 328
